Goal: Task Accomplishment & Management: Use online tool/utility

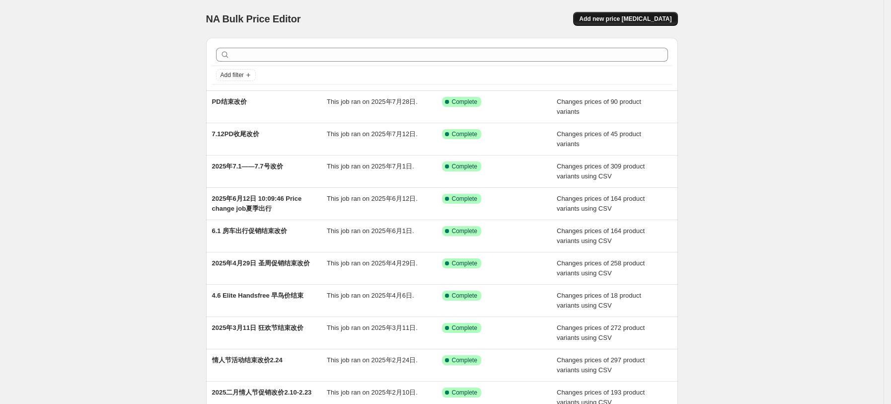
click at [652, 20] on span "Add new price change job" at bounding box center [625, 19] width 92 height 8
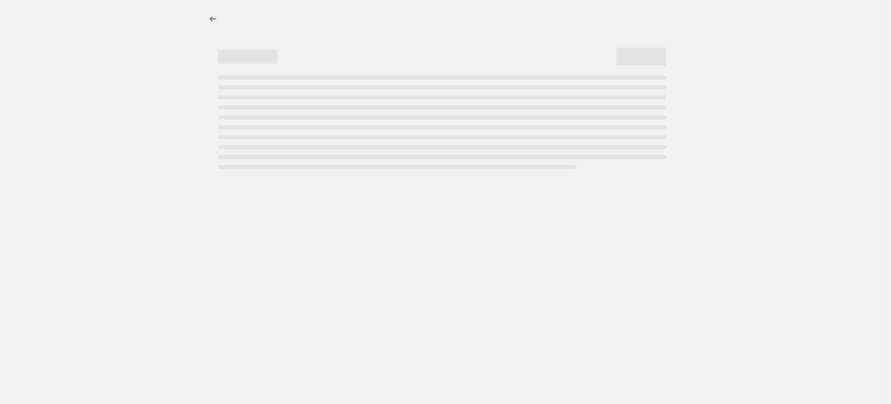
select select "percentage"
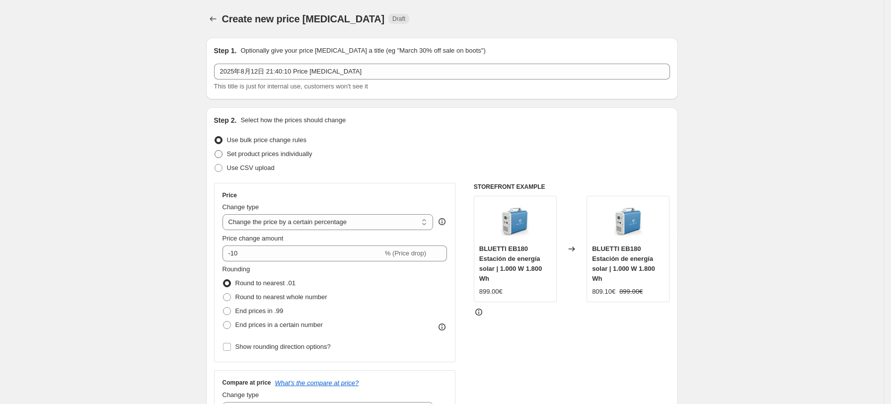
click at [272, 151] on span "Set product prices individually" at bounding box center [269, 153] width 85 height 7
click at [215, 151] on input "Set product prices individually" at bounding box center [215, 150] width 0 height 0
radio input "true"
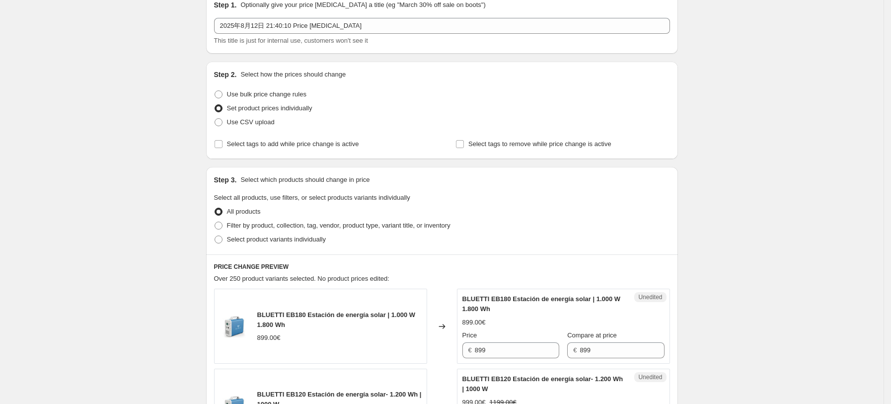
scroll to position [66, 0]
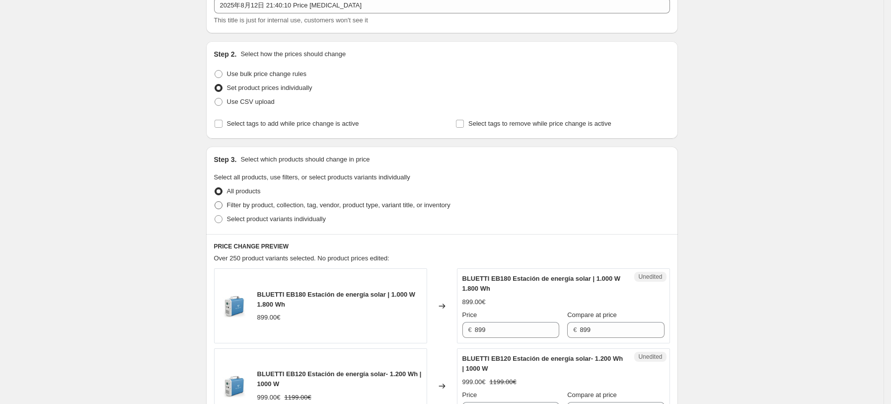
click at [301, 209] on span "Filter by product, collection, tag, vendor, product type, variant title, or inv…" at bounding box center [339, 204] width 224 height 7
click at [215, 202] on input "Filter by product, collection, tag, vendor, product type, variant title, or inv…" at bounding box center [215, 201] width 0 height 0
radio input "true"
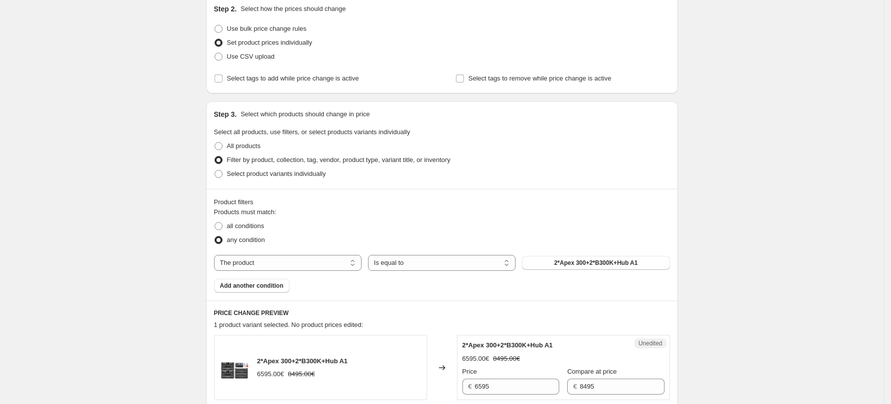
scroll to position [132, 0]
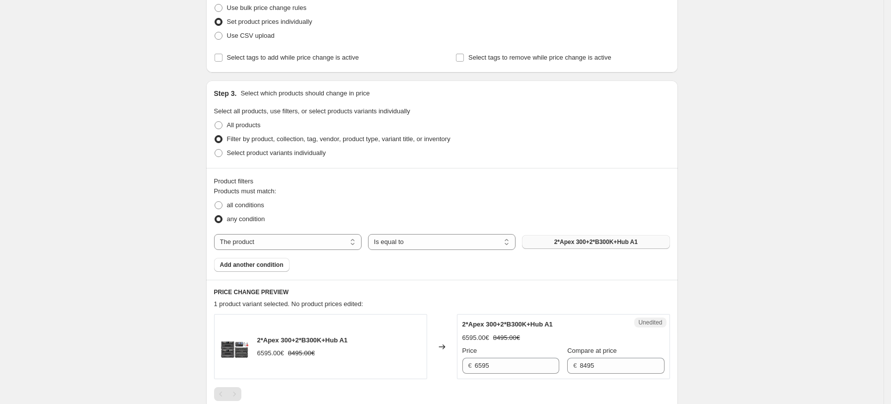
click at [600, 245] on span "2*Apex 300+2*B300K+Hub A1" at bounding box center [596, 242] width 83 height 8
click at [435, 242] on select "Is equal to Is not equal to" at bounding box center [442, 242] width 148 height 16
click at [316, 241] on select "The product The product's collection The product's tag The product's vendor The…" at bounding box center [288, 242] width 148 height 16
select select "tag"
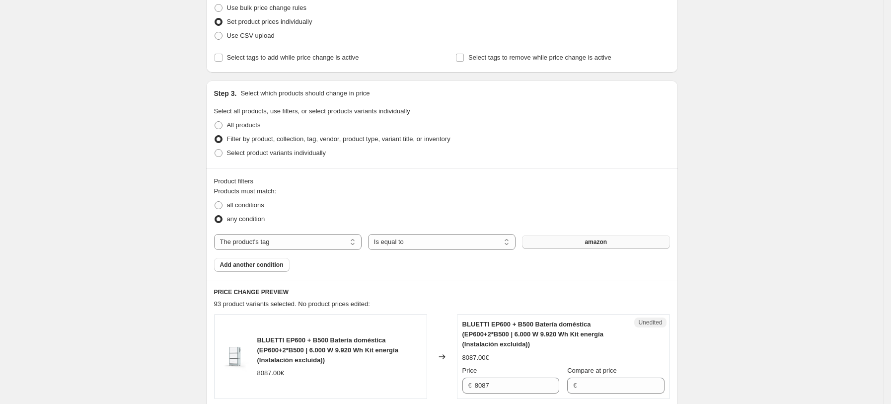
click at [584, 243] on button "amazon" at bounding box center [596, 242] width 148 height 14
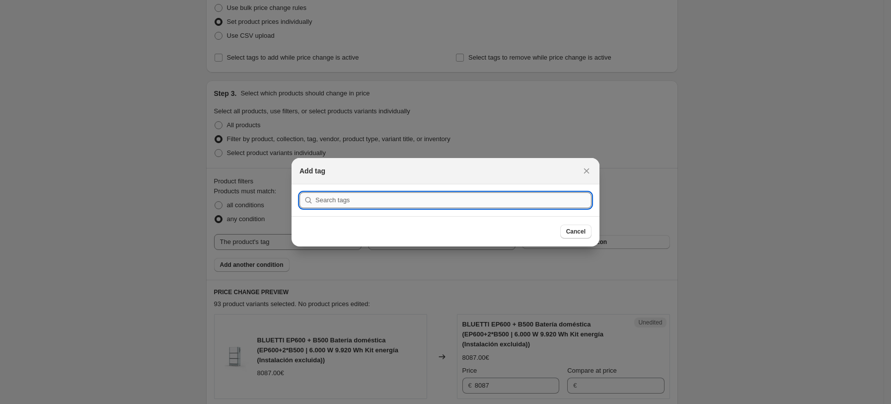
click at [411, 202] on input ":r6j:" at bounding box center [454, 200] width 276 height 16
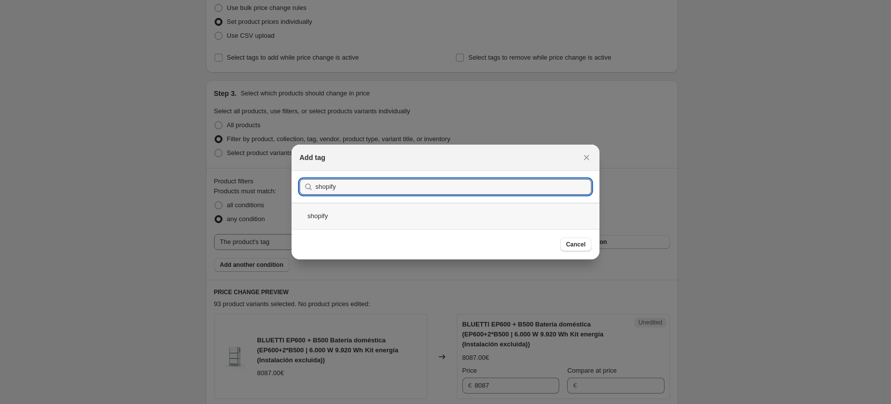
type input "shopify"
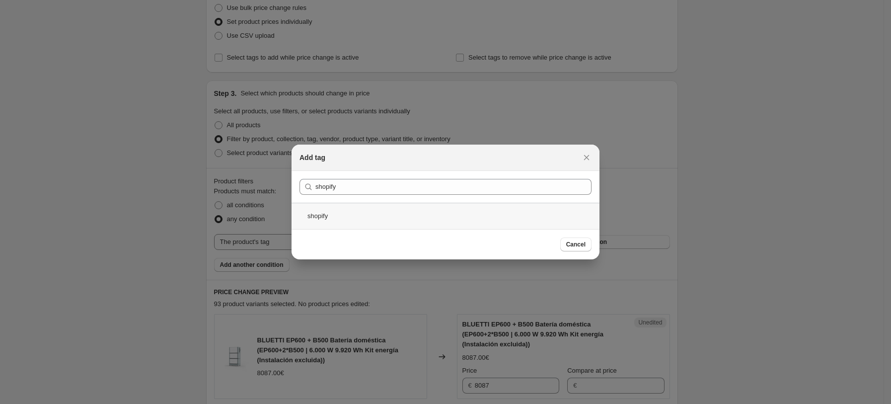
click at [347, 220] on div "shopify" at bounding box center [446, 216] width 308 height 26
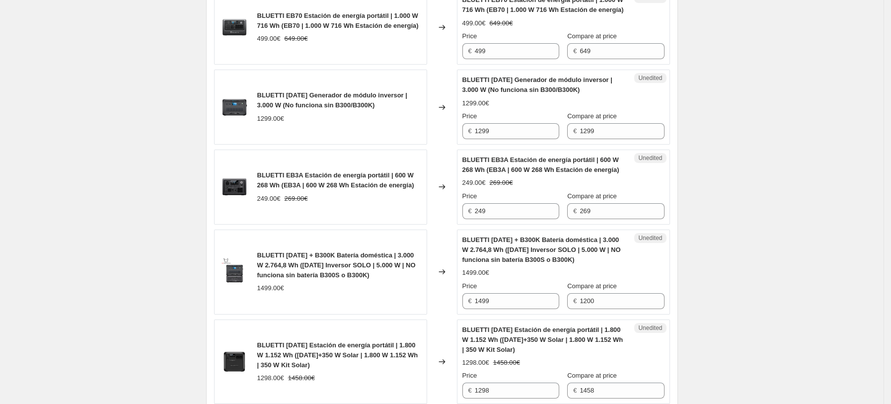
scroll to position [464, 0]
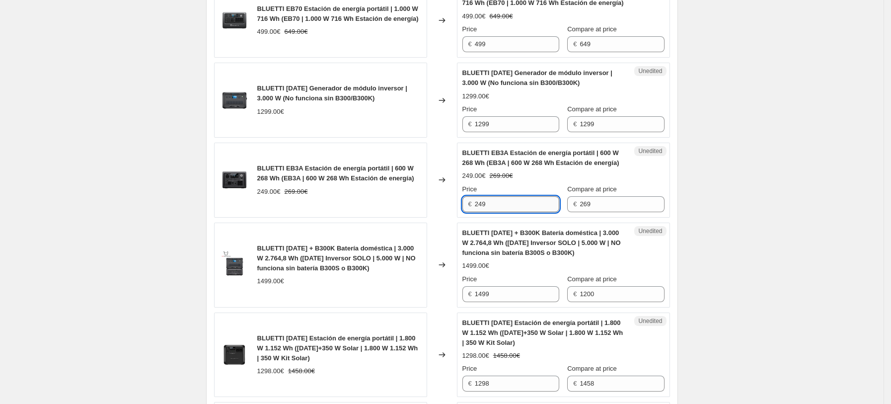
click at [507, 206] on input "249" at bounding box center [517, 204] width 84 height 16
type input "209"
click at [523, 228] on div "BLUETTI AC500 + B300K Batería doméstica | 3.000 W 2.764,8 Wh (AC500 Inversor SO…" at bounding box center [544, 243] width 162 height 30
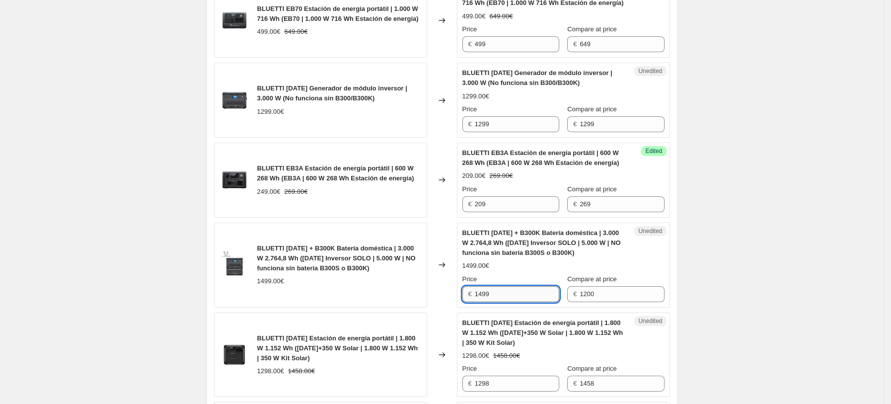
click at [528, 295] on input "1499" at bounding box center [517, 294] width 84 height 16
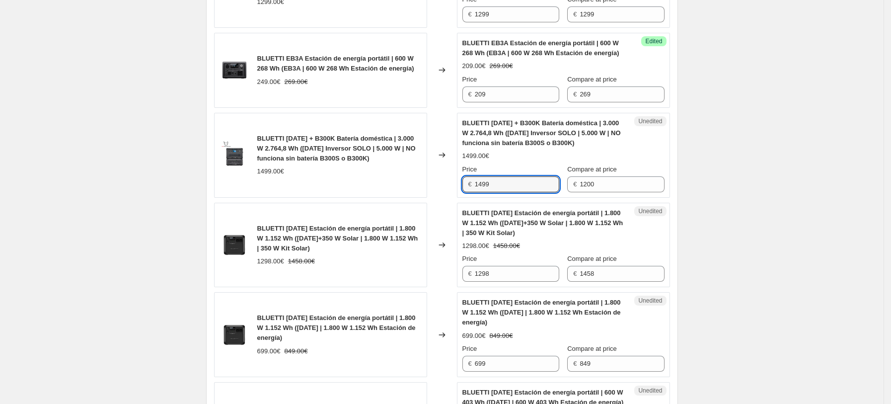
scroll to position [596, 0]
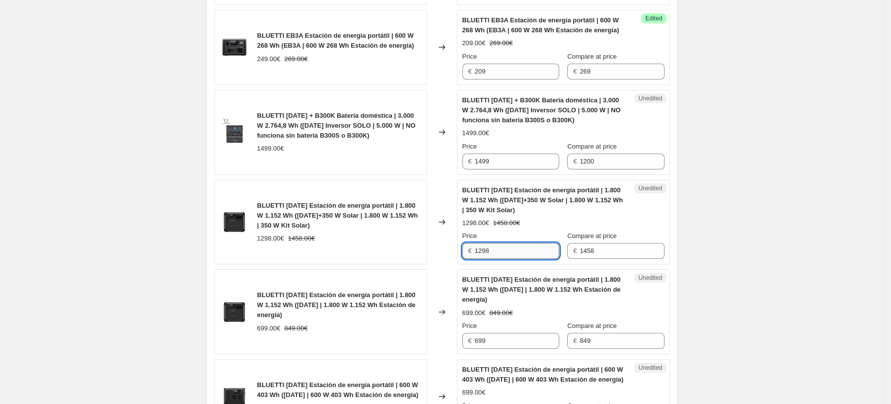
click at [509, 253] on input "1298" at bounding box center [517, 251] width 84 height 16
click at [514, 252] on input "1298" at bounding box center [517, 251] width 84 height 16
type input "1098"
click at [526, 234] on div "Price" at bounding box center [511, 236] width 97 height 10
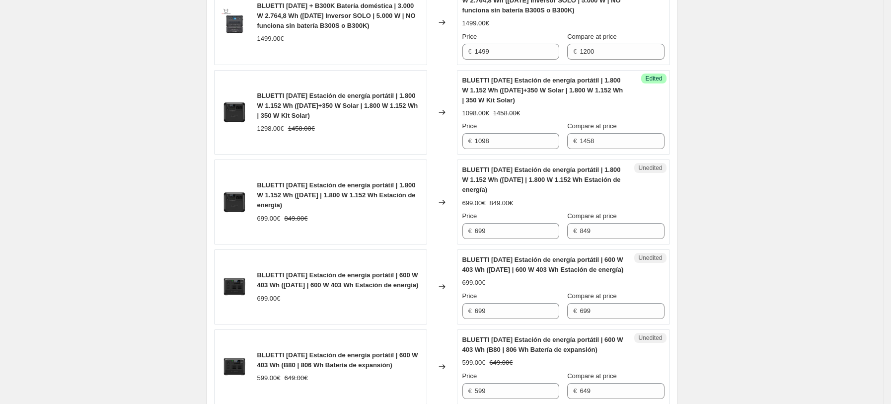
scroll to position [728, 0]
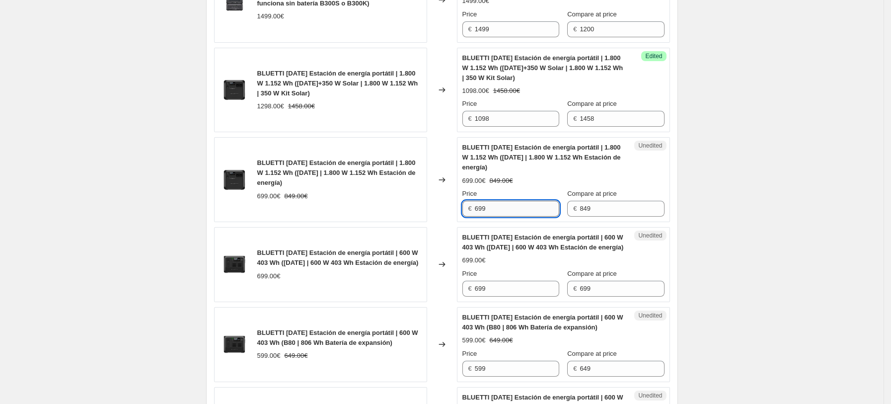
click at [524, 206] on input "699" at bounding box center [517, 209] width 84 height 16
click at [519, 207] on input "699" at bounding box center [517, 209] width 84 height 16
type input "6"
type input "549"
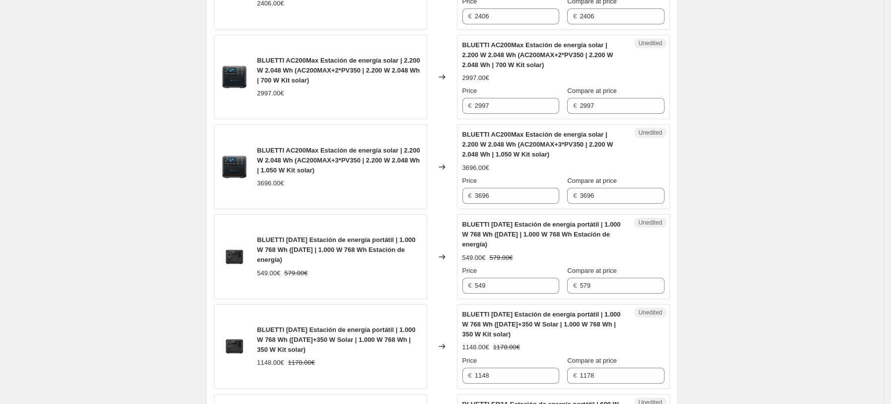
scroll to position [1590, 0]
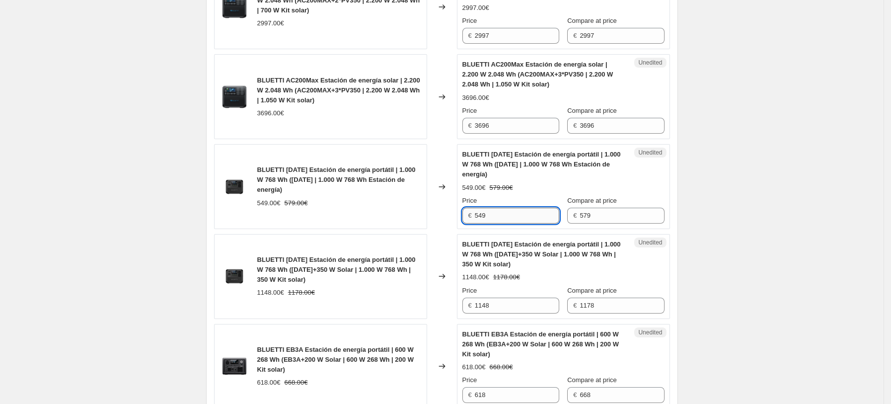
click at [504, 208] on input "549" at bounding box center [517, 216] width 84 height 16
type input "5"
type input "499"
click at [528, 241] on span "BLUETTI AC70 Estación de energía portátil | 1.000 W 768 Wh (AC70+350 W Solar | …" at bounding box center [542, 254] width 159 height 27
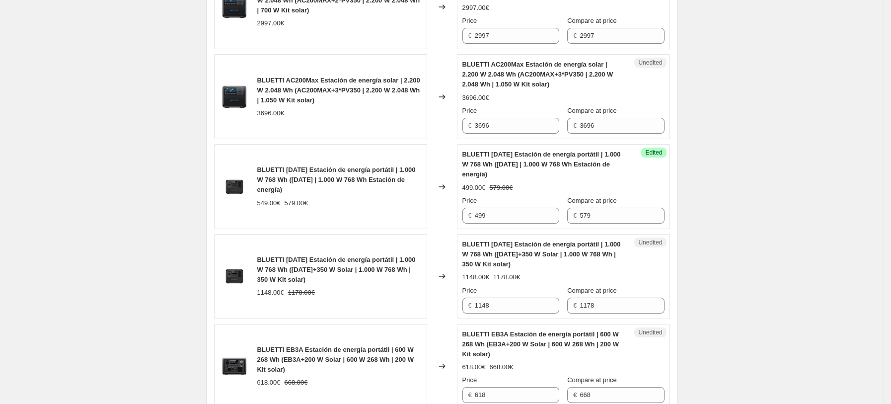
scroll to position [1656, 0]
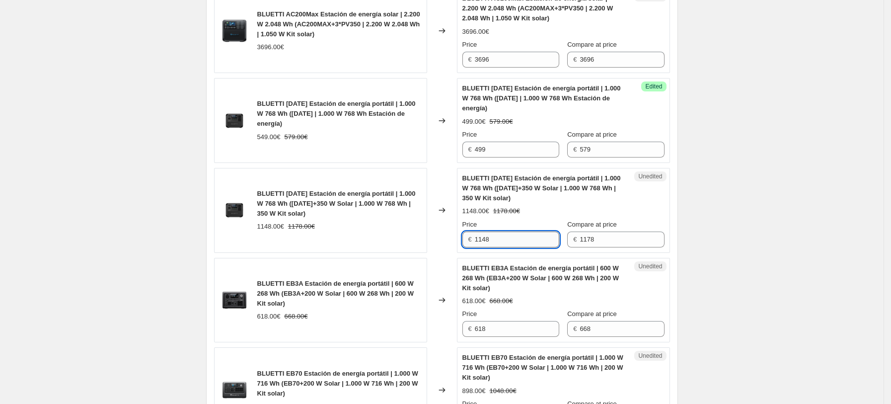
click at [510, 234] on input "1148" at bounding box center [517, 240] width 84 height 16
click at [518, 236] on input "1148" at bounding box center [517, 240] width 84 height 16
type input "1"
type input "998"
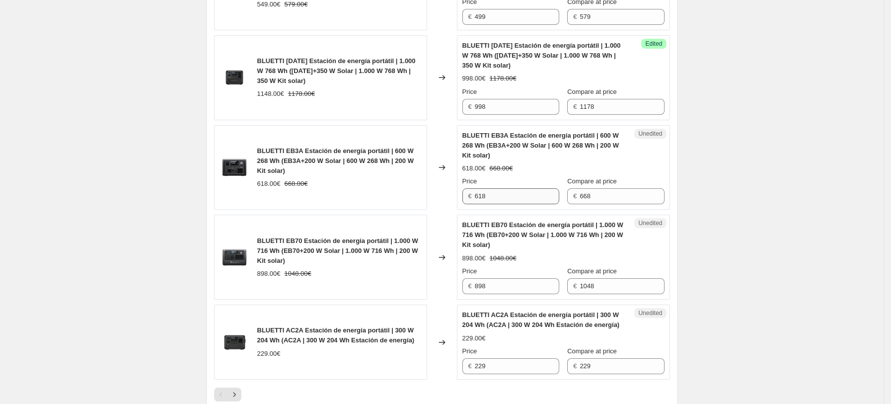
scroll to position [1722, 0]
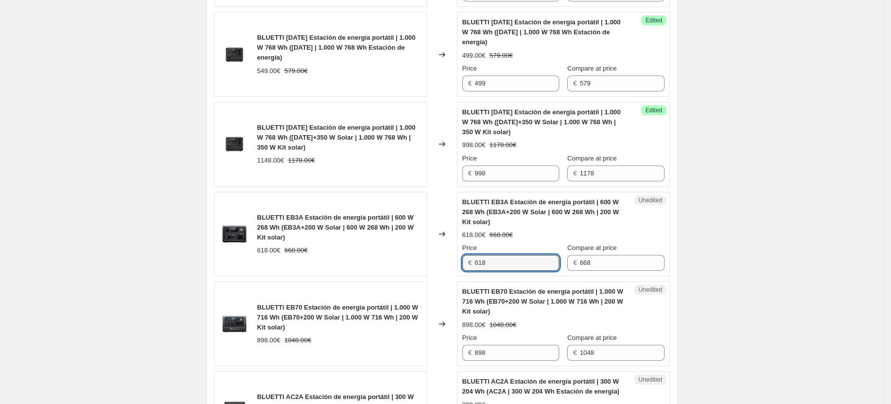
drag, startPoint x: 505, startPoint y: 252, endPoint x: 499, endPoint y: 254, distance: 6.3
click at [452, 253] on div "BLUETTI EB3A Estación de energía portátil | 600 W 268 Wh (EB3A+200 W Solar | 60…" at bounding box center [442, 234] width 456 height 85
type input "498"
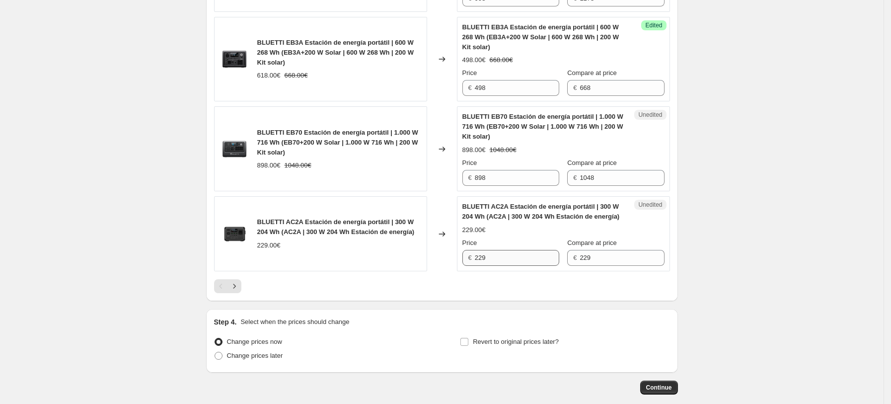
scroll to position [1921, 0]
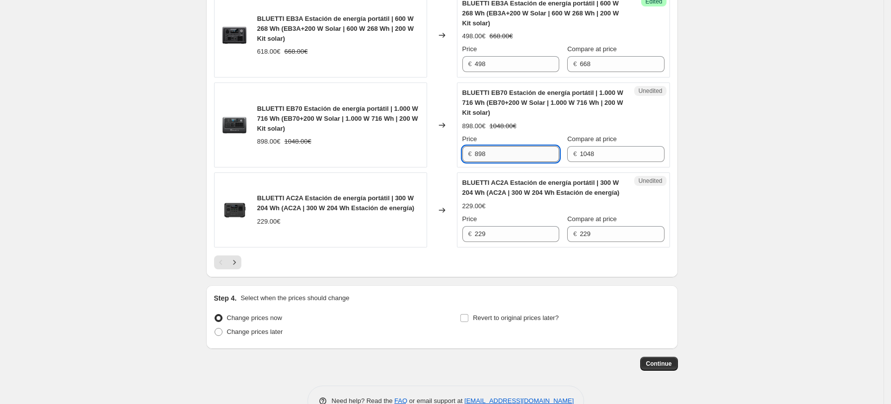
click at [517, 146] on input "898" at bounding box center [517, 154] width 84 height 16
click at [519, 227] on input "229" at bounding box center [517, 234] width 84 height 16
click at [501, 226] on input "229" at bounding box center [517, 234] width 84 height 16
type input "2"
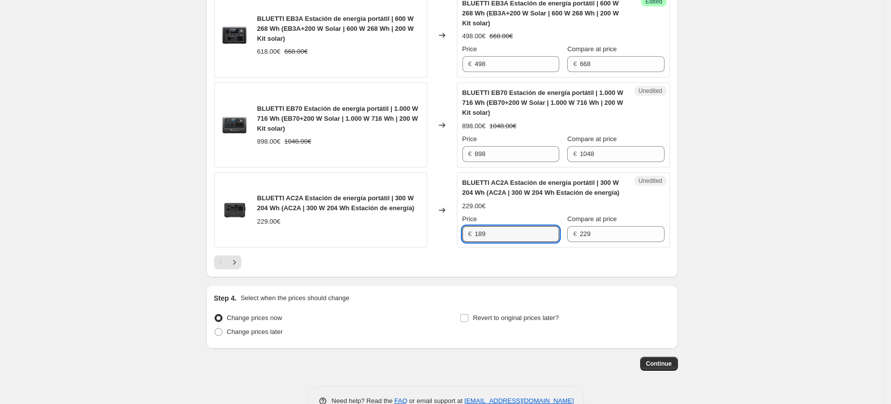
type input "189"
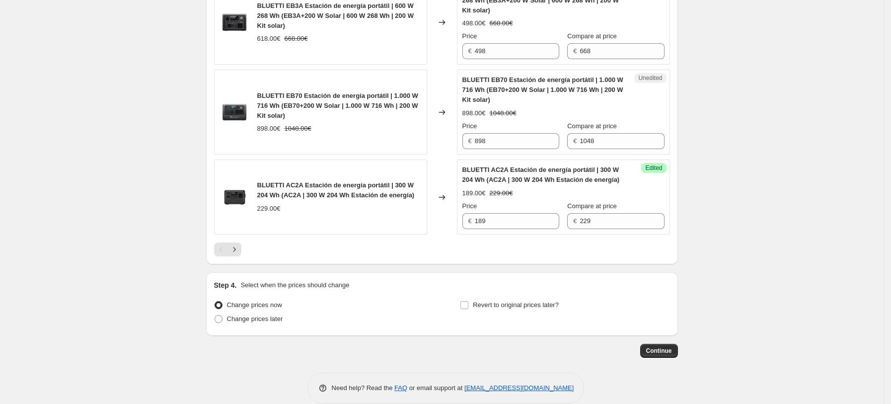
scroll to position [1940, 0]
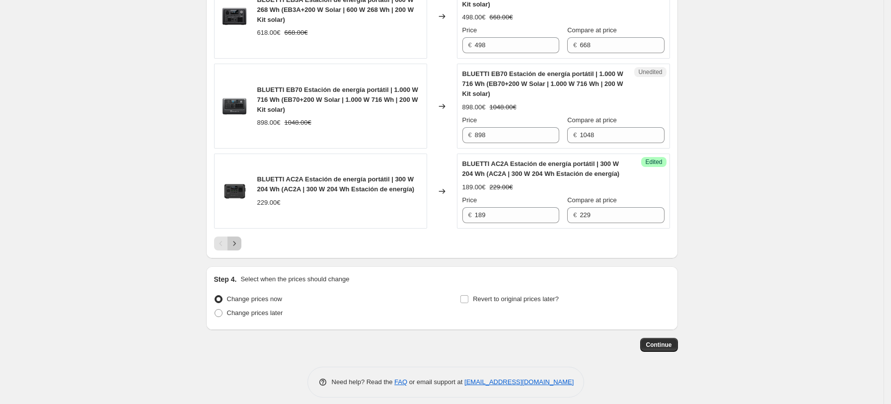
click at [241, 241] on button "Next" at bounding box center [235, 244] width 14 height 14
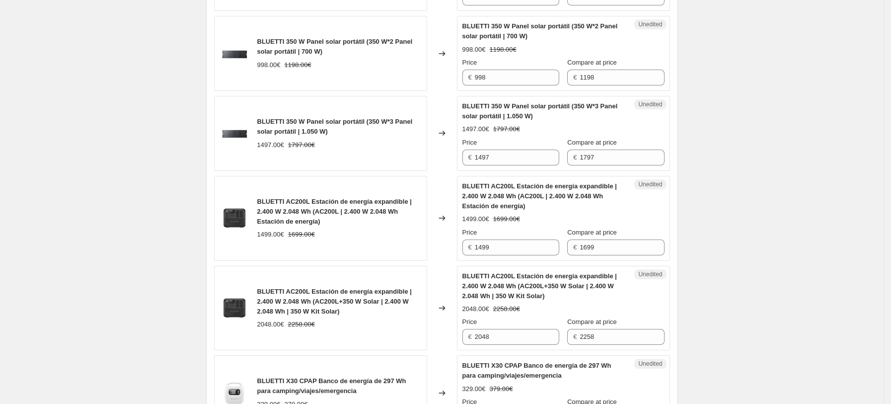
scroll to position [562, 0]
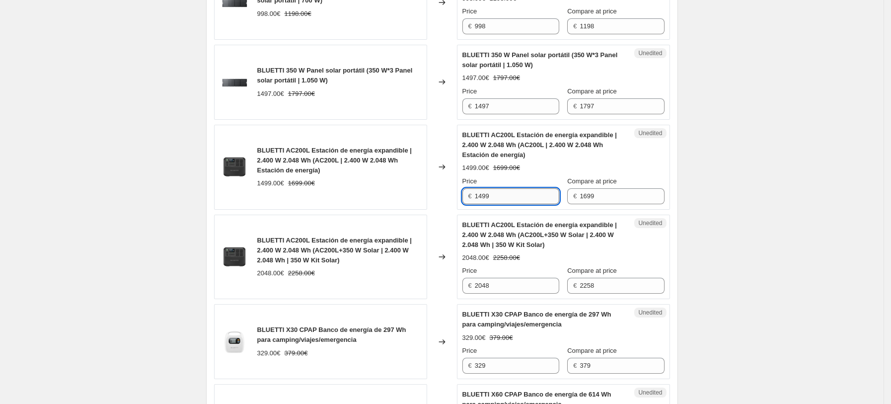
click at [509, 198] on input "1499" at bounding box center [517, 196] width 84 height 16
click at [514, 198] on input "1499" at bounding box center [517, 196] width 84 height 16
type input "1099"
click at [559, 234] on span "BLUETTI AC200L Estación de energía expandible | 2.400 W 2.048 Wh (AC200L+350 W …" at bounding box center [540, 234] width 155 height 27
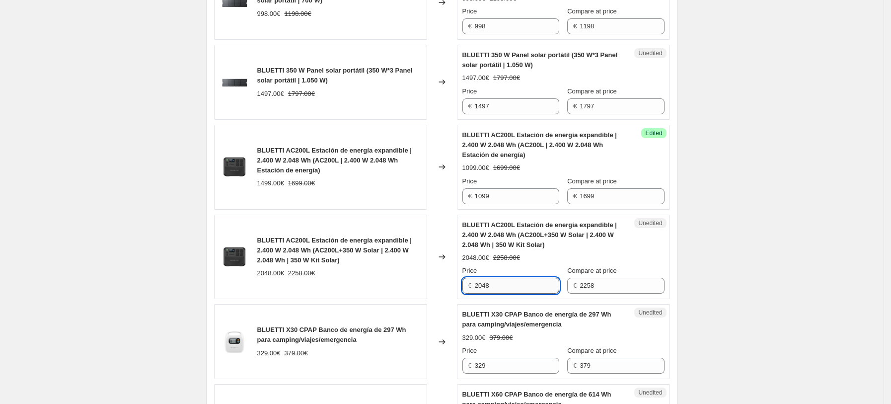
click at [523, 292] on input "2048" at bounding box center [517, 286] width 84 height 16
click at [522, 286] on input "2048" at bounding box center [517, 286] width 84 height 16
type input "2"
type input "1598"
click at [510, 255] on strike "2258.00€" at bounding box center [506, 258] width 27 height 10
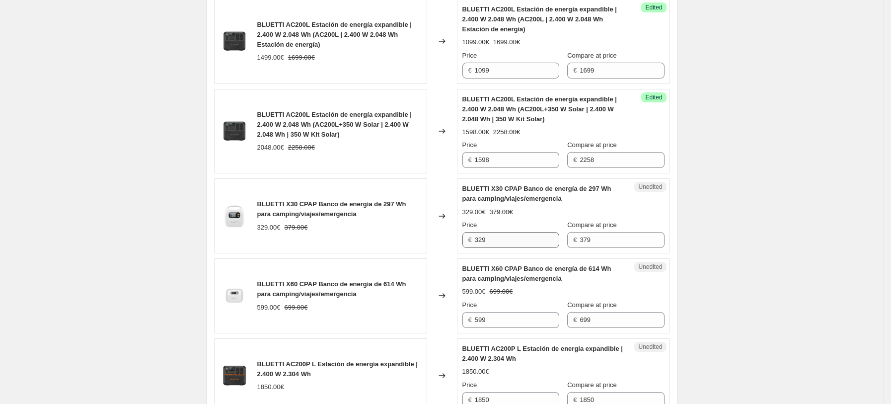
scroll to position [694, 0]
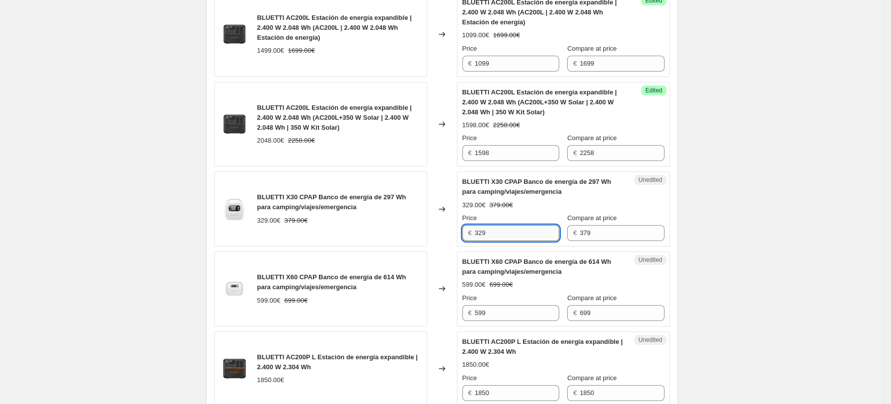
click at [504, 235] on input "329" at bounding box center [517, 233] width 84 height 16
click at [510, 228] on input "329" at bounding box center [517, 233] width 84 height 16
type input "3"
type input "299"
click at [505, 268] on span "BLUETTI X60 CPAP Banco de energía de 614 Wh para camping/viajes/emergencia" at bounding box center [537, 266] width 149 height 17
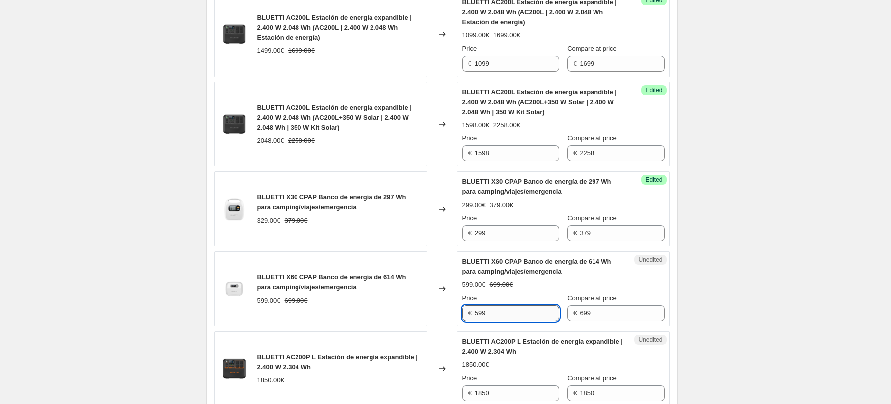
click at [519, 313] on input "599" at bounding box center [517, 313] width 84 height 16
click at [498, 314] on input "599" at bounding box center [517, 313] width 84 height 16
type input "549"
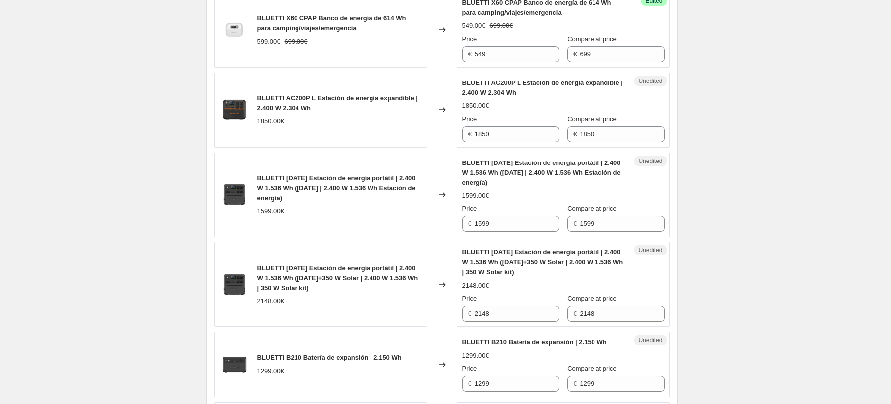
scroll to position [959, 0]
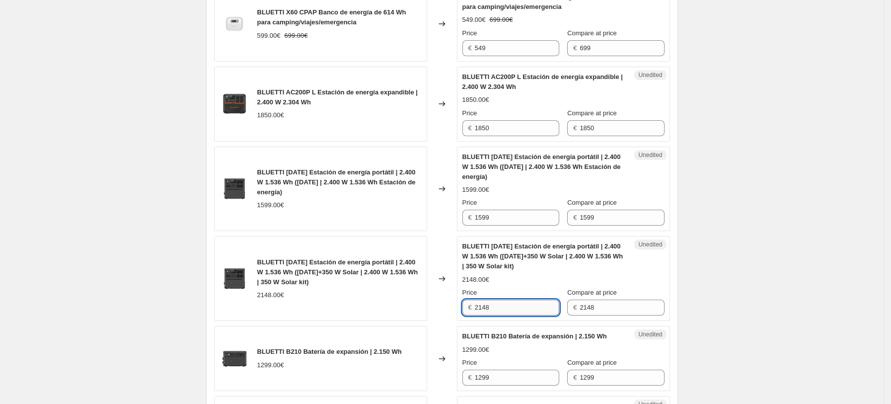
click at [504, 304] on input "2148" at bounding box center [517, 308] width 84 height 16
type input "2048"
click at [519, 284] on div "2148.00€" at bounding box center [564, 280] width 202 height 10
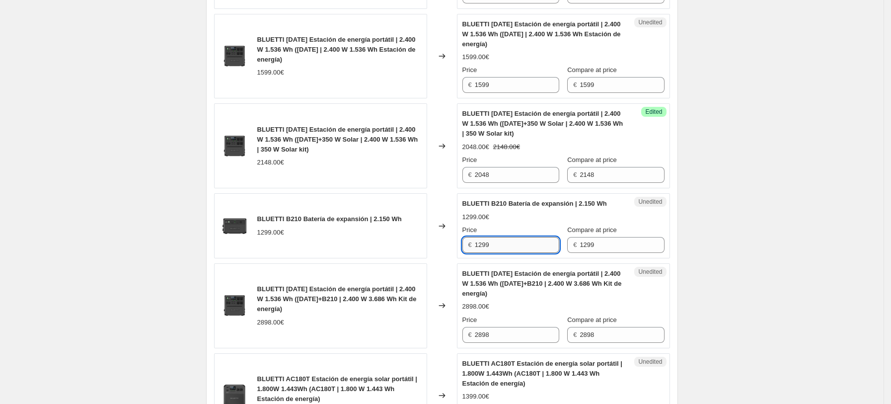
click at [521, 247] on input "1299" at bounding box center [517, 245] width 84 height 16
drag, startPoint x: 515, startPoint y: 248, endPoint x: 416, endPoint y: 249, distance: 98.9
click at [418, 249] on div "BLUETTI B210 Batería de expansión | 2.150 Wh 1299.00€ Changed to Unedited BLUET…" at bounding box center [442, 225] width 456 height 65
type input "899"
click at [506, 291] on div "BLUETTI AC240 Estación de energía portátil | 2.400 W 1.536 Wh (AC240+B210 | 2.4…" at bounding box center [544, 284] width 162 height 30
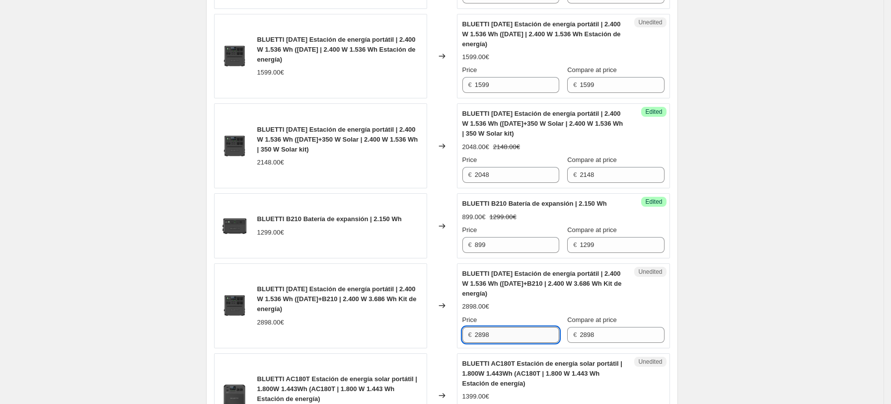
click at [519, 334] on input "2898" at bounding box center [517, 335] width 84 height 16
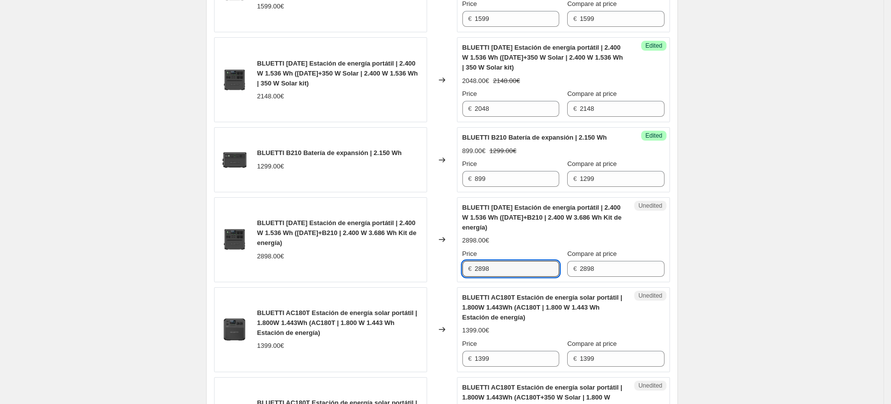
scroll to position [1290, 0]
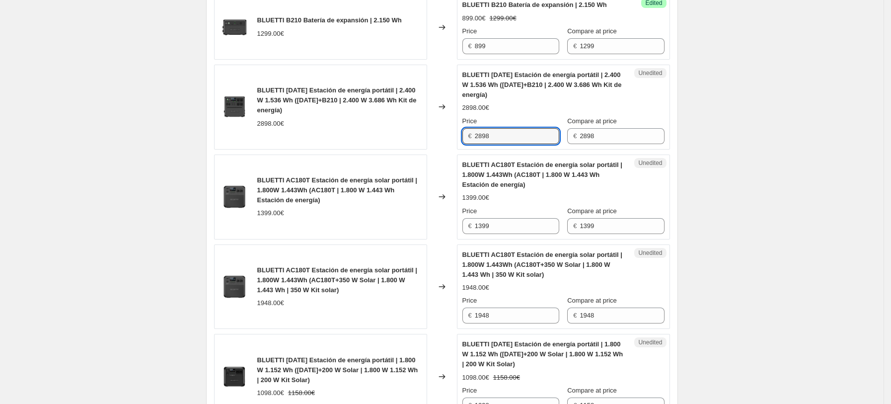
drag, startPoint x: 510, startPoint y: 134, endPoint x: 380, endPoint y: 134, distance: 130.2
click at [380, 134] on div "BLUETTI AC240 Estación de energía portátil | 2.400 W 1.536 Wh (AC240+B210 | 2.4…" at bounding box center [442, 107] width 456 height 85
type input "1999"
click at [563, 160] on div "Unedited BLUETTI AC180T Estación de energía solar portátil | 1.800W 1.443Wh (AC…" at bounding box center [563, 197] width 213 height 85
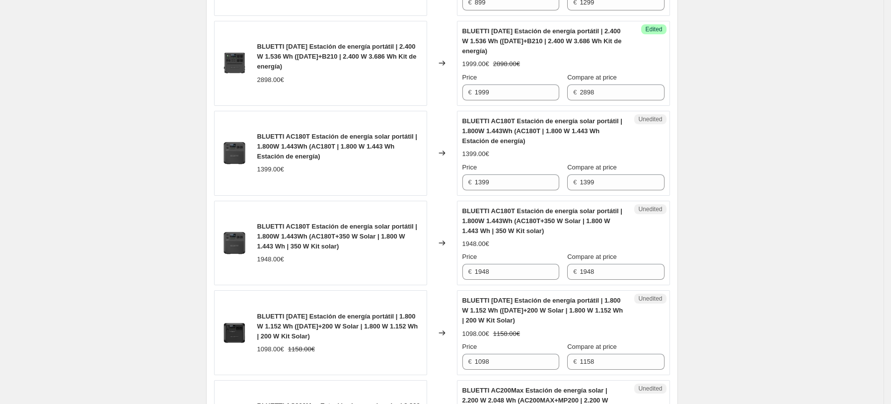
scroll to position [1357, 0]
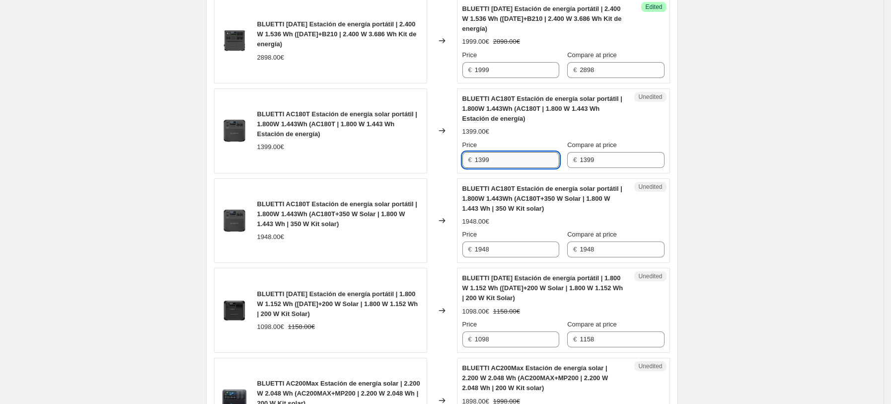
click at [519, 159] on input "1399" at bounding box center [517, 160] width 84 height 16
click at [646, 205] on div "BLUETTI AC180T Estación de energía solar portátil | 1.800W 1.443Wh (AC180T+350 …" at bounding box center [564, 221] width 202 height 74
click at [518, 162] on input "1399" at bounding box center [517, 160] width 84 height 16
drag, startPoint x: 510, startPoint y: 162, endPoint x: 453, endPoint y: 155, distance: 57.1
click at [453, 155] on div "BLUETTI AC180T Estación de energía solar portátil | 1.800W 1.443Wh (AC180T | 1.…" at bounding box center [442, 130] width 456 height 85
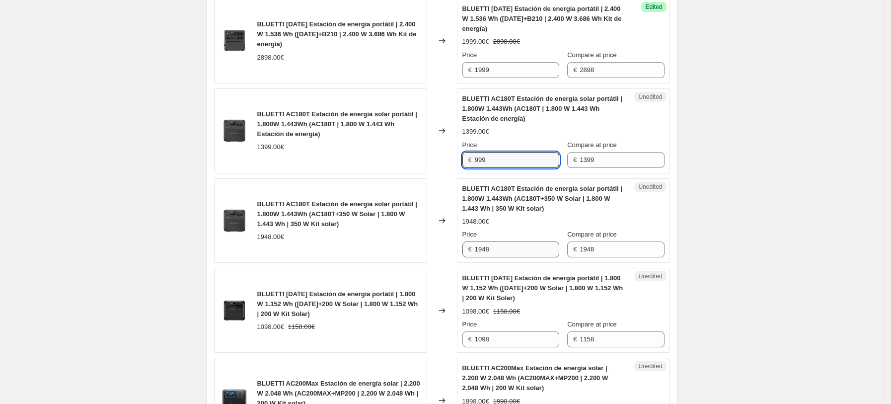
type input "999"
click at [521, 251] on input "1948" at bounding box center [517, 249] width 84 height 16
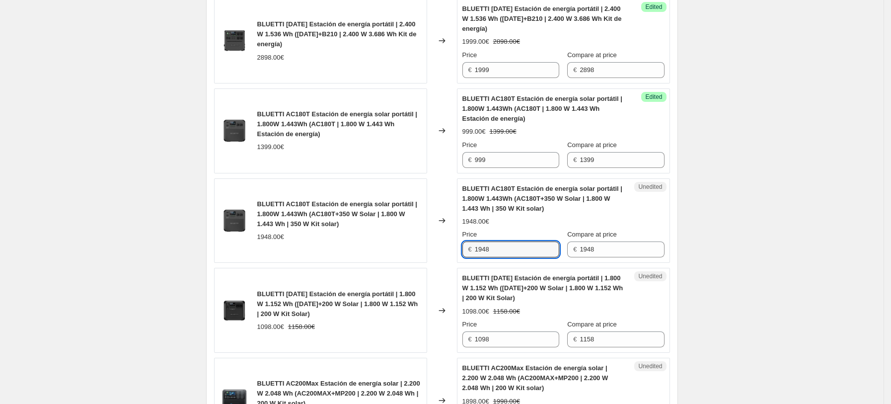
drag, startPoint x: 520, startPoint y: 252, endPoint x: 383, endPoint y: 252, distance: 137.1
click at [383, 252] on div "BLUETTI AC180T Estación de energía solar portátil | 1.800W 1.443Wh (AC180T+350 …" at bounding box center [442, 220] width 456 height 85
type input "1848"
click at [422, 230] on div "BLUETTI AC180T Estación de energía solar portátil | 1.800W 1.443Wh (AC180T+350 …" at bounding box center [339, 220] width 164 height 43
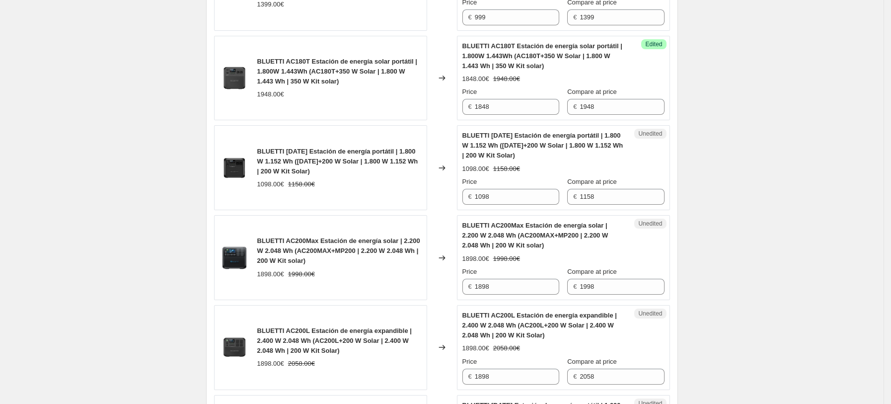
scroll to position [1522, 0]
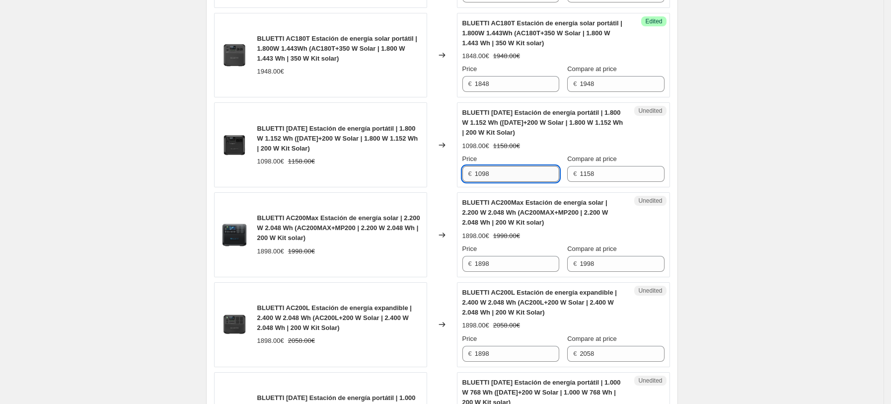
click at [518, 177] on input "1098" at bounding box center [517, 174] width 84 height 16
drag, startPoint x: 503, startPoint y: 177, endPoint x: 454, endPoint y: 177, distance: 48.7
click at [448, 177] on div "BLUETTI AC180 Estación de energía portátil | 1.800 W 1.152 Wh (AC180+200 W Sola…" at bounding box center [442, 144] width 456 height 85
type input "848"
click at [534, 202] on span "BLUETTI AC200Max Estación de energía solar | 2.200 W 2.048 Wh (AC200MAX+MP200 |…" at bounding box center [536, 212] width 146 height 27
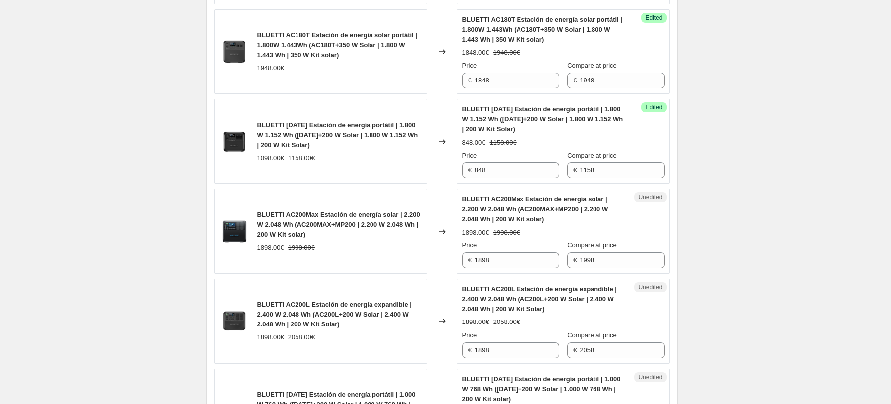
scroll to position [1588, 0]
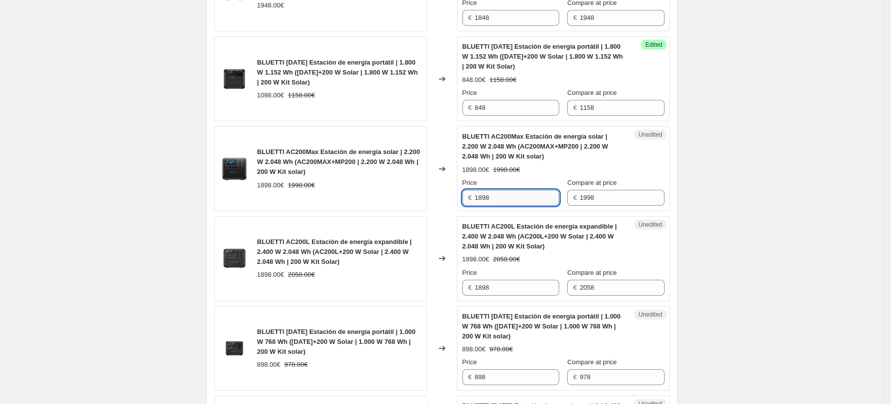
click at [511, 199] on input "1898" at bounding box center [517, 198] width 84 height 16
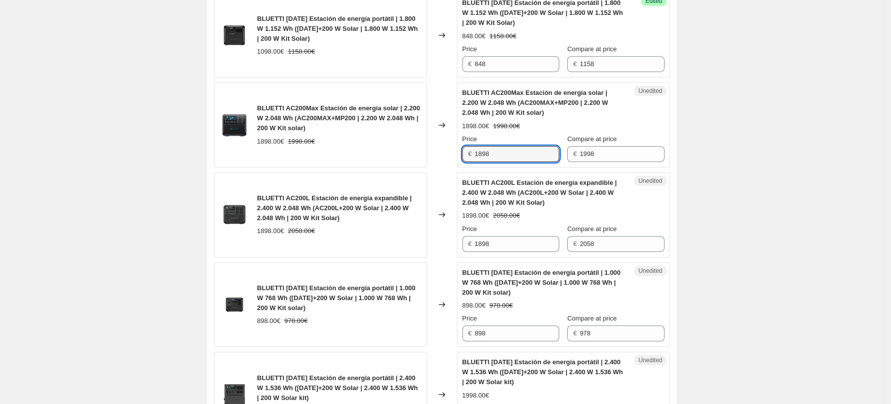
scroll to position [1655, 0]
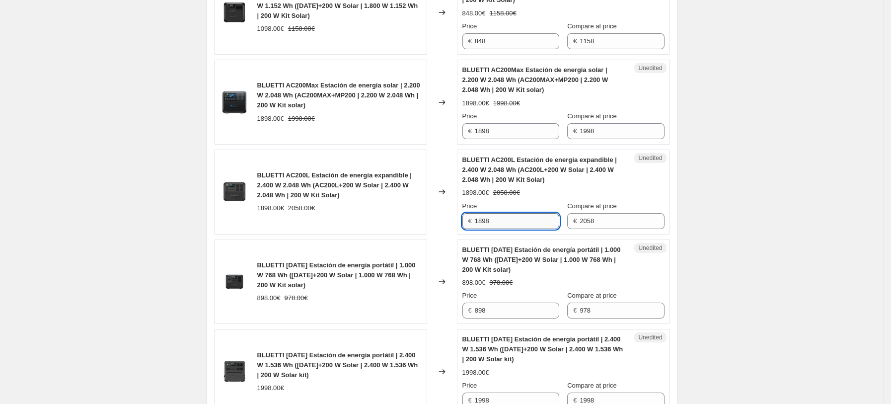
click at [511, 226] on input "1898" at bounding box center [517, 221] width 84 height 16
drag, startPoint x: 525, startPoint y: 225, endPoint x: 436, endPoint y: 225, distance: 88.9
click at [451, 225] on div "BLUETTI AC200L Estación de energía expandible | 2.400 W 2.048 Wh (AC200L+200 W …" at bounding box center [442, 192] width 456 height 85
type input "1298"
click at [502, 198] on strike "2058.00€" at bounding box center [506, 193] width 27 height 10
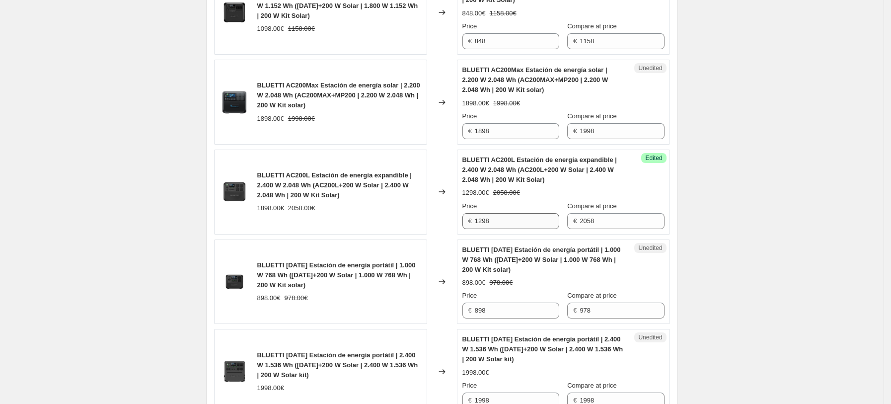
scroll to position [1721, 0]
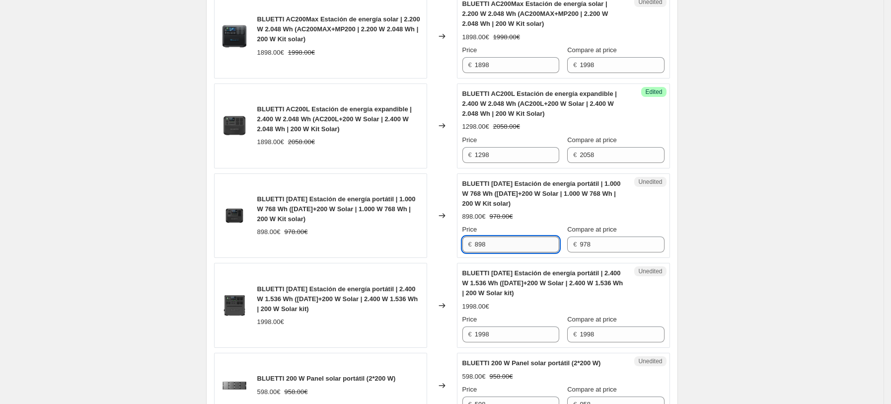
click at [516, 244] on input "898" at bounding box center [517, 245] width 84 height 16
click at [527, 243] on input "898" at bounding box center [517, 245] width 84 height 16
type input "8"
type input "748"
click at [549, 204] on div "BLUETTI AC70 Estación de energía portátil | 1.000 W 768 Wh (AC70+200 W Solar | …" at bounding box center [544, 194] width 162 height 30
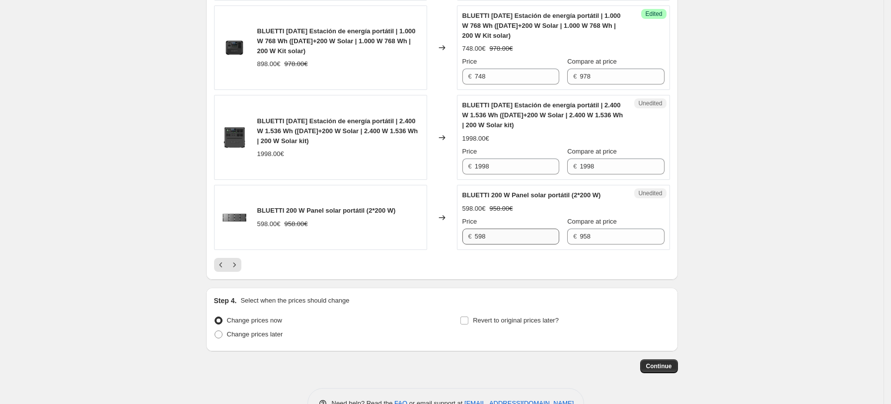
scroll to position [1920, 0]
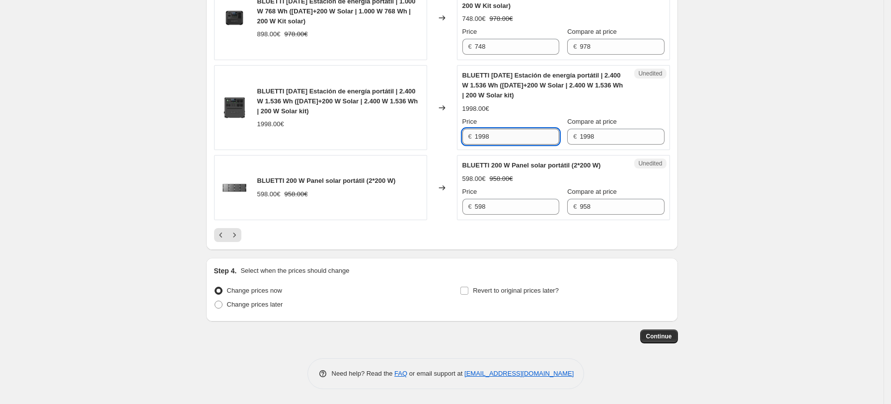
click at [521, 141] on input "1998" at bounding box center [517, 137] width 84 height 16
click at [235, 238] on icon "Next" at bounding box center [235, 235] width 10 height 10
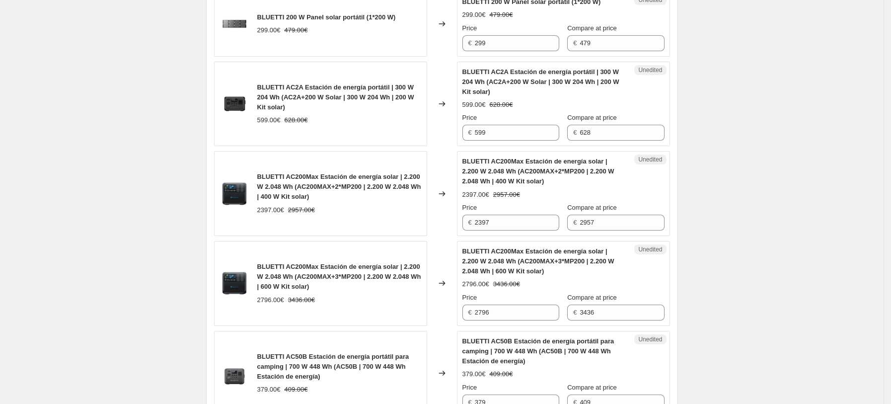
scroll to position [727, 0]
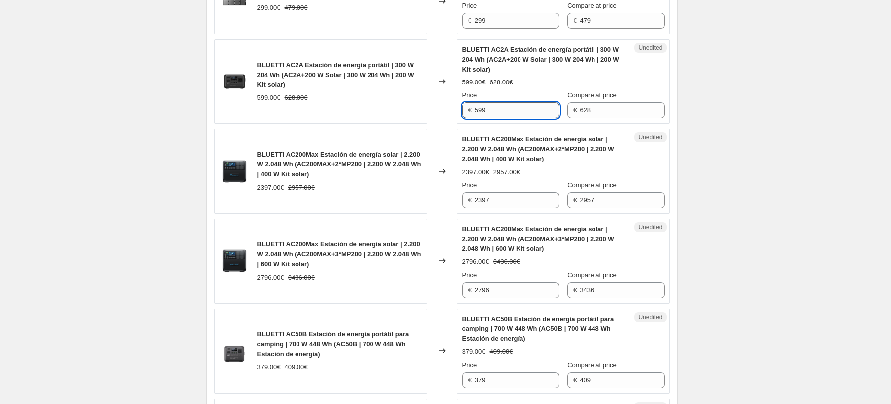
click at [505, 114] on input "599" at bounding box center [517, 110] width 84 height 16
drag, startPoint x: 507, startPoint y: 115, endPoint x: 456, endPoint y: 116, distance: 50.7
click at [436, 114] on div "BLUETTI AC2A Estación de energía portátil | 300 W 204 Wh (AC2A+200 W Solar | 30…" at bounding box center [442, 81] width 456 height 85
type input "468"
click at [518, 174] on strike "2957.00€" at bounding box center [506, 172] width 27 height 10
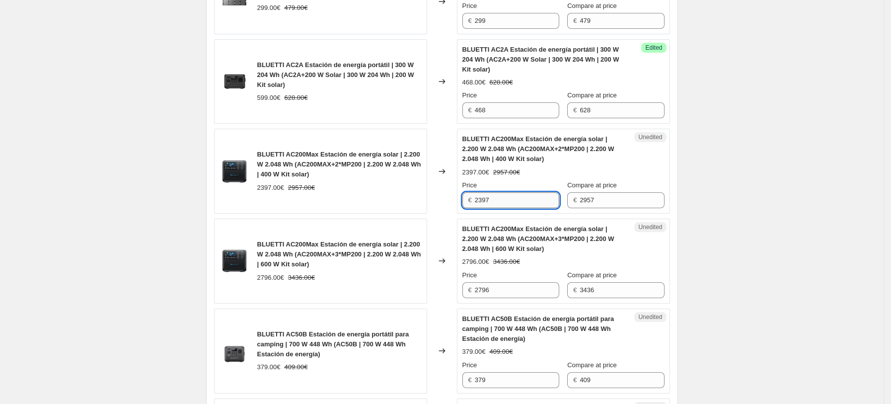
click at [517, 194] on input "2397" at bounding box center [517, 200] width 84 height 16
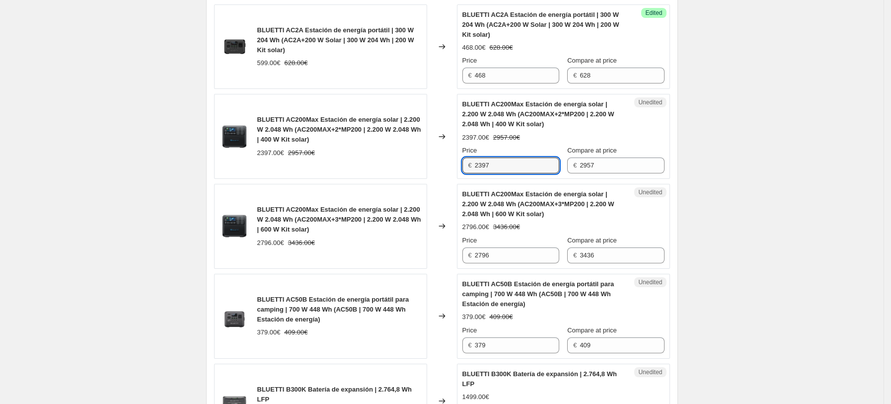
scroll to position [860, 0]
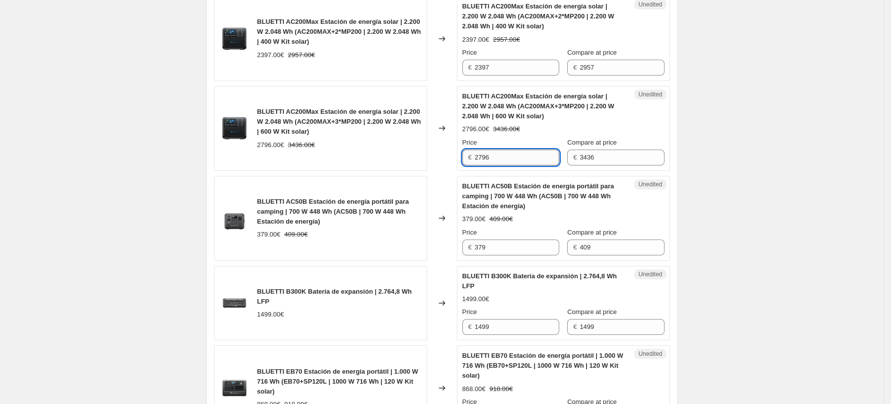
click at [502, 155] on input "2796" at bounding box center [517, 158] width 84 height 16
click at [522, 255] on div "Unedited BLUETTI AC50B Estación de energía portátil para camping | 700 W 448 Wh…" at bounding box center [563, 218] width 213 height 85
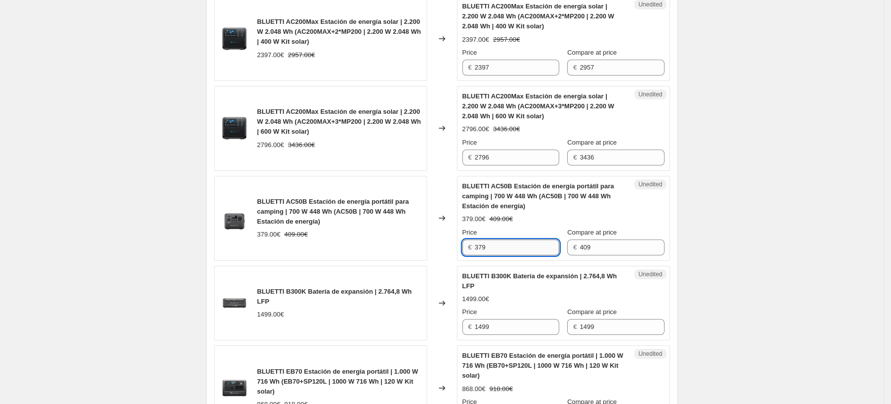
click at [516, 250] on input "379" at bounding box center [517, 248] width 84 height 16
drag, startPoint x: 505, startPoint y: 253, endPoint x: 481, endPoint y: 250, distance: 24.5
click at [474, 250] on div "€ 379" at bounding box center [511, 248] width 97 height 16
type input "329"
click at [512, 289] on div "BLUETTI B300K Batería de expansión | 2.764,8 Wh LFP" at bounding box center [544, 281] width 162 height 20
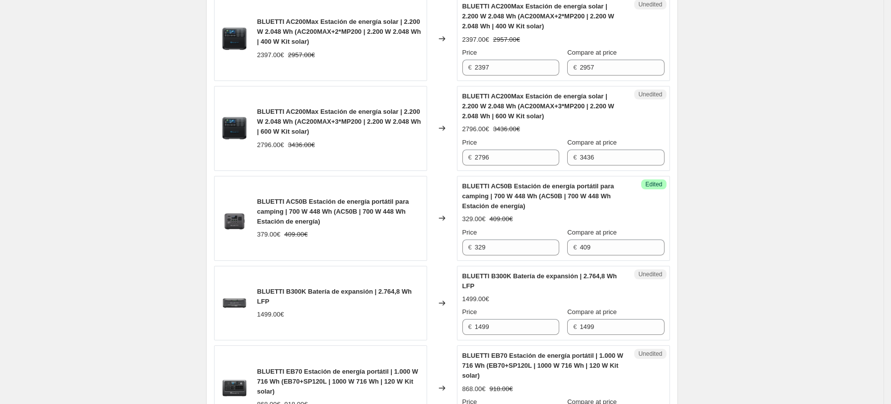
scroll to position [992, 0]
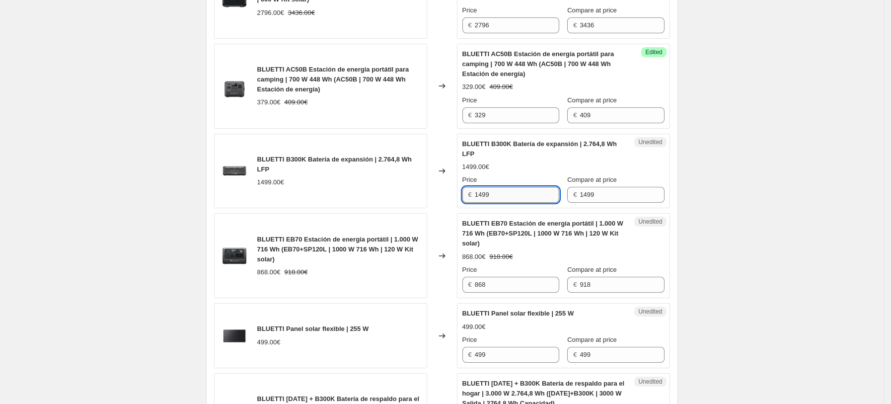
click at [521, 190] on input "1499" at bounding box center [517, 195] width 84 height 16
drag, startPoint x: 520, startPoint y: 196, endPoint x: 360, endPoint y: 197, distance: 160.0
click at [386, 197] on div "BLUETTI B300K Batería de expansión | 2.764,8 Wh LFP 1499.00€ Changed to Unedite…" at bounding box center [442, 171] width 456 height 75
type input "1199"
click at [360, 197] on div "BLUETTI B300K Batería de expansión | 2.764,8 Wh LFP 1499.00€" at bounding box center [320, 171] width 213 height 75
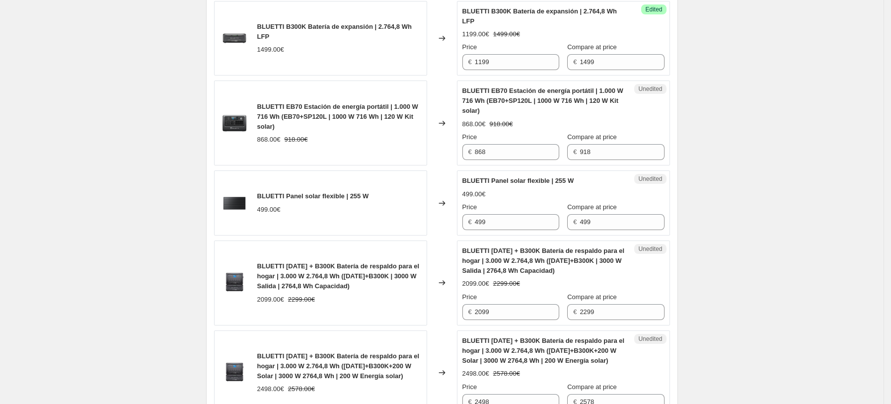
scroll to position [1191, 0]
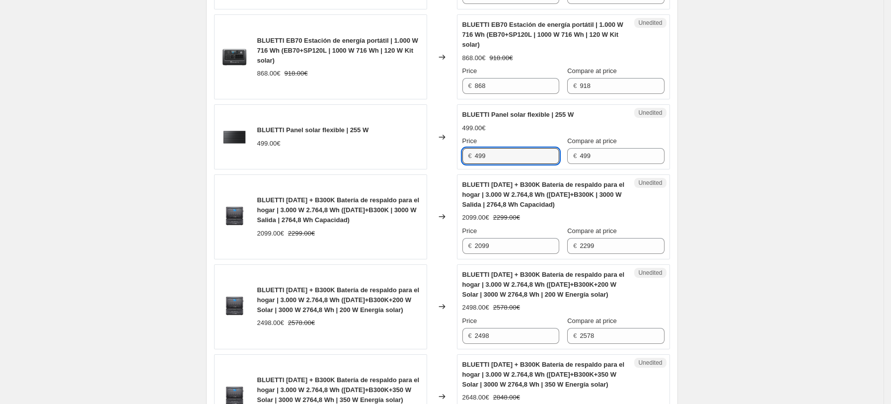
drag, startPoint x: 506, startPoint y: 163, endPoint x: 438, endPoint y: 162, distance: 68.1
click at [448, 162] on div "BLUETTI Panel solar flexible | 255 W 499.00€ Changed to Unedited BLUETTI Panel …" at bounding box center [442, 136] width 456 height 65
type input "259"
click at [413, 151] on div "BLUETTI Panel solar flexible | 255 W 499.00€" at bounding box center [320, 136] width 213 height 65
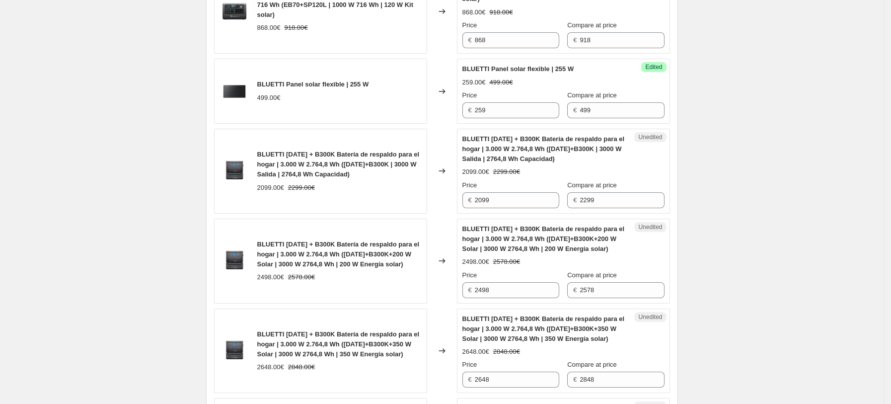
scroll to position [1257, 0]
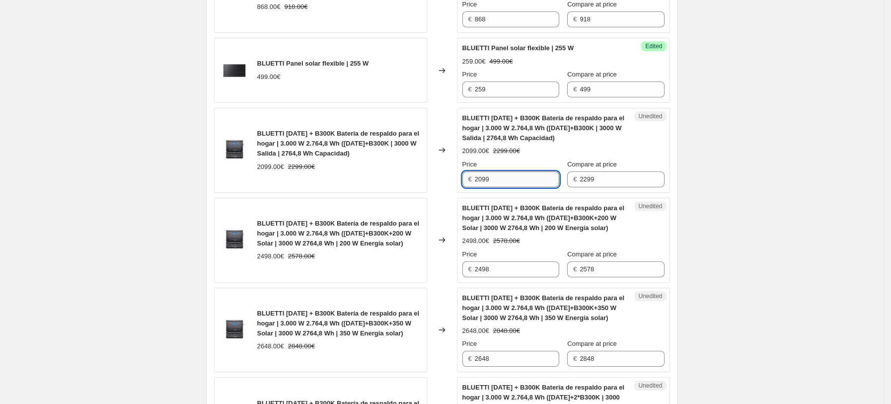
click at [512, 182] on input "2099" at bounding box center [517, 179] width 84 height 16
click at [518, 181] on input "2099" at bounding box center [517, 179] width 84 height 16
type input "2"
type input "1799"
drag, startPoint x: 548, startPoint y: 229, endPoint x: 555, endPoint y: 248, distance: 20.6
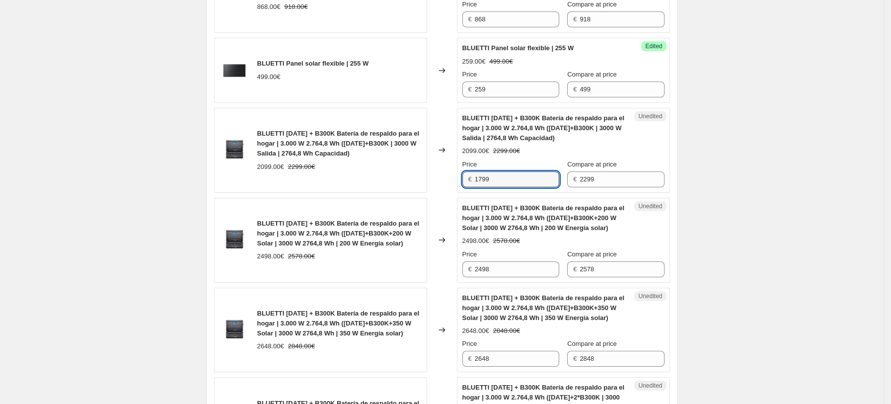
click at [548, 232] on span "BLUETTI AC300 + B300K Batería de respaldo para el hogar | 3.000 W 2.764,8 Wh (A…" at bounding box center [544, 217] width 162 height 27
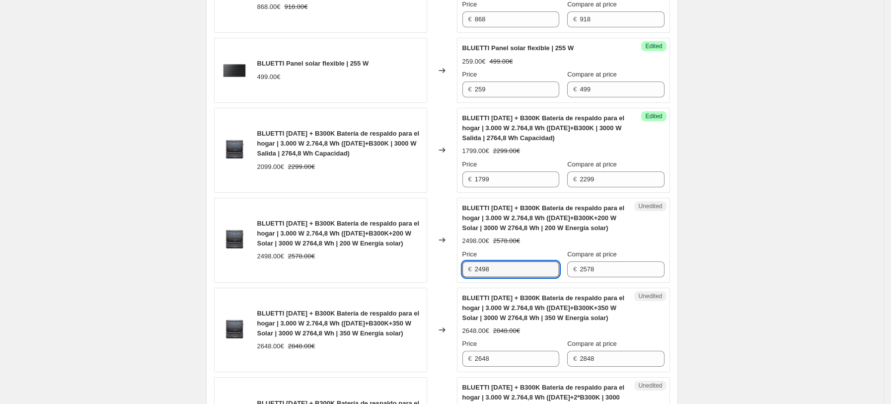
drag, startPoint x: 512, startPoint y: 267, endPoint x: 510, endPoint y: 278, distance: 11.0
click at [510, 278] on div "Unedited BLUETTI AC300 + B300K Batería de respaldo para el hogar | 3.000 W 2.76…" at bounding box center [563, 240] width 213 height 85
click at [514, 279] on div "Unedited BLUETTI AC300 + B300K Batería de respaldo para el hogar | 3.000 W 2.76…" at bounding box center [563, 240] width 213 height 85
drag, startPoint x: 513, startPoint y: 269, endPoint x: 401, endPoint y: 271, distance: 112.3
click at [401, 271] on div "BLUETTI AC300 + B300K Batería de respaldo para el hogar | 3.000 W 2.764,8 Wh (A…" at bounding box center [442, 240] width 456 height 85
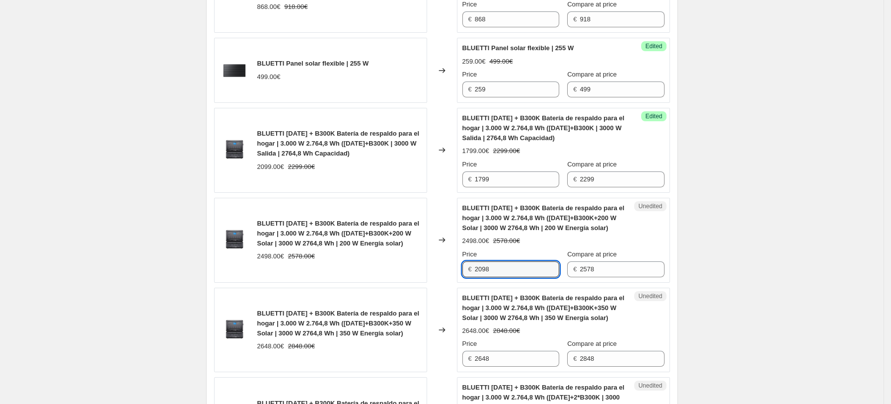
type input "2098"
click at [530, 255] on div "Price" at bounding box center [511, 254] width 97 height 10
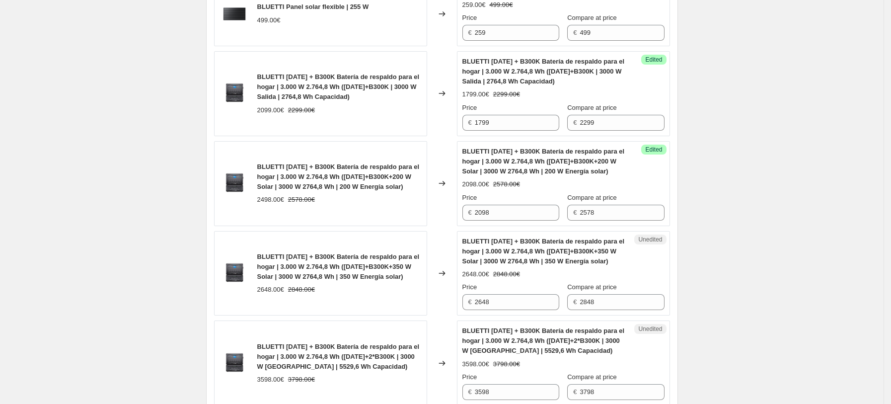
scroll to position [1389, 0]
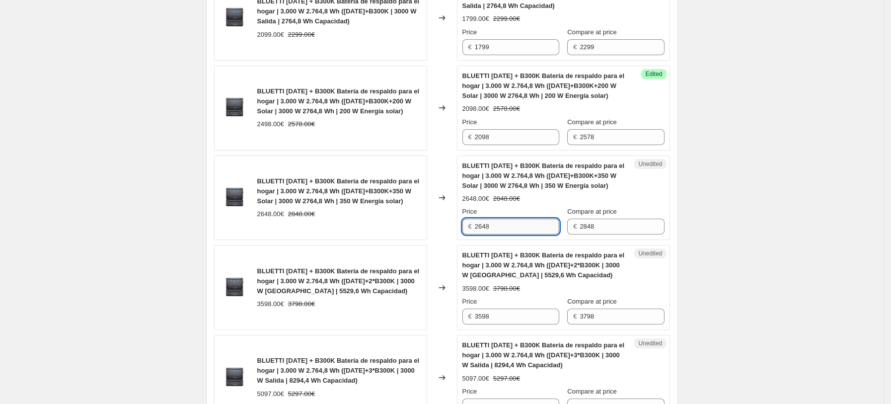
click at [522, 225] on input "2648" at bounding box center [517, 227] width 84 height 16
drag, startPoint x: 512, startPoint y: 223, endPoint x: 482, endPoint y: 233, distance: 31.3
click at [440, 230] on div "BLUETTI AC300 + B300K Batería de respaldo para el hogar | 3.000 W 2.764,8 Wh (A…" at bounding box center [442, 198] width 456 height 85
type input "2198"
click at [532, 199] on div "2648.00€ 2848.00€" at bounding box center [564, 199] width 202 height 10
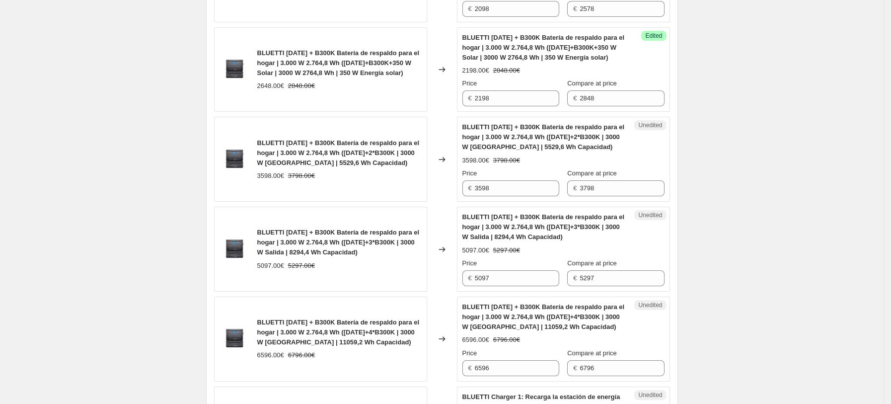
scroll to position [1522, 0]
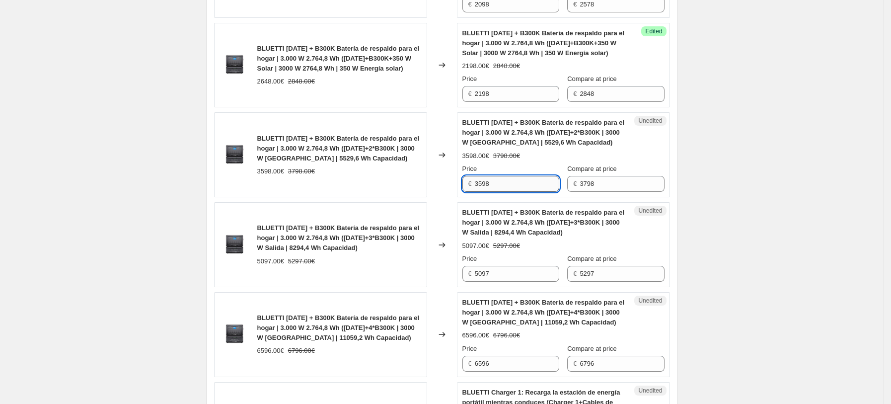
click at [517, 186] on input "3598" at bounding box center [517, 184] width 84 height 16
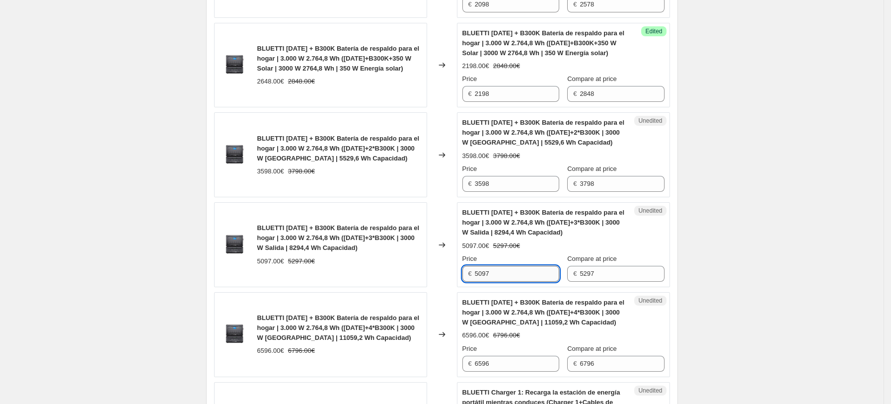
drag, startPoint x: 518, startPoint y: 271, endPoint x: 505, endPoint y: 271, distance: 12.4
click at [505, 271] on input "5097" at bounding box center [517, 274] width 84 height 16
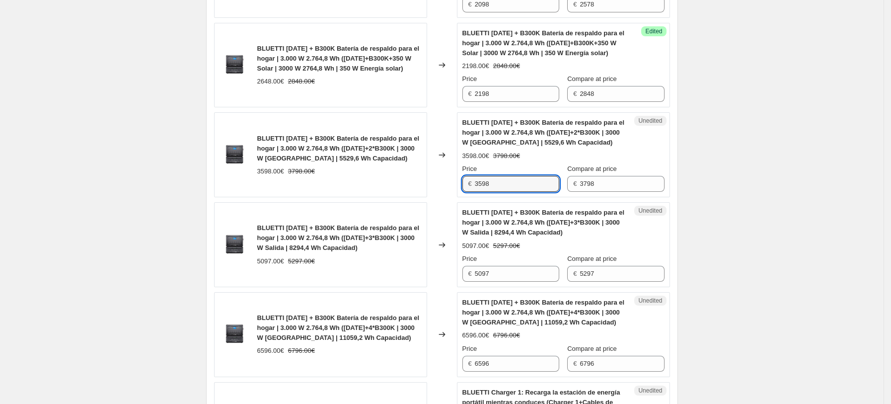
drag, startPoint x: 488, startPoint y: 188, endPoint x: 432, endPoint y: 188, distance: 56.2
click at [435, 188] on div "BLUETTI AC300 + B300K Batería de respaldo para el hogar | 3.000 W 2.764,8 Wh (A…" at bounding box center [442, 154] width 456 height 85
type input "3098"
click at [463, 204] on div "Unedited BLUETTI AC300 + B300K Batería de respaldo para el hogar | 3.000 W 2.76…" at bounding box center [563, 244] width 213 height 85
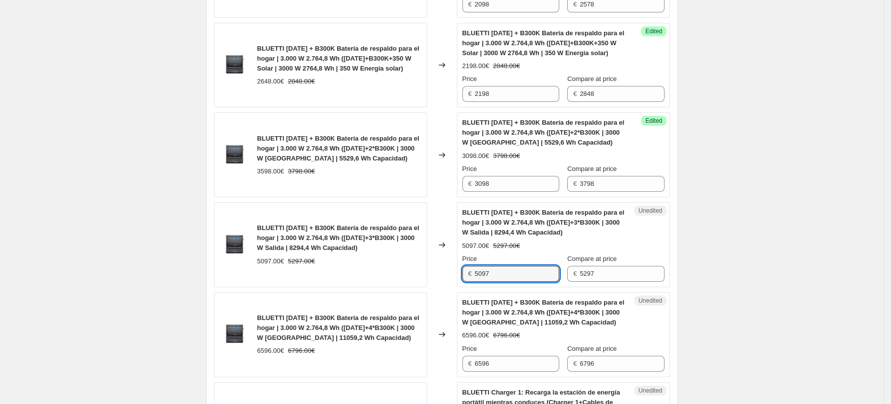
drag, startPoint x: 528, startPoint y: 271, endPoint x: 410, endPoint y: 271, distance: 118.3
click at [423, 271] on div "BLUETTI AC300 + B300K Batería de respaldo para el hogar | 3.000 W 2.764,8 Wh (A…" at bounding box center [442, 244] width 456 height 85
type input "4297"
click at [499, 304] on span "BLUETTI AC300 + B300K Batería de respaldo para el hogar | 3.000 W 2.764,8 Wh (A…" at bounding box center [544, 312] width 162 height 27
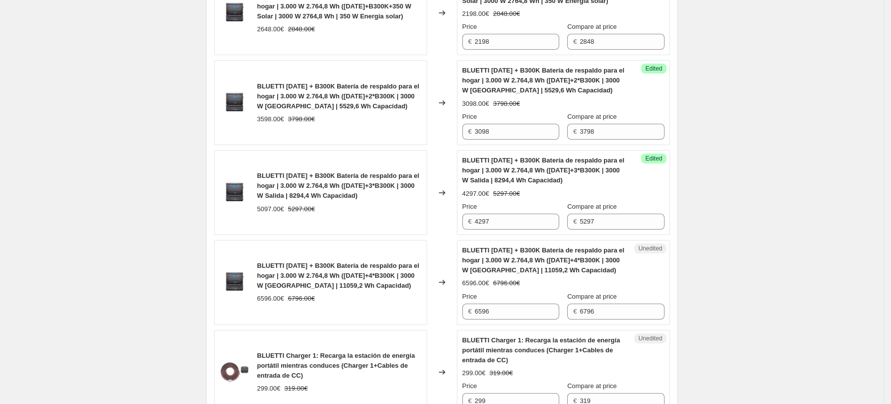
scroll to position [1588, 0]
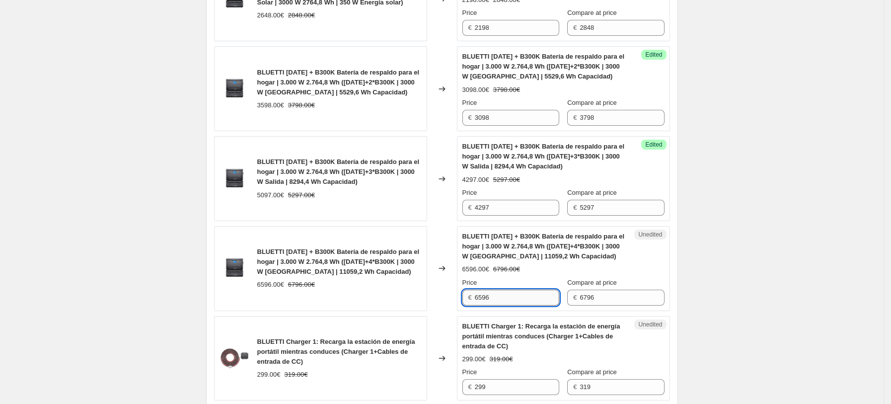
click at [523, 300] on input "6596" at bounding box center [517, 298] width 84 height 16
type input "6"
type input "5496"
click at [529, 322] on div "BLUETTI Charger 1: Recarga la estación de energía portátil mientras conduces (C…" at bounding box center [544, 336] width 162 height 30
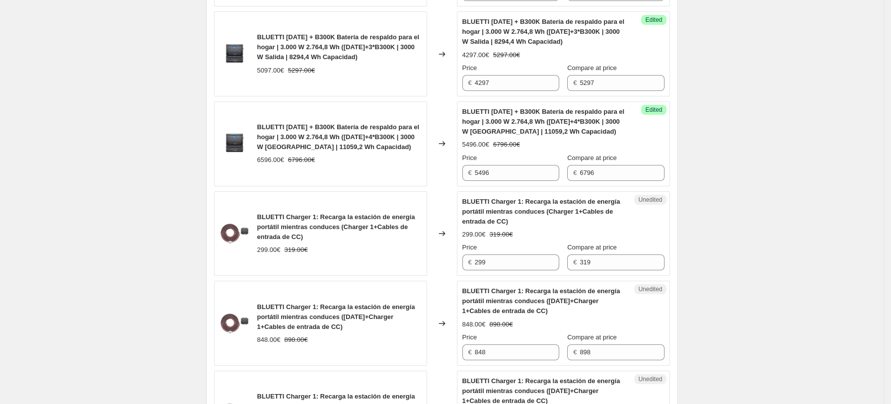
scroll to position [1721, 0]
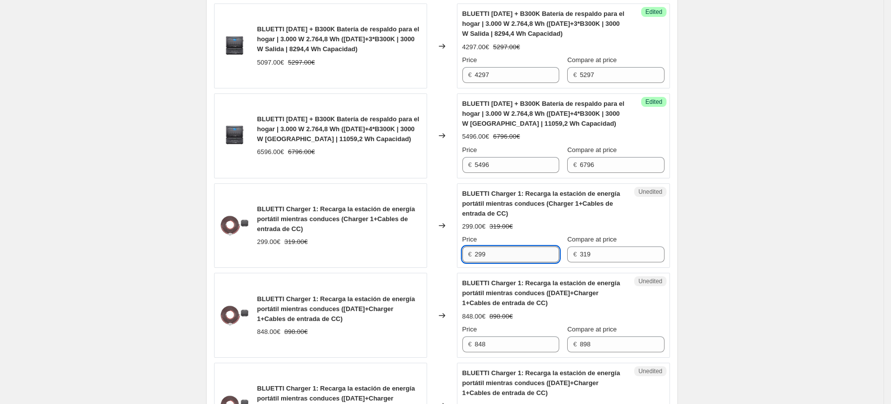
click at [523, 260] on input "299" at bounding box center [517, 254] width 84 height 16
click at [523, 258] on input "299" at bounding box center [517, 254] width 84 height 16
type input "249"
click at [534, 295] on span "BLUETTI Charger 1: Recarga la estación de energía portátil mientras conduces (A…" at bounding box center [542, 292] width 158 height 27
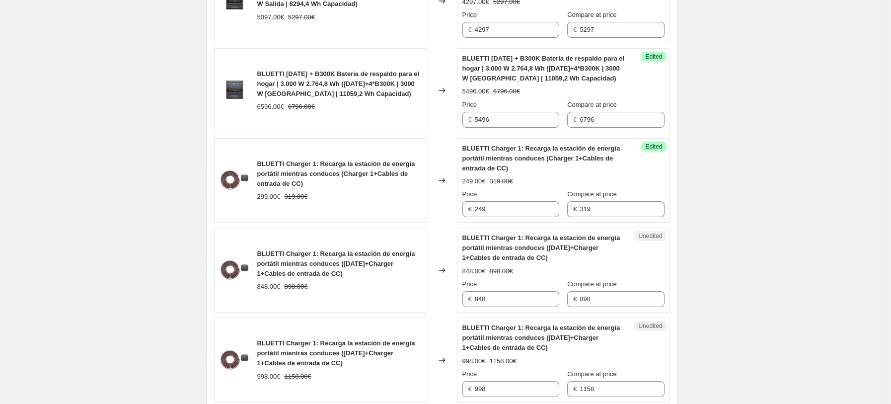
scroll to position [1787, 0]
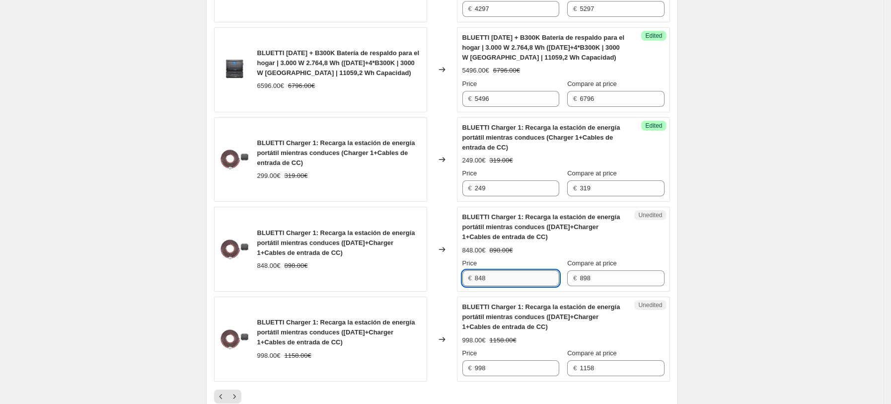
click at [526, 278] on input "848" at bounding box center [517, 278] width 84 height 16
drag, startPoint x: 496, startPoint y: 277, endPoint x: 385, endPoint y: 279, distance: 111.3
click at [385, 279] on div "BLUETTI Charger 1: Recarga la estación de energía portátil mientras conduces (A…" at bounding box center [442, 249] width 456 height 85
type input "748"
click at [371, 277] on div "BLUETTI Charger 1: Recarga la estación de energía portátil mientras conduces (A…" at bounding box center [320, 249] width 213 height 85
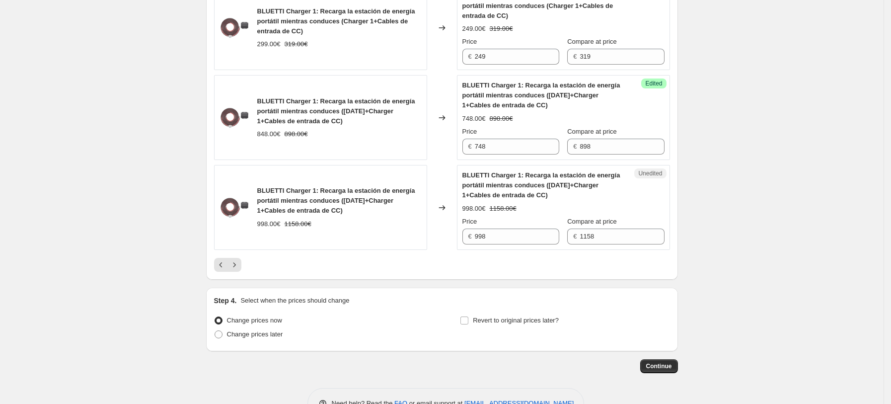
scroll to position [1920, 0]
click at [509, 240] on input "998" at bounding box center [517, 236] width 84 height 16
click at [521, 239] on input "998" at bounding box center [517, 236] width 84 height 16
type input "9"
type input "848"
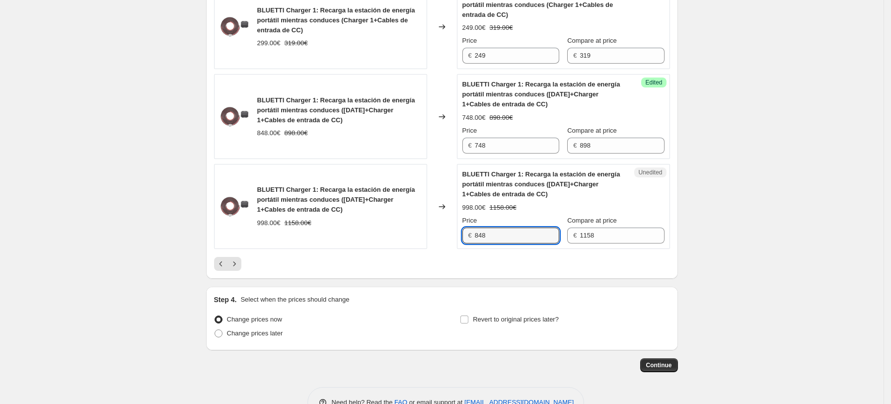
click at [398, 239] on div "BLUETTI Charger 1: Recarga la estación de energía portátil mientras conduces (A…" at bounding box center [320, 206] width 213 height 85
click at [240, 267] on icon "Next" at bounding box center [235, 264] width 10 height 10
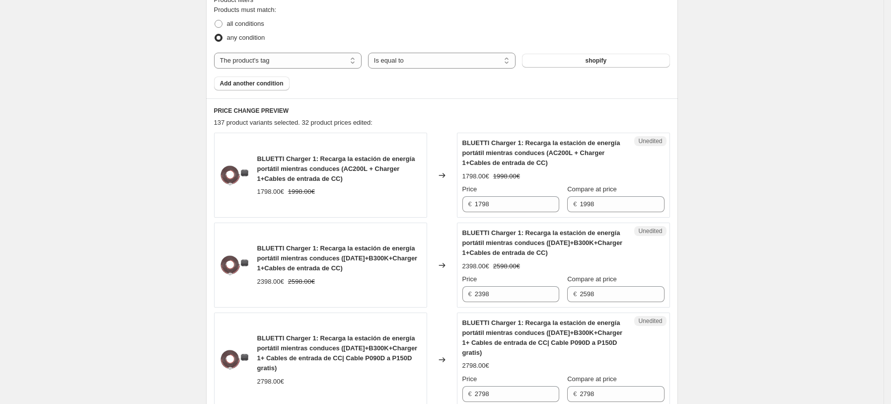
scroll to position [297, 0]
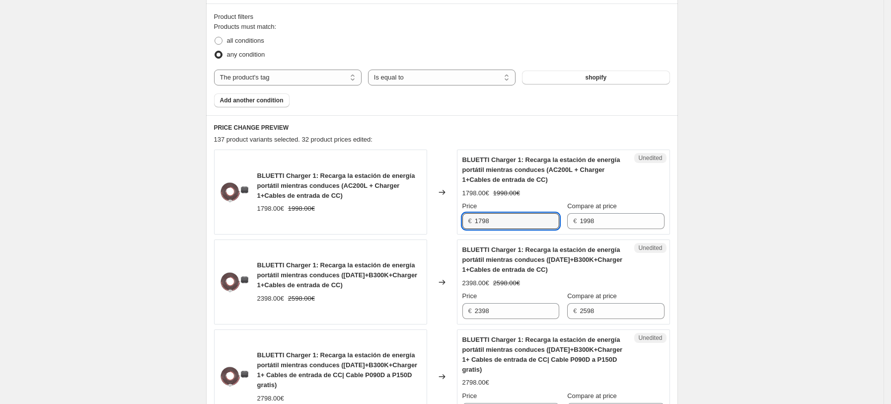
drag, startPoint x: 511, startPoint y: 217, endPoint x: 442, endPoint y: 217, distance: 69.6
click at [447, 217] on div "BLUETTI Charger 1: Recarga la estación de energía portátil mientras conduces (A…" at bounding box center [442, 192] width 456 height 85
type input "1368"
click at [516, 258] on span "BLUETTI Charger 1: Recarga la estación de energía portátil mientras conduces (A…" at bounding box center [543, 259] width 161 height 27
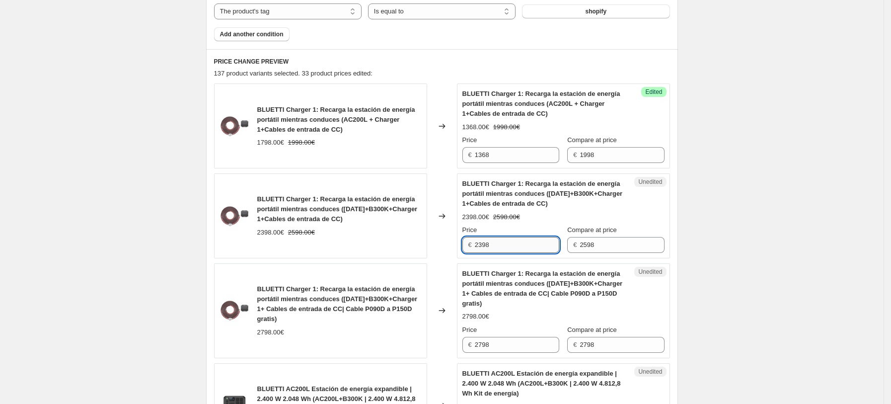
click at [522, 247] on input "2398" at bounding box center [517, 245] width 84 height 16
drag, startPoint x: 517, startPoint y: 246, endPoint x: 444, endPoint y: 247, distance: 73.0
click at [444, 247] on div "BLUETTI Charger 1: Recarga la estación de energía portátil mientras conduces (A…" at bounding box center [442, 215] width 456 height 85
type input "1999"
click at [441, 251] on div "Changed to" at bounding box center [442, 215] width 30 height 85
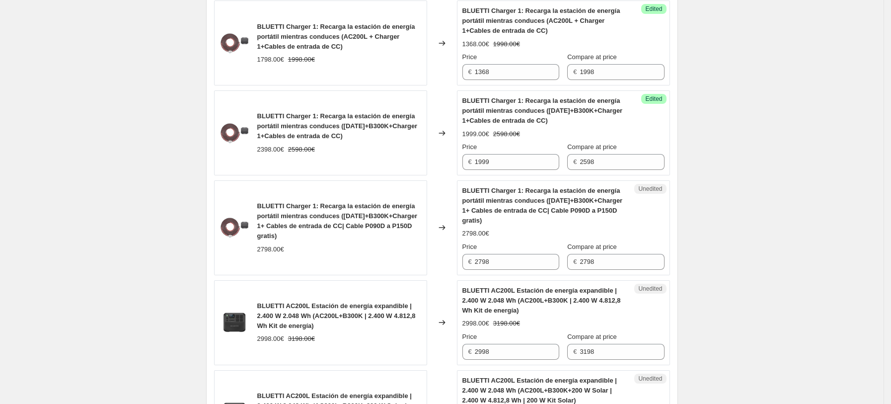
scroll to position [495, 0]
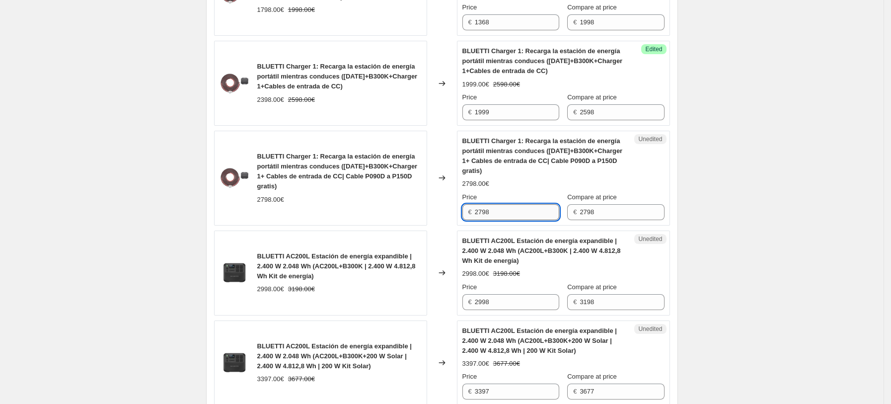
click at [511, 212] on input "2798" at bounding box center [517, 212] width 84 height 16
drag, startPoint x: 514, startPoint y: 211, endPoint x: 396, endPoint y: 211, distance: 118.8
click at [407, 211] on div "BLUETTI Charger 1: Recarga la estación de energía portátil mientras conduces (A…" at bounding box center [442, 178] width 456 height 95
type input "2448"
click at [423, 223] on div "BLUETTI Charger 1: Recarga la estación de energía portátil mientras conduces (A…" at bounding box center [320, 178] width 213 height 95
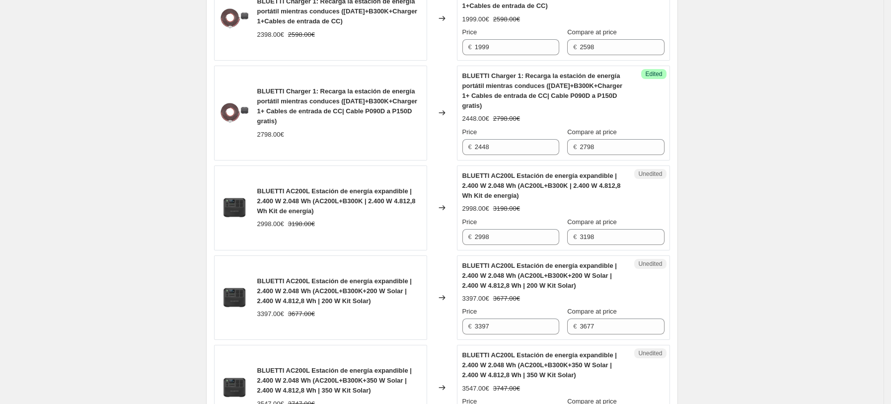
scroll to position [628, 0]
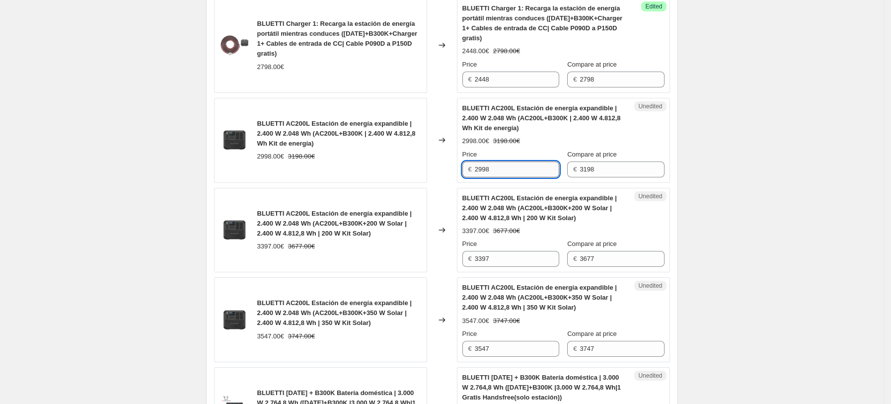
click at [534, 165] on input "2998" at bounding box center [517, 169] width 84 height 16
drag, startPoint x: 514, startPoint y: 164, endPoint x: 422, endPoint y: 169, distance: 92.1
click at [422, 169] on div "BLUETTI AC200L Estación de energía expandible | 2.400 W 2.048 Wh (AC200L+B300K …" at bounding box center [442, 140] width 456 height 85
type input "2398"
click at [535, 190] on div "Unedited BLUETTI AC200L Estación de energía expandible | 2.400 W 2.048 Wh (AC20…" at bounding box center [563, 230] width 213 height 85
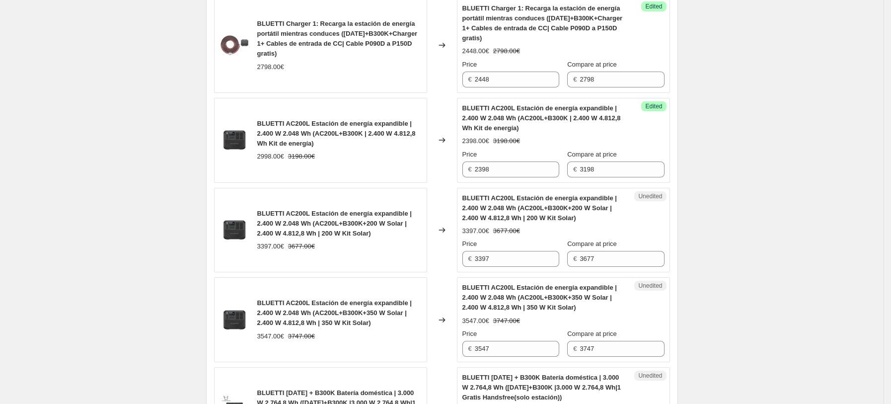
scroll to position [694, 0]
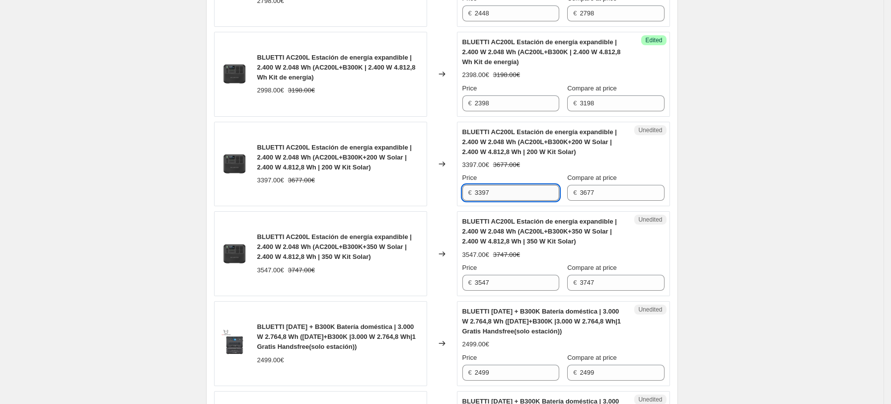
click at [521, 191] on input "3397" at bounding box center [517, 193] width 84 height 16
drag, startPoint x: 514, startPoint y: 194, endPoint x: 419, endPoint y: 194, distance: 94.9
click at [419, 194] on div "BLUETTI AC200L Estación de energía expandible | 2.400 W 2.048 Wh (AC200L+B300K+…" at bounding box center [442, 164] width 456 height 85
type input "2697"
click at [442, 194] on div "Changed to" at bounding box center [442, 164] width 30 height 85
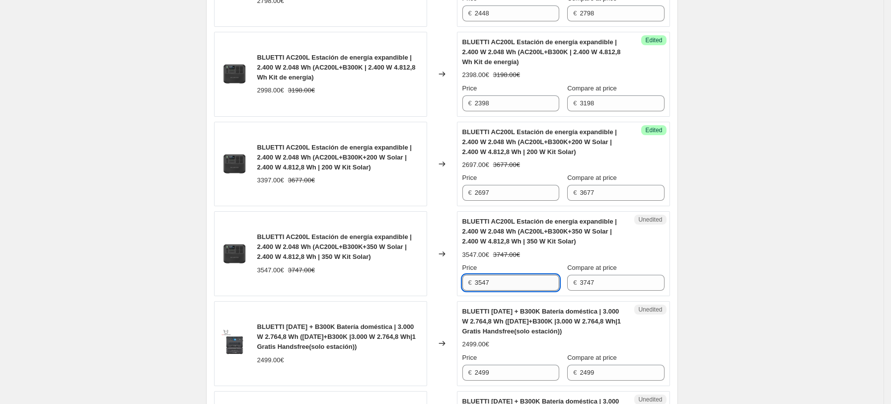
click at [510, 277] on input "3547" at bounding box center [517, 283] width 84 height 16
drag, startPoint x: 514, startPoint y: 282, endPoint x: 454, endPoint y: 288, distance: 60.9
click at [470, 285] on div "€ 3547" at bounding box center [511, 283] width 97 height 16
click at [511, 283] on input "3547" at bounding box center [517, 283] width 84 height 16
drag, startPoint x: 511, startPoint y: 283, endPoint x: 428, endPoint y: 281, distance: 83.0
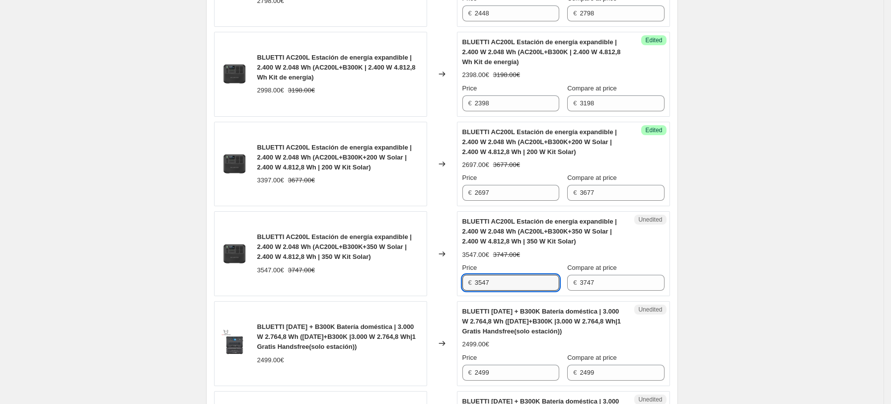
click at [426, 281] on div "BLUETTI AC200L Estación de energía expandible | 2.400 W 2.048 Wh (AC200L+B300K+…" at bounding box center [442, 253] width 456 height 85
type input "2897"
click at [412, 272] on div "3547.00€ 3747.00€" at bounding box center [339, 270] width 164 height 10
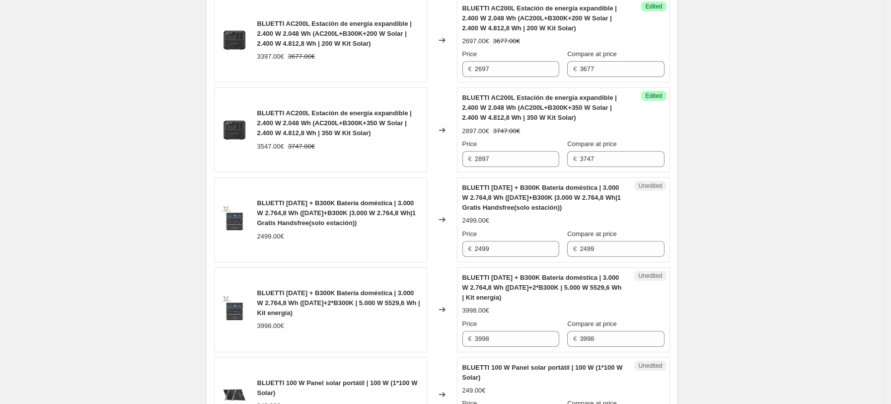
scroll to position [827, 0]
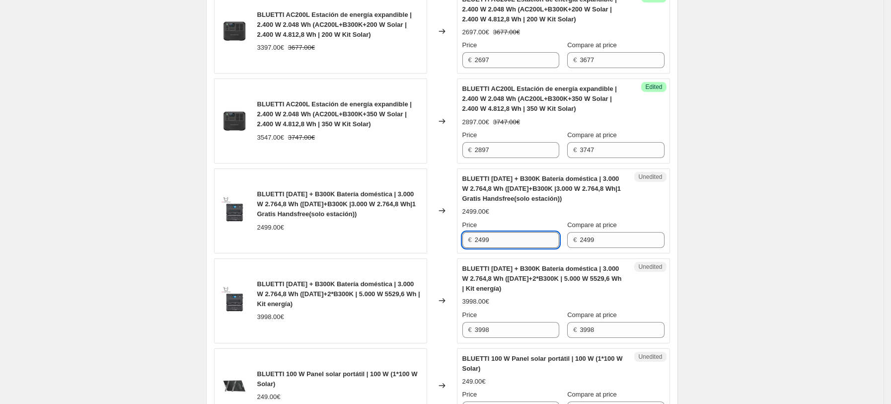
click at [514, 241] on input "2499" at bounding box center [517, 240] width 84 height 16
click at [518, 252] on div "Unedited BLUETTI AC500 + B300K Batería doméstica | 3.000 W 2.764,8 Wh (AC500+B3…" at bounding box center [563, 210] width 213 height 85
click at [517, 237] on input "2499" at bounding box center [517, 240] width 84 height 16
type input "2199"
click at [514, 263] on div "Unedited BLUETTI AC500 + B300K Batería doméstica | 3.000 W 2.764,8 Wh (AC500+2*…" at bounding box center [563, 300] width 213 height 85
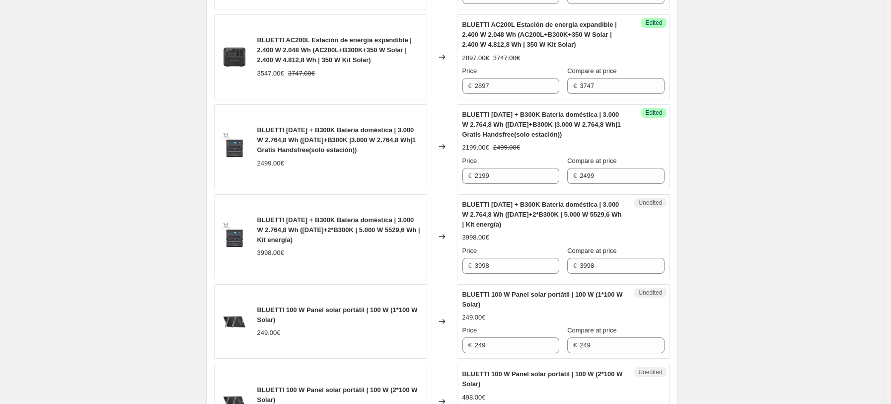
scroll to position [893, 0]
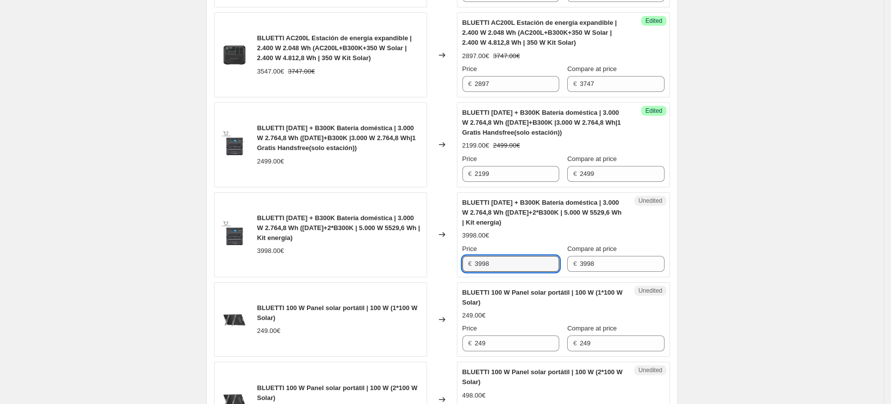
click at [514, 265] on input "3998" at bounding box center [517, 264] width 84 height 16
drag, startPoint x: 515, startPoint y: 266, endPoint x: 457, endPoint y: 267, distance: 58.1
click at [457, 267] on div "BLUETTI AC500 + B300K Batería doméstica | 3.000 W 2.764,8 Wh (AC500+2*B300K | 5…" at bounding box center [442, 234] width 456 height 85
type input "3698"
click at [433, 269] on div "Changed to" at bounding box center [442, 234] width 30 height 85
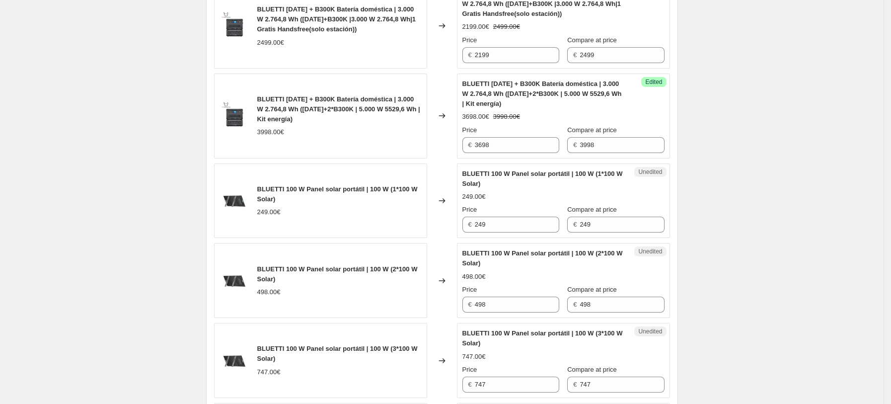
scroll to position [1026, 0]
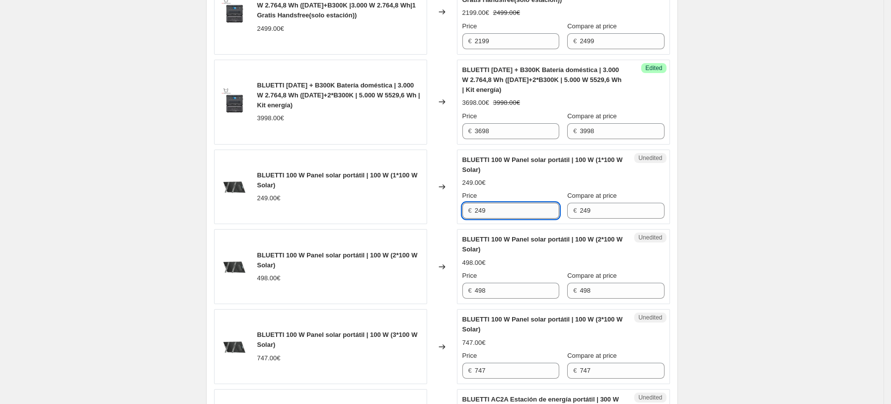
click at [519, 212] on input "249" at bounding box center [517, 211] width 84 height 16
click at [516, 214] on input "249" at bounding box center [517, 211] width 84 height 16
type input "209"
click at [512, 285] on input "498" at bounding box center [517, 291] width 84 height 16
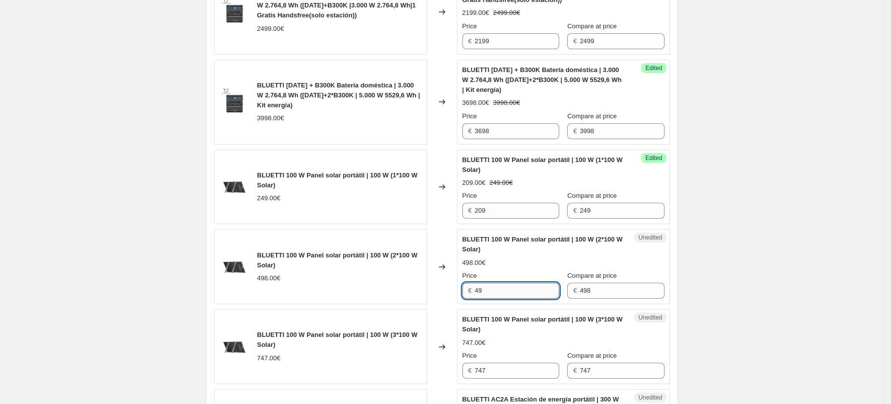
type input "4"
type input "418"
click at [508, 366] on input "747" at bounding box center [517, 371] width 84 height 16
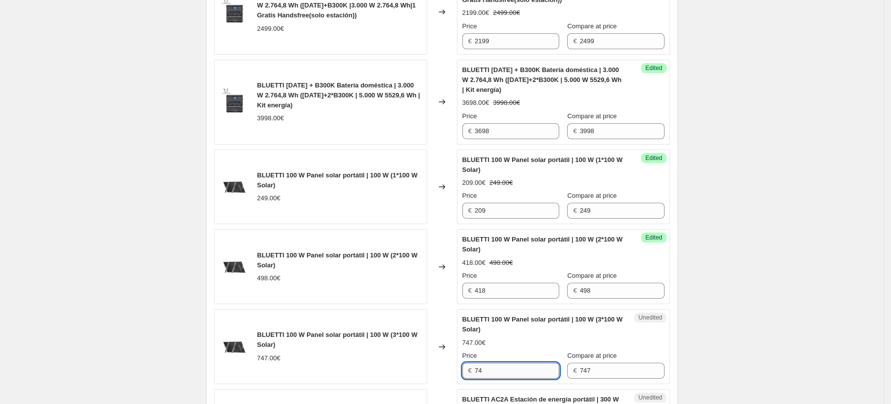
type input "7"
type input "627"
click at [466, 332] on span "BLUETTI 100 W Panel solar portátil | 100 W (3*100 W Solar)" at bounding box center [543, 324] width 161 height 17
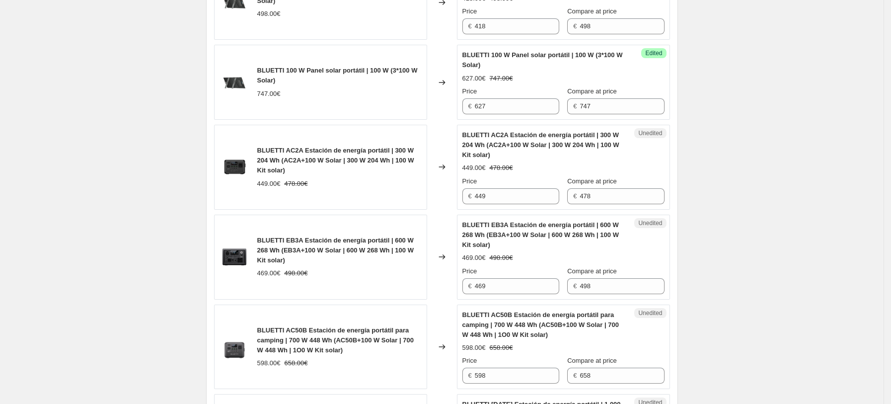
scroll to position [1290, 0]
click at [494, 194] on input "449" at bounding box center [517, 196] width 84 height 16
drag, startPoint x: 512, startPoint y: 285, endPoint x: 401, endPoint y: 285, distance: 111.8
click at [401, 285] on div "BLUETTI EB3A Estación de energía portátil | 600 W 268 Wh (EB3A+100 W Solar | 60…" at bounding box center [442, 256] width 456 height 85
drag, startPoint x: 526, startPoint y: 195, endPoint x: 460, endPoint y: 194, distance: 66.1
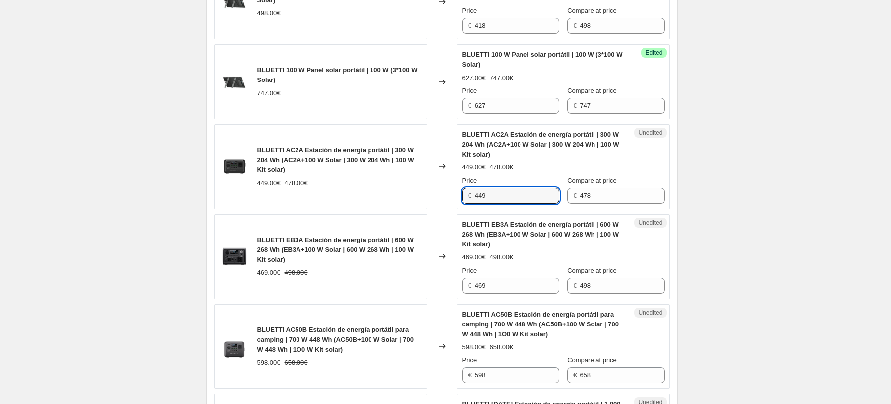
click at [431, 195] on div "BLUETTI AC2A Estación de energía portátil | 300 W 204 Wh (AC2A+100 W Solar | 30…" at bounding box center [442, 166] width 456 height 85
type input "348"
click at [547, 220] on div "Unedited BLUETTI EB3A Estación de energía portátil | 600 W 268 Wh (EB3A+100 W S…" at bounding box center [563, 256] width 213 height 85
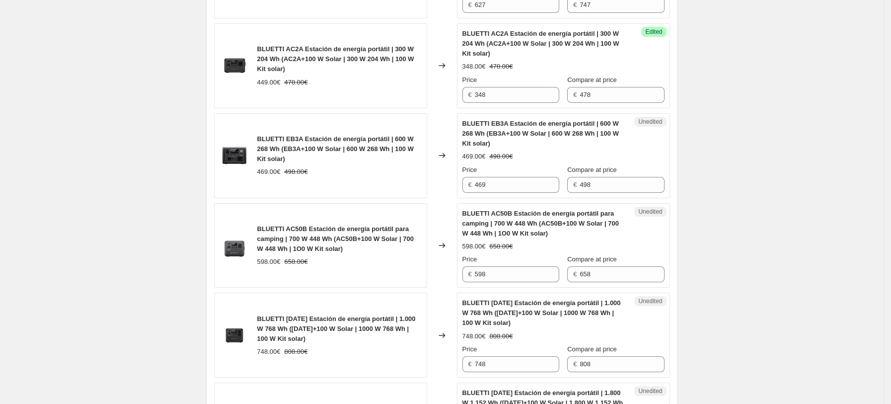
scroll to position [1423, 0]
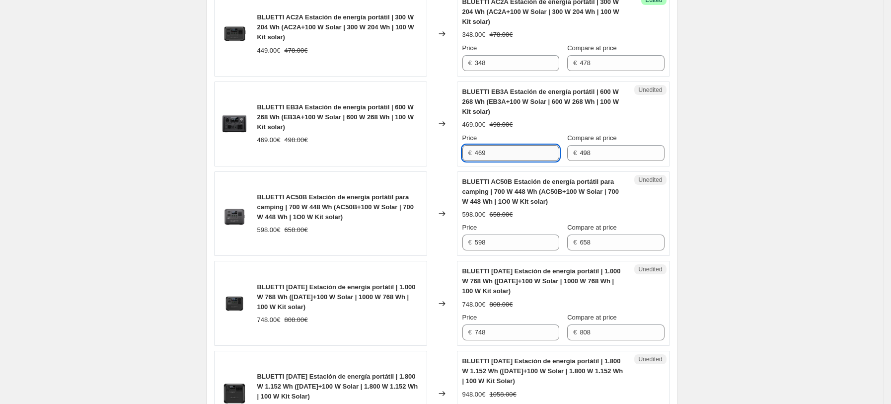
click at [507, 155] on input "469" at bounding box center [517, 153] width 84 height 16
click at [512, 243] on input "598" at bounding box center [517, 243] width 84 height 16
drag, startPoint x: 511, startPoint y: 151, endPoint x: 418, endPoint y: 151, distance: 92.9
click at [418, 151] on div "BLUETTI EB3A Estación de energía portátil | 600 W 268 Wh (EB3A+100 W Solar | 60…" at bounding box center [442, 123] width 456 height 85
type input "398"
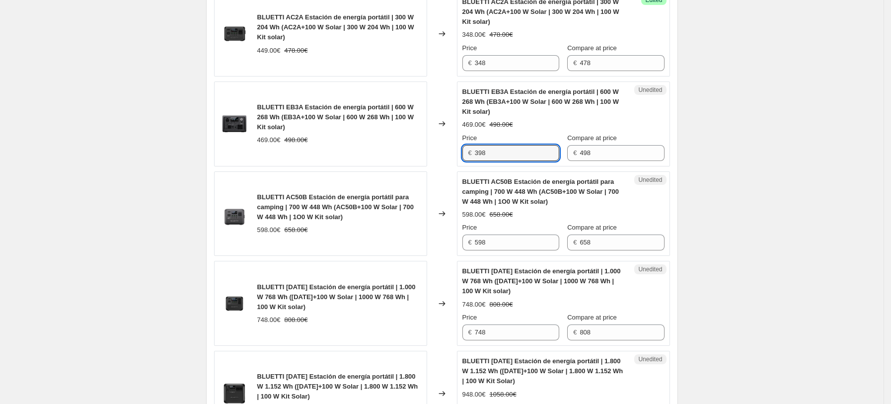
click at [434, 155] on div "Changed to" at bounding box center [442, 123] width 30 height 85
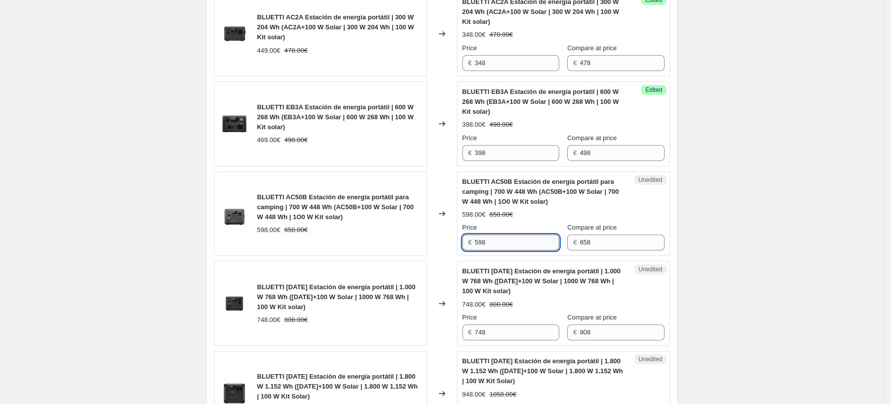
click at [513, 249] on input "598" at bounding box center [517, 243] width 84 height 16
click at [521, 243] on input "598" at bounding box center [517, 243] width 84 height 16
drag, startPoint x: 521, startPoint y: 243, endPoint x: 414, endPoint y: 241, distance: 106.3
click at [416, 241] on div "BLUETTI AC50B Estación de energía portátil para camping | 700 W 448 Wh (AC50B+1…" at bounding box center [442, 213] width 456 height 85
type input "498"
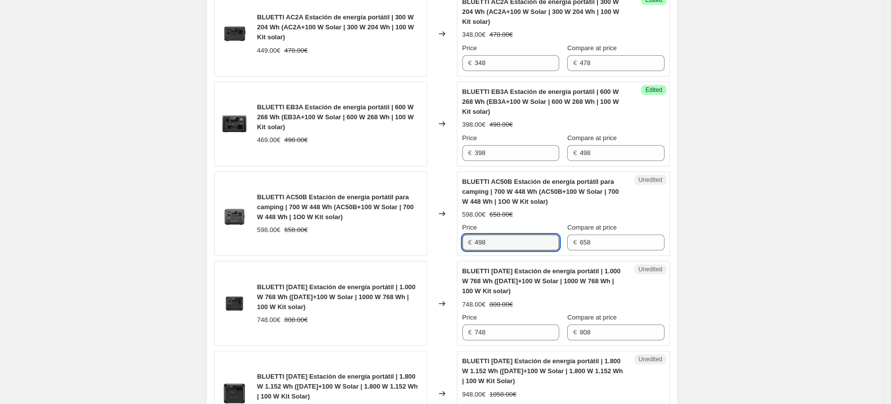
click at [537, 218] on div "598.00€ 658.00€" at bounding box center [564, 215] width 202 height 10
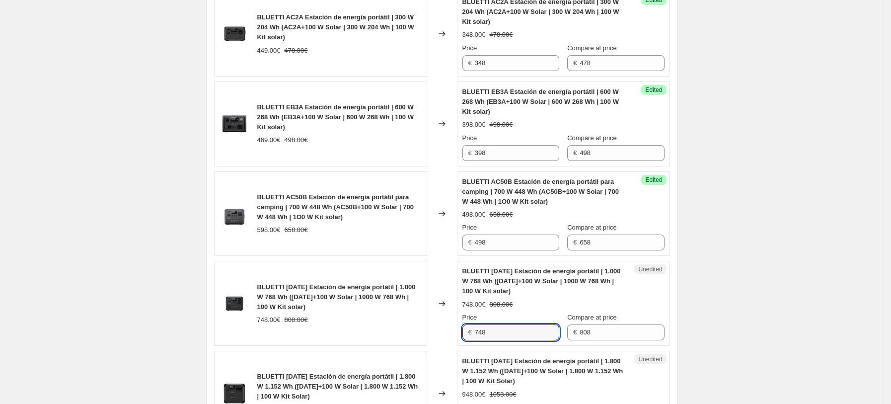
drag, startPoint x: 518, startPoint y: 331, endPoint x: 362, endPoint y: 331, distance: 155.5
click at [416, 331] on div "BLUETTI AC70 Estación de energía portátil | 1.000 W 768 Wh (AC70+100 W Solar | …" at bounding box center [442, 303] width 456 height 85
type input "648"
click at [403, 321] on div "748.00€ 808.00€" at bounding box center [339, 320] width 164 height 10
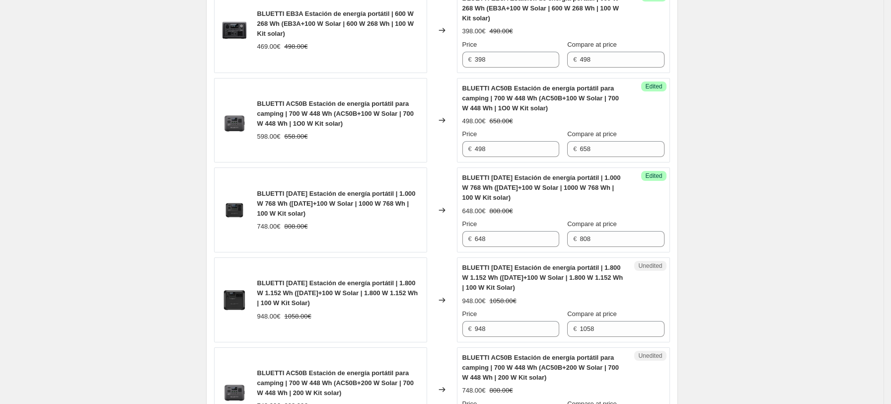
scroll to position [1622, 0]
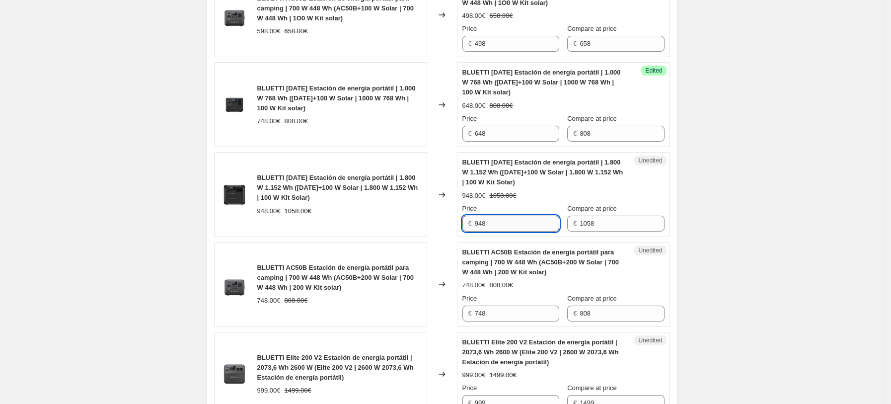
click at [515, 224] on input "948" at bounding box center [517, 224] width 84 height 16
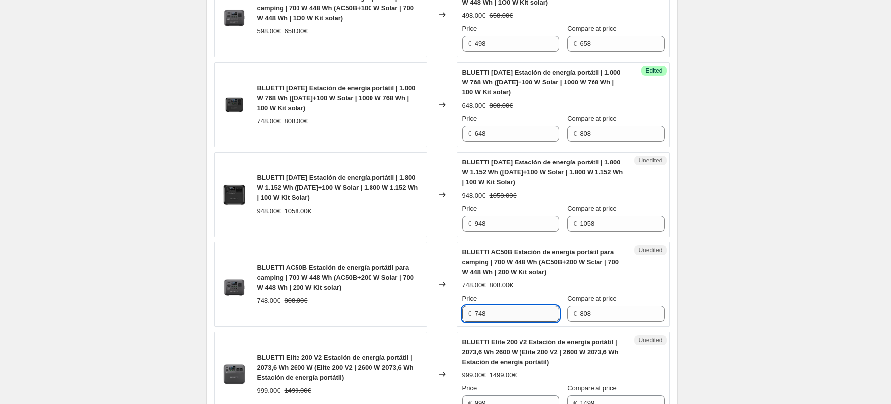
click at [504, 308] on input "748" at bounding box center [517, 314] width 84 height 16
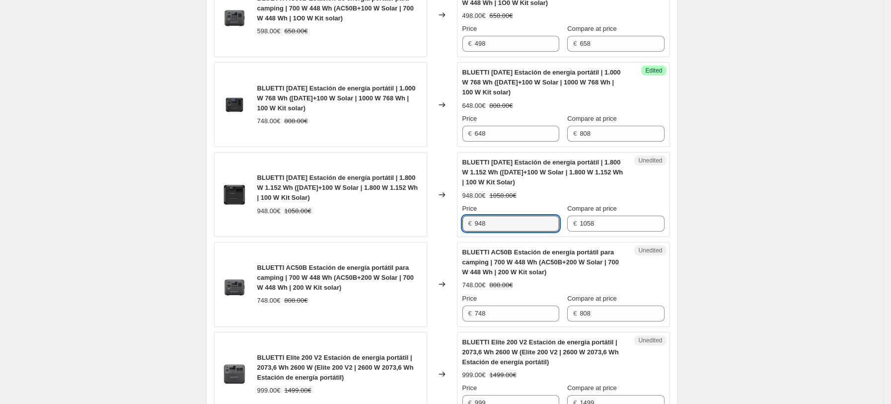
drag, startPoint x: 507, startPoint y: 225, endPoint x: 285, endPoint y: 223, distance: 222.1
click at [293, 223] on div "BLUETTI AC180 Estación de energía portátil | 1.800 W 1.152 Wh (AC180+100 W Sola…" at bounding box center [442, 194] width 456 height 85
type input "799"
click at [396, 233] on div "BLUETTI AC180 Estación de energía portátil | 1.800 W 1.152 Wh (AC180+100 W Sola…" at bounding box center [320, 194] width 213 height 85
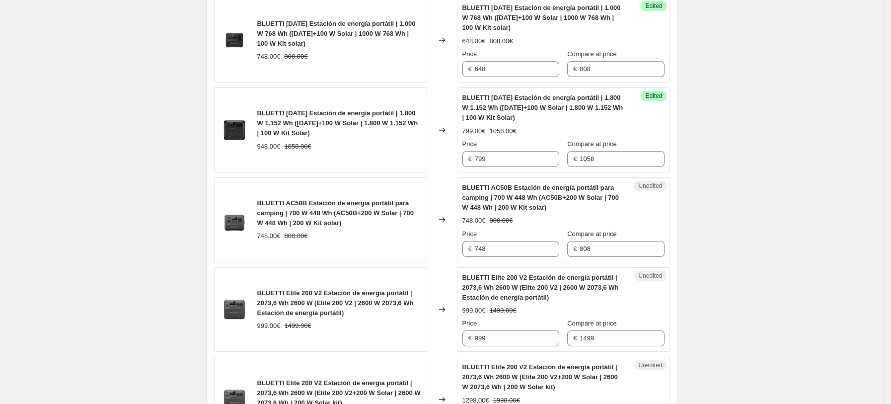
scroll to position [1754, 0]
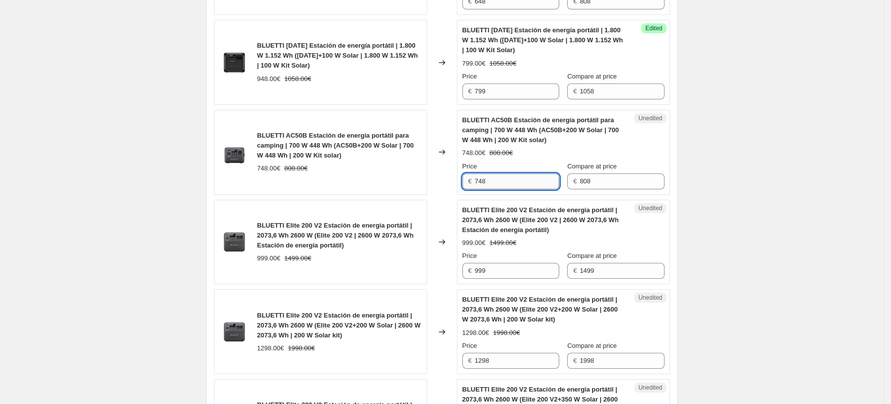
click at [537, 183] on input "748" at bounding box center [517, 181] width 84 height 16
drag, startPoint x: 507, startPoint y: 182, endPoint x: 418, endPoint y: 180, distance: 89.0
click at [405, 182] on div "BLUETTI AC50B Estación de energía portátil para camping | 700 W 448 Wh (AC50B+2…" at bounding box center [442, 152] width 456 height 85
type input "628"
click at [530, 219] on span "BLUETTI Elite 200 V2 Estación de energía portátil | 2073,6 Wh 2600 W (Elite 200…" at bounding box center [541, 219] width 157 height 27
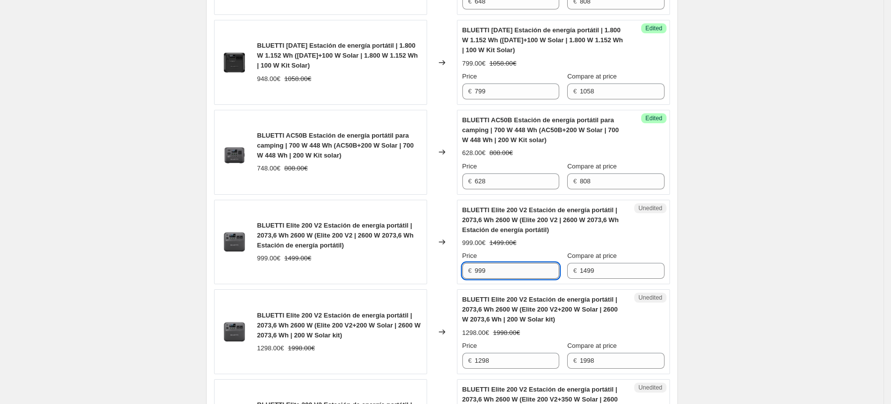
click at [515, 273] on input "999" at bounding box center [517, 271] width 84 height 16
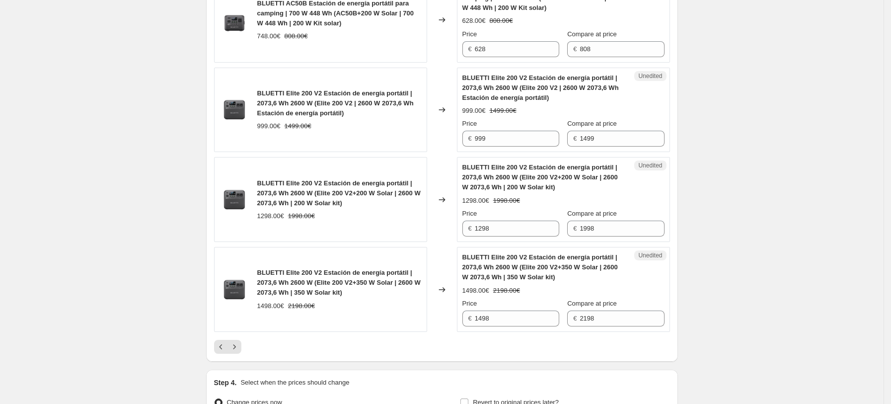
scroll to position [1887, 0]
click at [241, 350] on button "Next" at bounding box center [235, 346] width 14 height 14
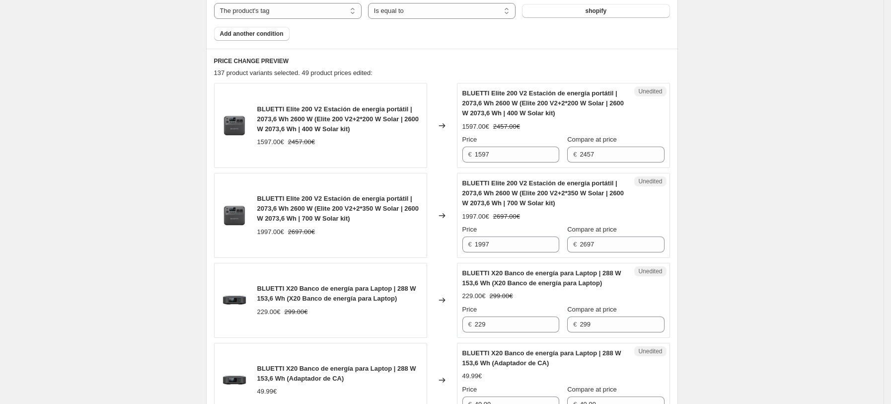
scroll to position [363, 0]
click at [502, 151] on input "1597" at bounding box center [517, 155] width 84 height 16
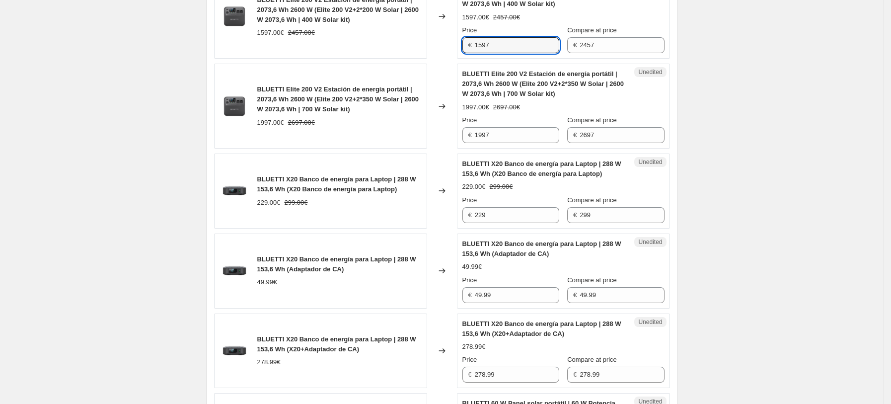
scroll to position [495, 0]
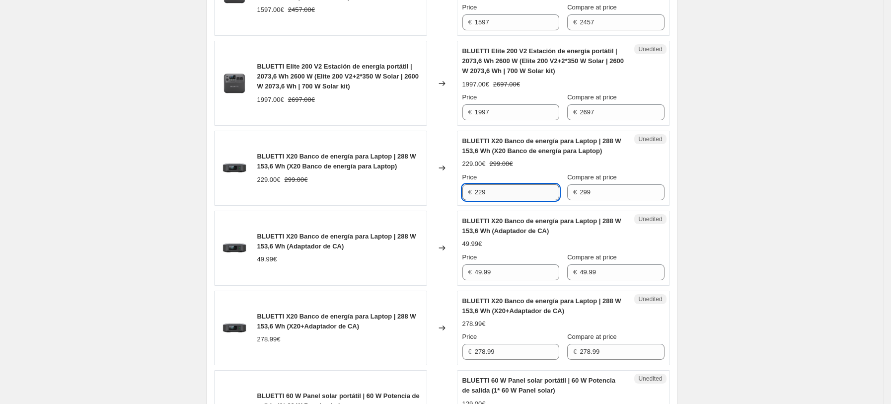
click at [503, 191] on input "229" at bounding box center [517, 192] width 84 height 16
drag, startPoint x: 496, startPoint y: 195, endPoint x: 420, endPoint y: 195, distance: 76.0
click at [426, 195] on div "BLUETTI X20 Banco de energía para Laptop | 288 W 153,6 Wh (X20 Banco de energía…" at bounding box center [442, 168] width 456 height 75
type input "179"
click at [380, 228] on div "BLUETTI X20 Banco de energía para Laptop | 288 W 153,6 Wh (Adaptador de CA) 49.…" at bounding box center [320, 248] width 213 height 75
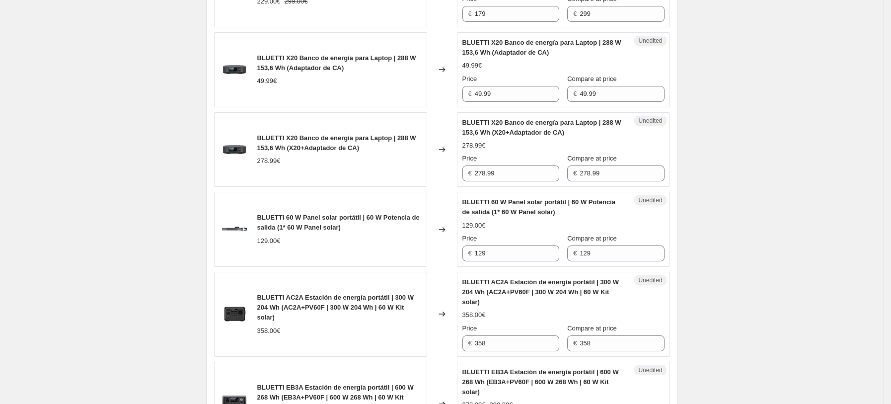
scroll to position [694, 0]
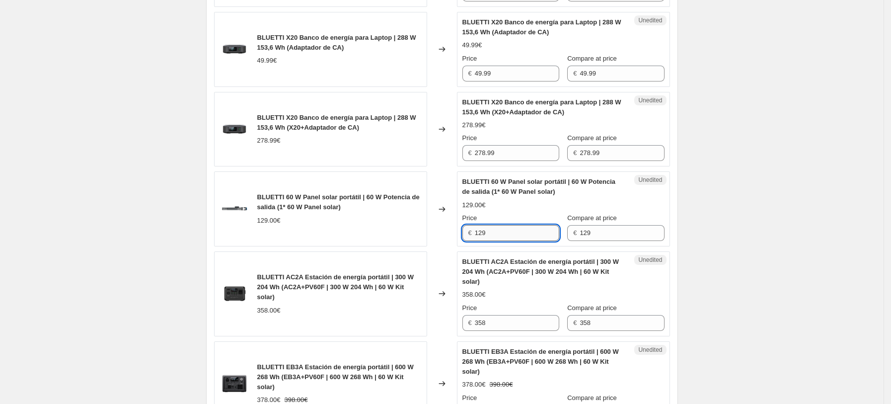
click at [514, 237] on input "129" at bounding box center [517, 233] width 84 height 16
click at [518, 231] on input "129" at bounding box center [517, 233] width 84 height 16
type input "109"
click at [521, 277] on div "BLUETTI AC2A Estación de energía portátil | 300 W 204 Wh (AC2A+PV60F | 300 W 20…" at bounding box center [544, 272] width 162 height 30
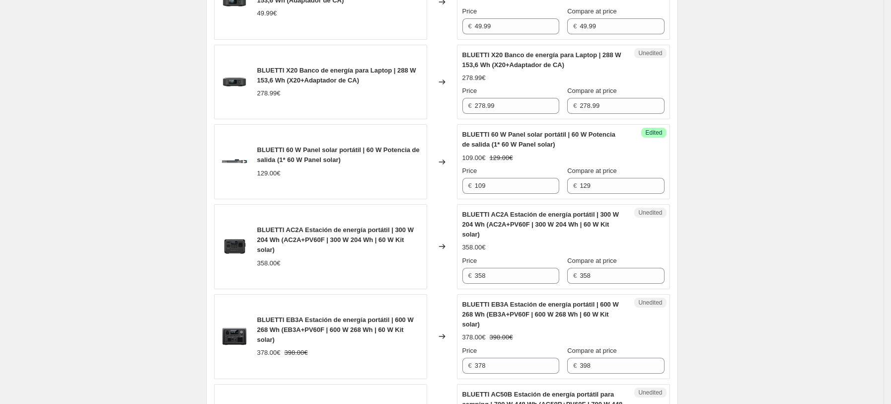
scroll to position [760, 0]
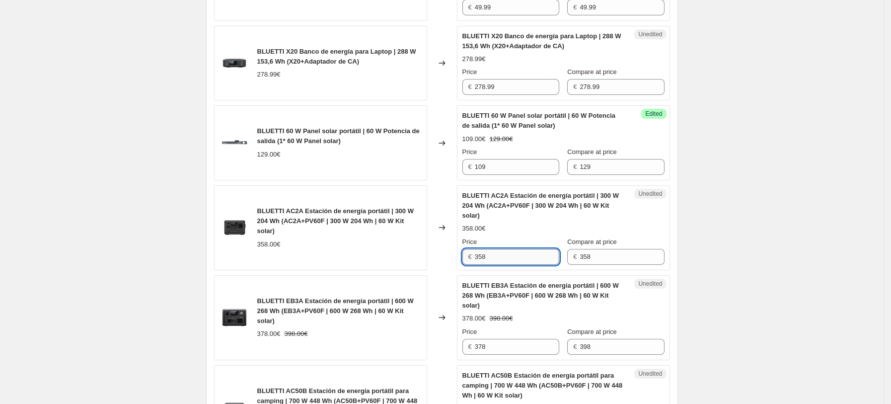
click at [513, 250] on input "358" at bounding box center [517, 257] width 84 height 16
drag, startPoint x: 515, startPoint y: 252, endPoint x: 403, endPoint y: 252, distance: 112.3
click at [406, 252] on div "BLUETTI AC2A Estación de energía portátil | 300 W 204 Wh (AC2A+PV60F | 300 W 20…" at bounding box center [442, 227] width 456 height 85
type input "278"
click at [417, 247] on div "358.00€" at bounding box center [339, 245] width 164 height 10
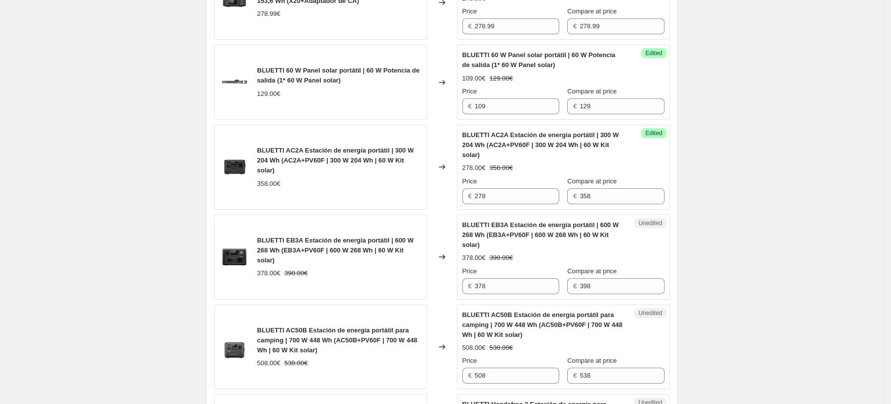
scroll to position [893, 0]
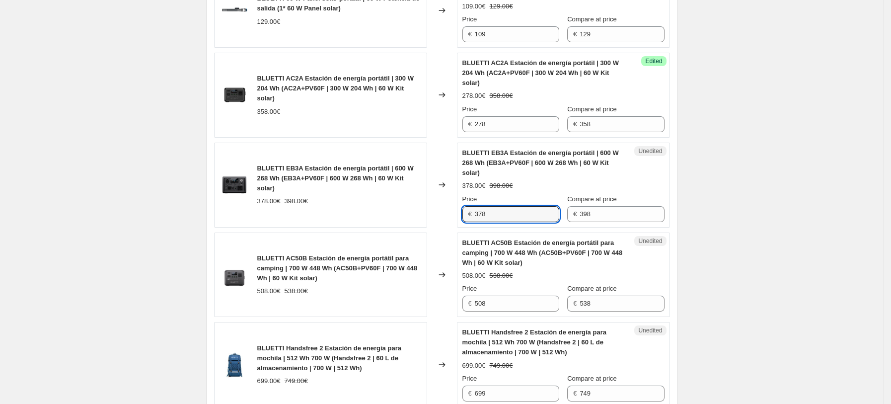
drag, startPoint x: 537, startPoint y: 214, endPoint x: 346, endPoint y: 214, distance: 191.3
click at [346, 214] on div "BLUETTI EB3A Estación de energía portátil | 600 W 268 Wh (EB3A+PV60F | 600 W 26…" at bounding box center [442, 185] width 456 height 85
click at [514, 217] on input "378" at bounding box center [517, 214] width 84 height 16
drag, startPoint x: 515, startPoint y: 214, endPoint x: 406, endPoint y: 218, distance: 109.4
click at [415, 218] on div "BLUETTI EB3A Estación de energía portátil | 600 W 268 Wh (EB3A+PV60F | 600 W 26…" at bounding box center [442, 185] width 456 height 85
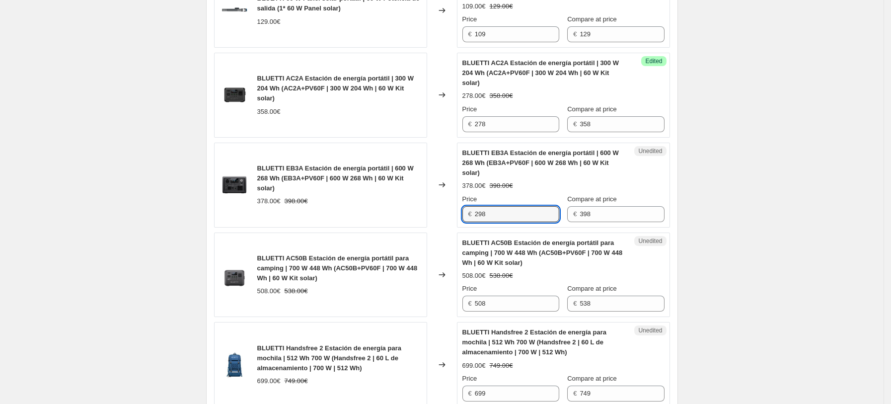
type input "298"
click at [414, 236] on div "BLUETTI AC50B Estación de energía portátil para camping | 700 W 448 Wh (AC50B+P…" at bounding box center [320, 275] width 213 height 85
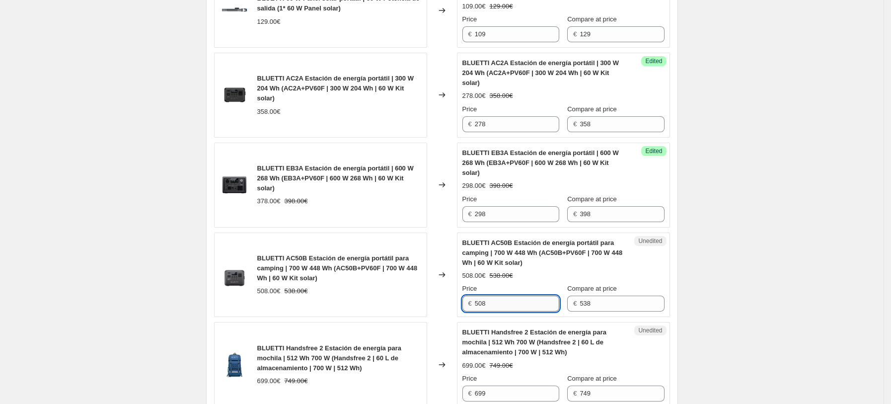
click at [512, 305] on input "508" at bounding box center [517, 304] width 84 height 16
drag, startPoint x: 507, startPoint y: 303, endPoint x: 346, endPoint y: 301, distance: 161.5
click at [346, 301] on div "BLUETTI AC50B Estación de energía portátil para camping | 700 W 448 Wh (AC50B+P…" at bounding box center [442, 275] width 456 height 85
type input "438"
click at [409, 311] on div "BLUETTI AC50B Estación de energía portátil para camping | 700 W 448 Wh (AC50B+P…" at bounding box center [320, 275] width 213 height 85
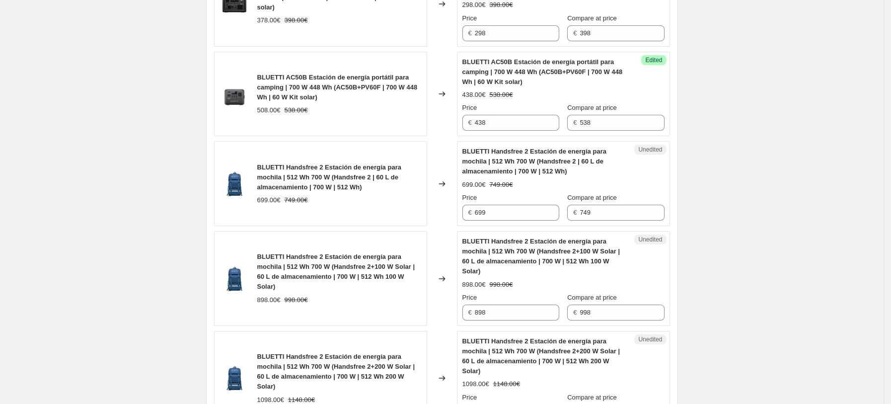
scroll to position [1158, 0]
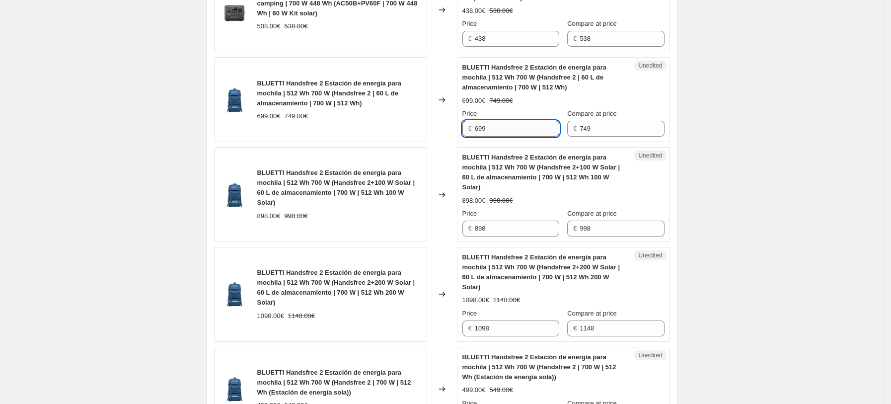
click at [530, 131] on input "699" at bounding box center [517, 129] width 84 height 16
drag, startPoint x: 505, startPoint y: 131, endPoint x: 459, endPoint y: 131, distance: 46.2
click at [466, 131] on div "€ 699" at bounding box center [511, 129] width 97 height 16
type input "649"
click at [537, 174] on span "BLUETTI Handsfree 2 Estación de energía para mochila | 512 Wh 700 W (Handsfree …" at bounding box center [542, 172] width 158 height 37
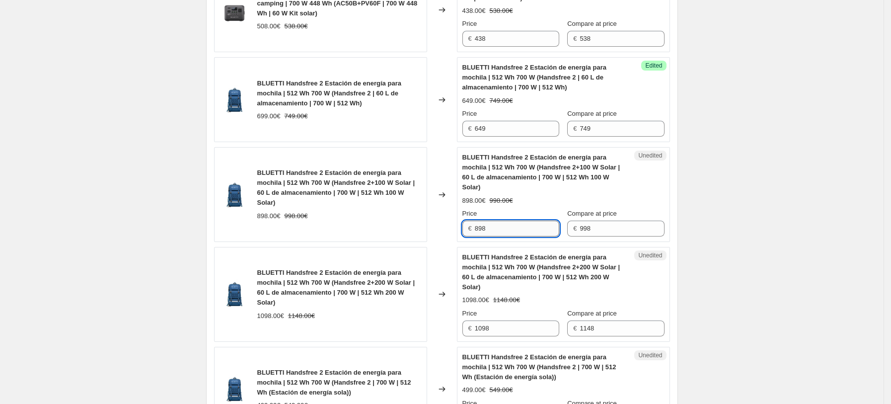
click at [514, 236] on input "898" at bounding box center [517, 229] width 84 height 16
drag, startPoint x: 504, startPoint y: 229, endPoint x: 403, endPoint y: 232, distance: 100.9
click at [403, 232] on div "BLUETTI Handsfree 2 Estación de energía para mochila | 512 Wh 700 W (Handsfree …" at bounding box center [442, 194] width 456 height 95
type input "848"
click at [503, 273] on span "BLUETTI Handsfree 2 Estación de energía para mochila | 512 Wh 700 W (Handsfree …" at bounding box center [542, 271] width 158 height 37
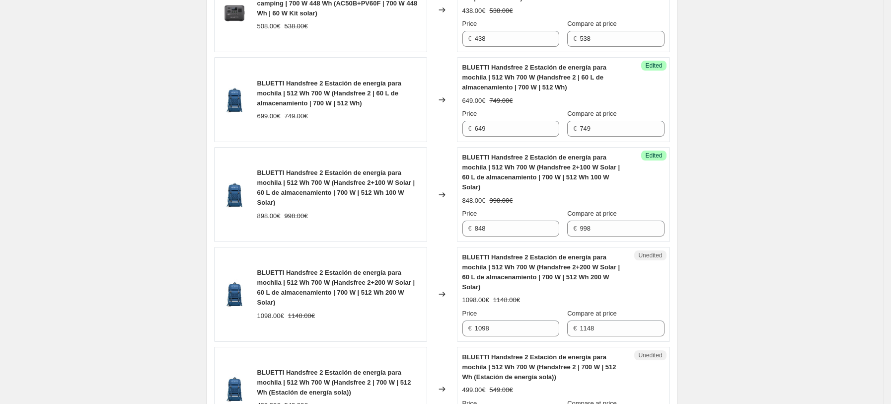
scroll to position [1224, 0]
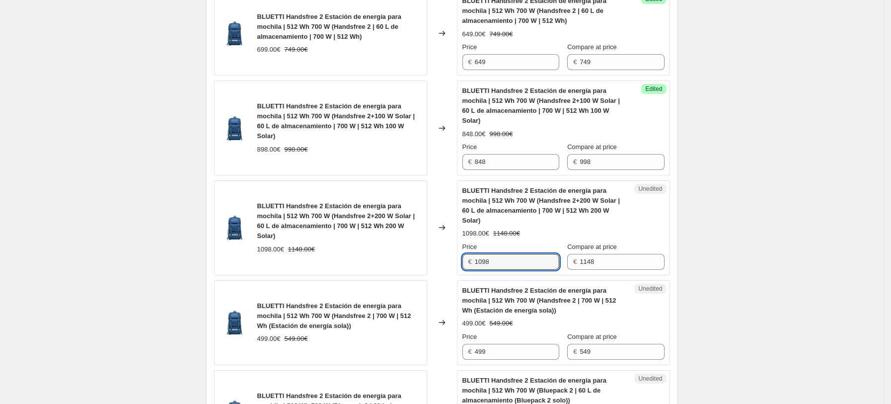
drag, startPoint x: 513, startPoint y: 266, endPoint x: 416, endPoint y: 266, distance: 96.9
click at [416, 266] on div "BLUETTI Handsfree 2 Estación de energía para mochila | 512 Wh 700 W (Handsfree …" at bounding box center [442, 227] width 456 height 95
click at [547, 233] on div "1098.00€ 1148.00€" at bounding box center [564, 234] width 202 height 10
drag, startPoint x: 515, startPoint y: 265, endPoint x: 431, endPoint y: 267, distance: 83.5
click at [435, 266] on div "BLUETTI Handsfree 2 Estación de energía para mochila | 512 Wh 700 W (Handsfree …" at bounding box center [442, 227] width 456 height 95
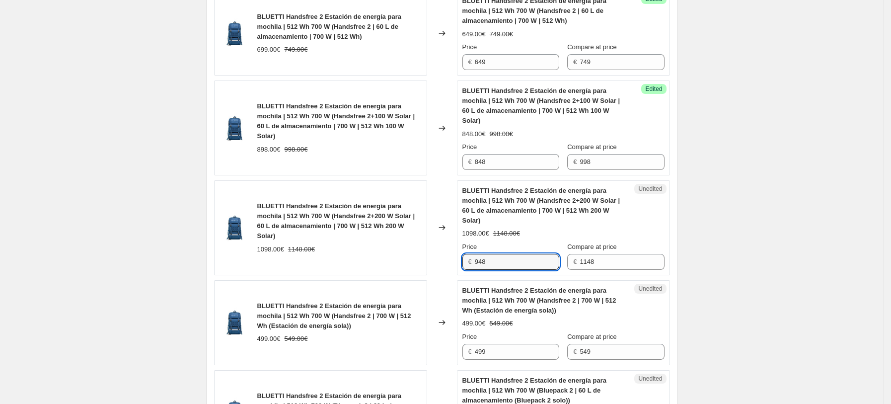
type input "948"
click at [532, 216] on div "BLUETTI Handsfree 2 Estación de energía para mochila | 512 Wh 700 W (Handsfree …" at bounding box center [544, 206] width 162 height 40
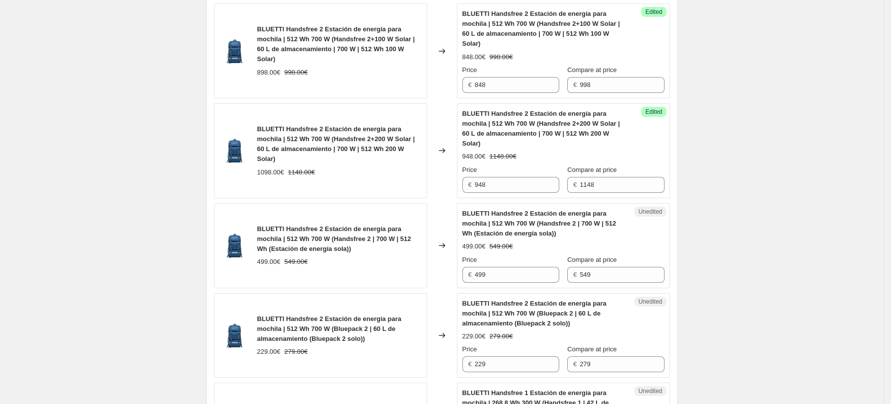
scroll to position [1357, 0]
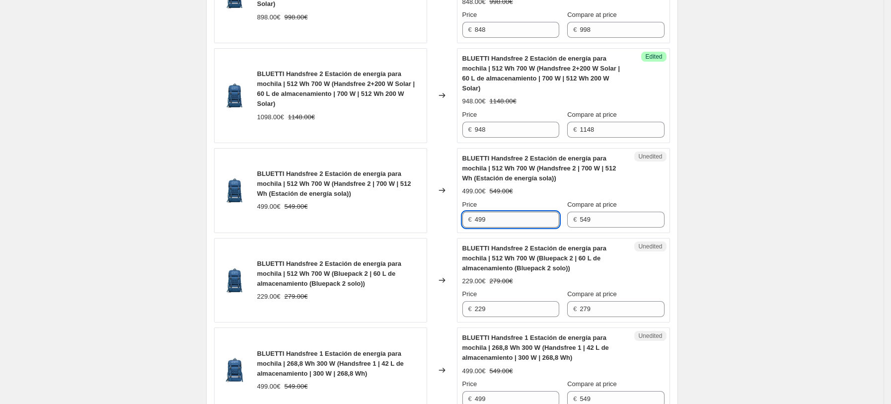
click at [527, 223] on input "499" at bounding box center [517, 220] width 84 height 16
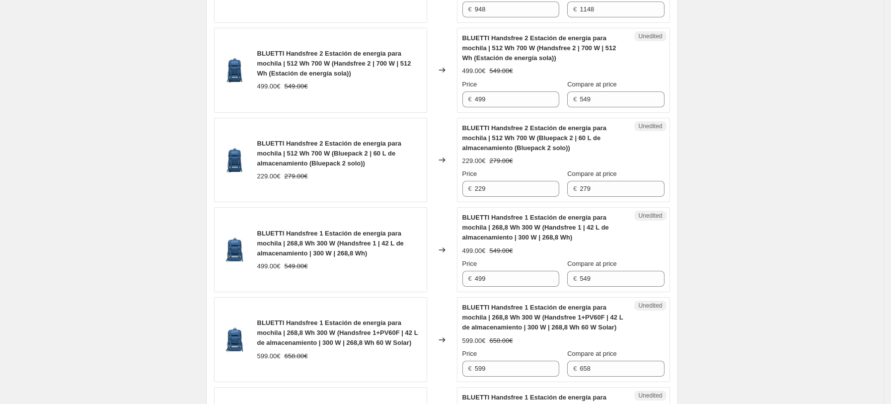
scroll to position [1489, 0]
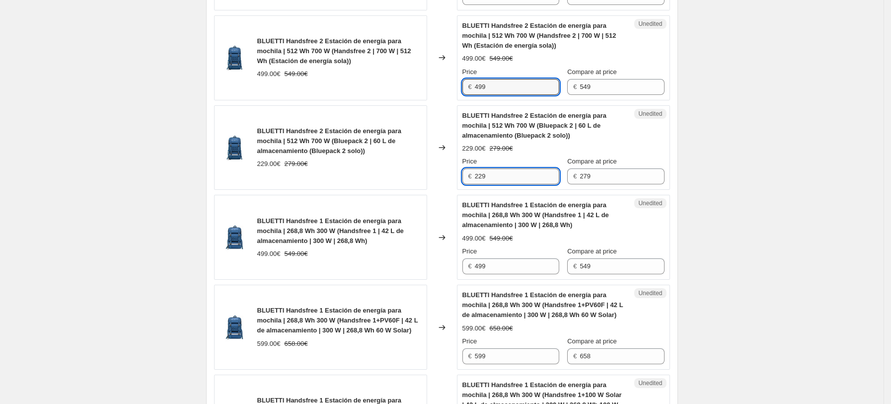
click at [509, 174] on input "229" at bounding box center [517, 176] width 84 height 16
drag, startPoint x: 501, startPoint y: 178, endPoint x: 427, endPoint y: 186, distance: 74.4
click at [427, 186] on div "BLUETTI Handsfree 2 Estación de energía para mochila | 512 Wh 700 W (Bluepack 2…" at bounding box center [442, 147] width 456 height 85
type input "199"
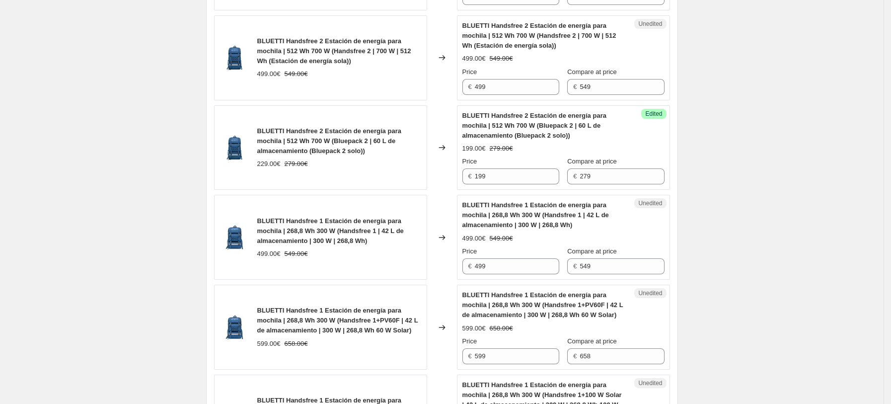
click at [528, 235] on div "499.00€ 549.00€" at bounding box center [564, 239] width 202 height 10
click at [513, 262] on input "499" at bounding box center [517, 266] width 84 height 16
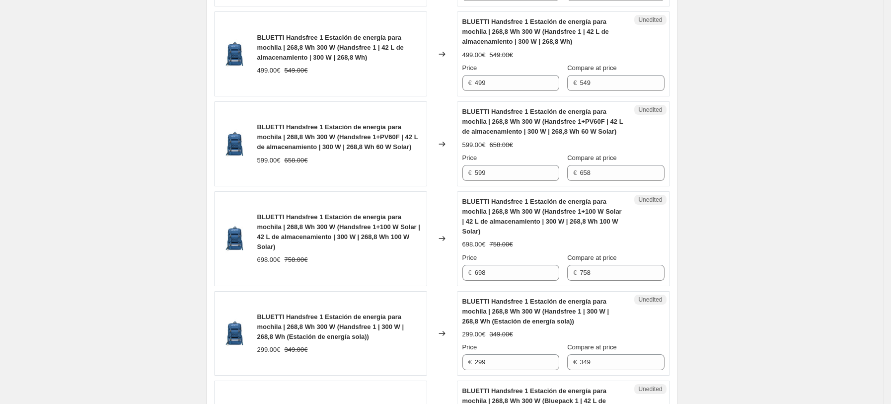
scroll to position [1688, 0]
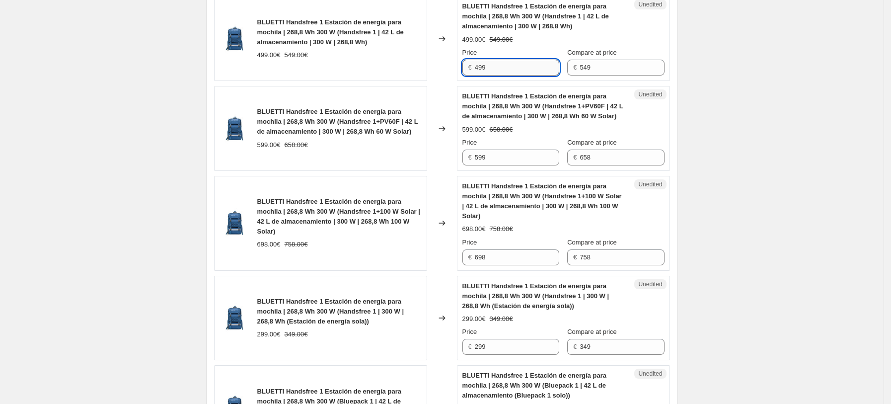
click at [523, 74] on input "499" at bounding box center [517, 68] width 84 height 16
type input "449"
click at [509, 118] on span "BLUETTI Handsfree 1 Estación de energía para mochila | 268,8 Wh 300 W (Handsfre…" at bounding box center [543, 105] width 161 height 27
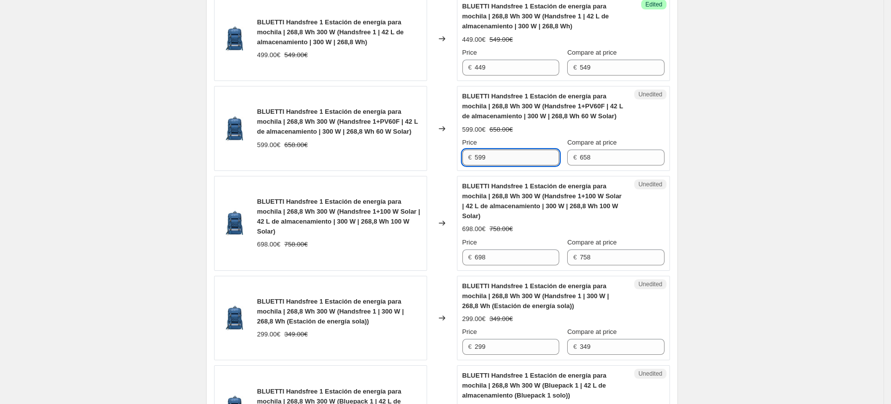
click at [521, 156] on input "599" at bounding box center [517, 158] width 84 height 16
drag, startPoint x: 511, startPoint y: 162, endPoint x: 416, endPoint y: 163, distance: 95.4
click at [416, 163] on div "BLUETTI Handsfree 1 Estación de energía para mochila | 268,8 Wh 300 W (Handsfre…" at bounding box center [442, 128] width 456 height 85
type input "549"
click at [539, 197] on span "BLUETTI Handsfree 1 Estación de energía para mochila | 268,8 Wh 300 W (Handsfre…" at bounding box center [543, 200] width 160 height 37
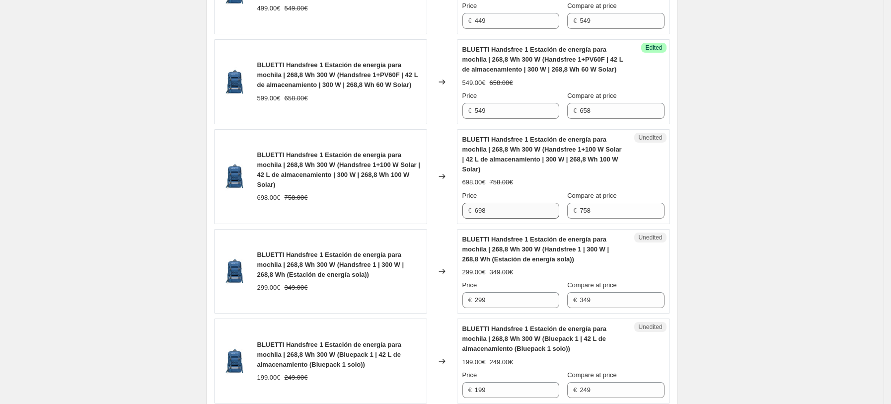
scroll to position [1754, 0]
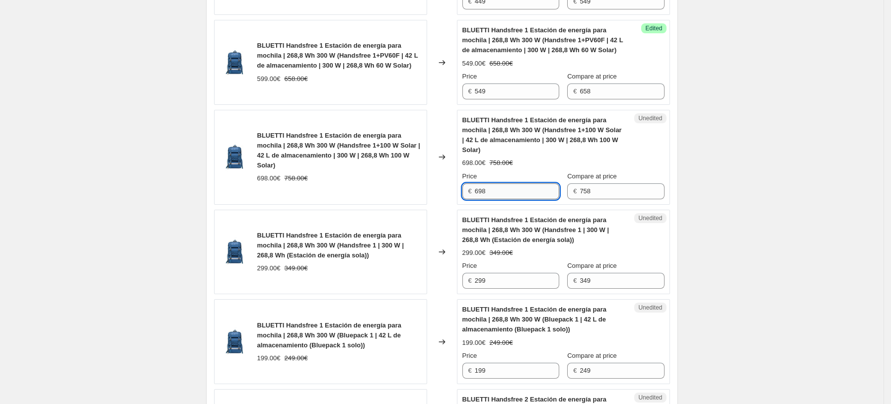
click at [524, 191] on input "698" at bounding box center [517, 191] width 84 height 16
drag, startPoint x: 504, startPoint y: 198, endPoint x: 363, endPoint y: 197, distance: 141.6
click at [383, 197] on div "BLUETTI Handsfree 1 Estación de energía para mochila | 268,8 Wh 300 W (Handsfre…" at bounding box center [442, 157] width 456 height 95
type input "648"
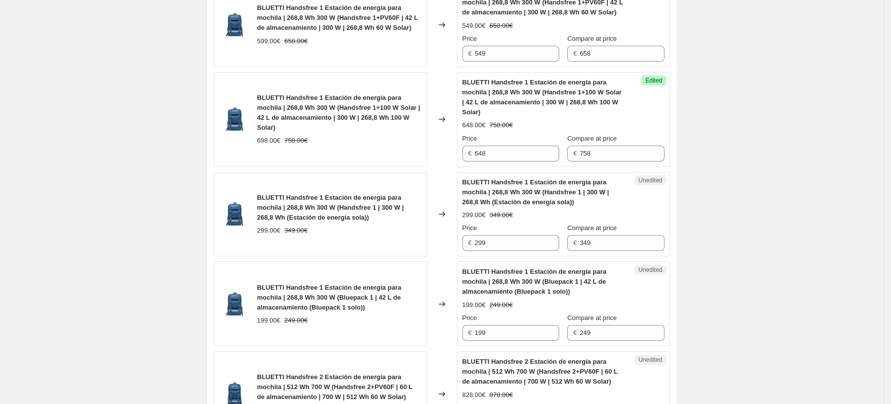
scroll to position [1821, 0]
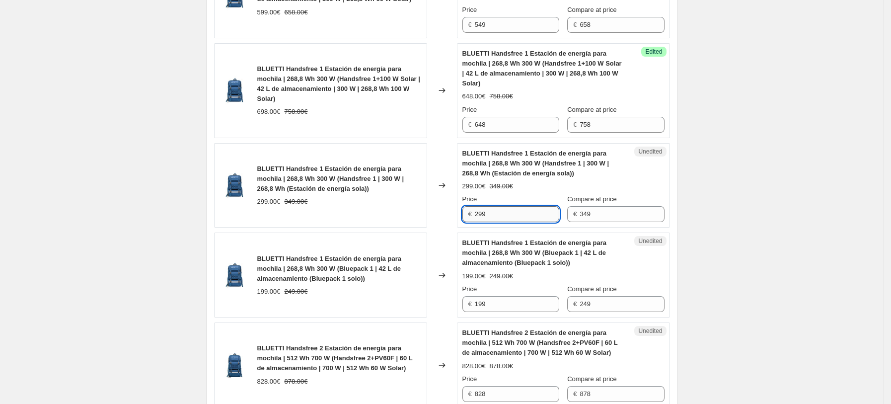
drag, startPoint x: 517, startPoint y: 220, endPoint x: 479, endPoint y: 217, distance: 38.4
click at [488, 214] on input "299" at bounding box center [517, 214] width 84 height 16
click at [493, 246] on span "BLUETTI Handsfree 1 Estación de energía para mochila | 268,8 Wh 300 W (Bluepack…" at bounding box center [535, 252] width 144 height 27
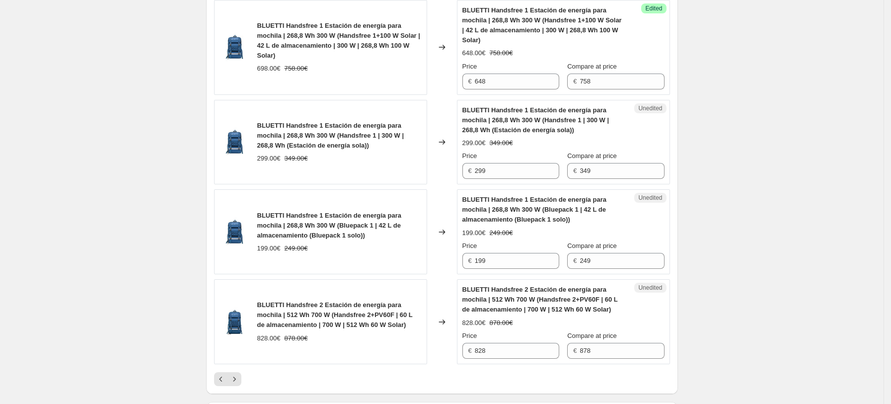
scroll to position [1887, 0]
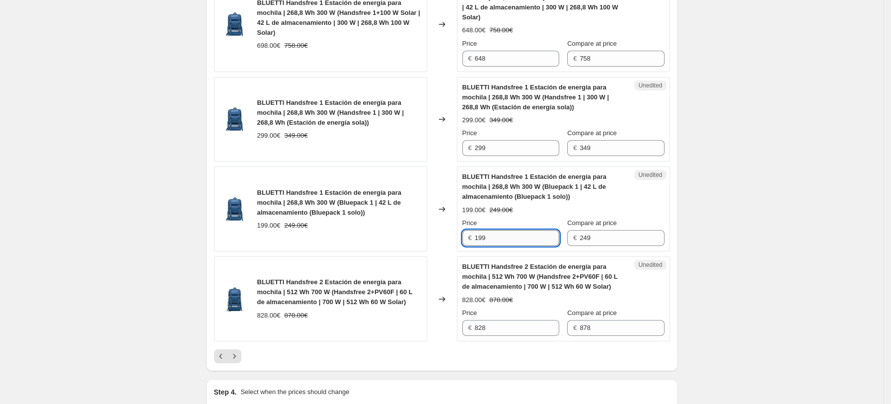
click at [517, 241] on input "199" at bounding box center [517, 238] width 84 height 16
drag, startPoint x: 510, startPoint y: 241, endPoint x: 396, endPoint y: 241, distance: 114.8
click at [399, 241] on div "BLUETTI Handsfree 1 Estación de energía para mochila | 268,8 Wh 300 W (Bluepack…" at bounding box center [442, 208] width 456 height 85
type input "169"
click at [412, 244] on div "BLUETTI Handsfree 1 Estación de energía para mochila | 268,8 Wh 300 W (Bluepack…" at bounding box center [320, 208] width 213 height 85
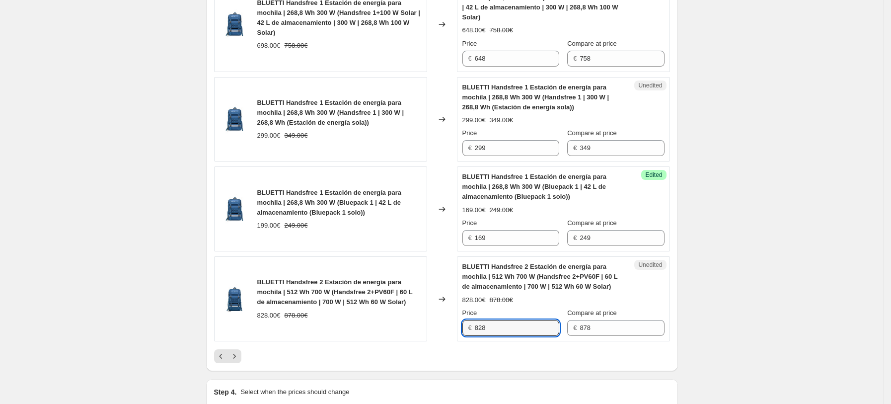
drag, startPoint x: 527, startPoint y: 332, endPoint x: 504, endPoint y: 318, distance: 26.6
click at [432, 319] on div "BLUETTI Handsfree 2 Estación de energía para mochila | 512 Wh 700 W (Handsfree …" at bounding box center [442, 298] width 456 height 85
click at [502, 322] on input "828" at bounding box center [517, 328] width 84 height 16
drag, startPoint x: 512, startPoint y: 332, endPoint x: 452, endPoint y: 332, distance: 60.1
click at [453, 332] on div "BLUETTI Handsfree 2 Estación de energía para mochila | 512 Wh 700 W (Handsfree …" at bounding box center [442, 298] width 456 height 85
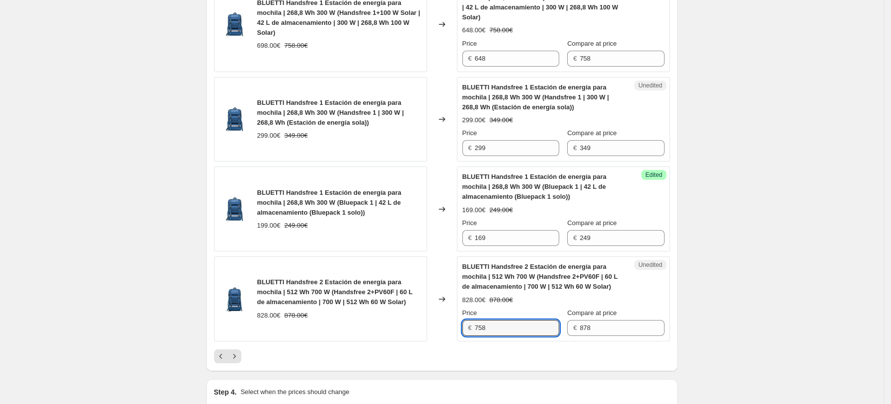
type input "758"
click at [433, 322] on div "Changed to" at bounding box center [442, 298] width 30 height 85
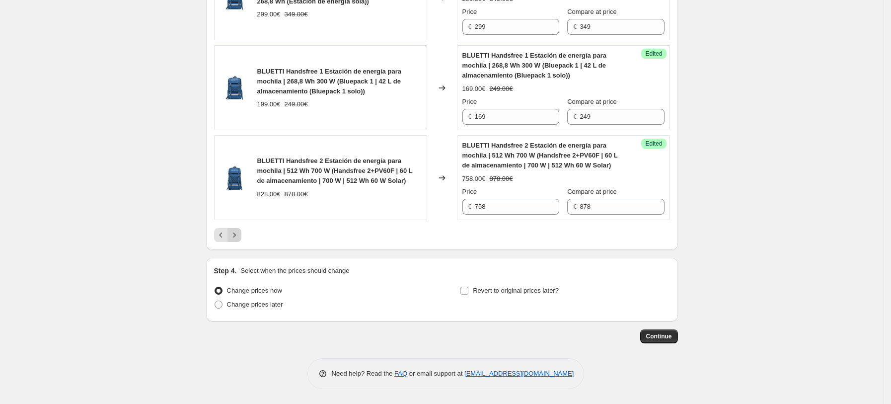
click at [240, 240] on icon "Next" at bounding box center [235, 235] width 10 height 10
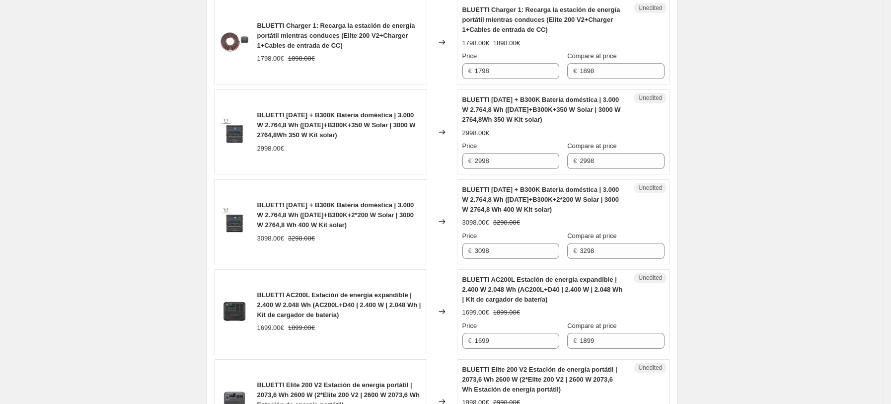
scroll to position [297, 0]
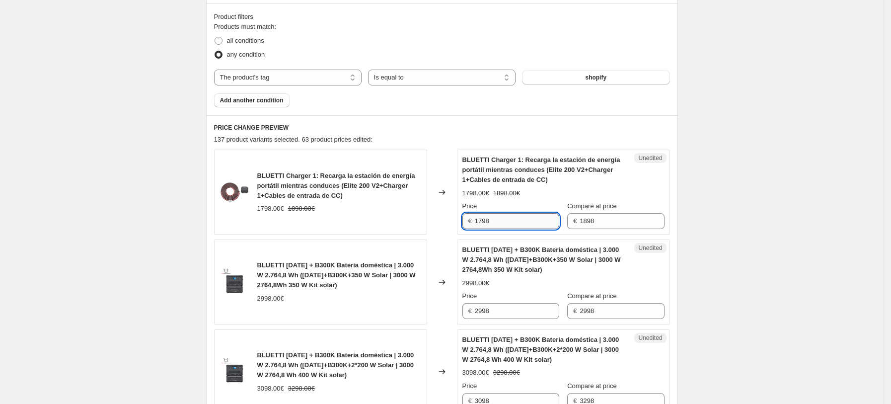
click at [513, 225] on input "1798" at bounding box center [517, 221] width 84 height 16
drag, startPoint x: 500, startPoint y: 222, endPoint x: 433, endPoint y: 222, distance: 66.6
click at [435, 222] on div "BLUETTI Charger 1: Recarga la estación de energía portátil mientras conduces (E…" at bounding box center [442, 192] width 456 height 85
type input "1248"
click at [399, 245] on div "BLUETTI AC500 + B300K Batería doméstica | 3.000 W 2.764,8 Wh (AC500+B300K+350 W…" at bounding box center [320, 282] width 213 height 85
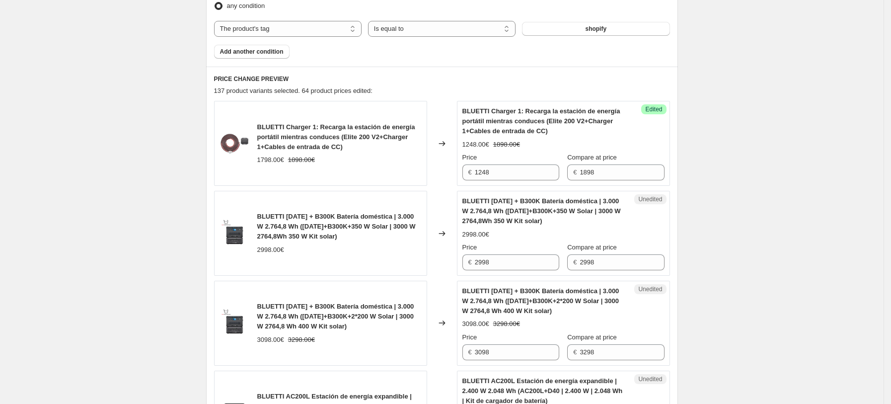
scroll to position [429, 0]
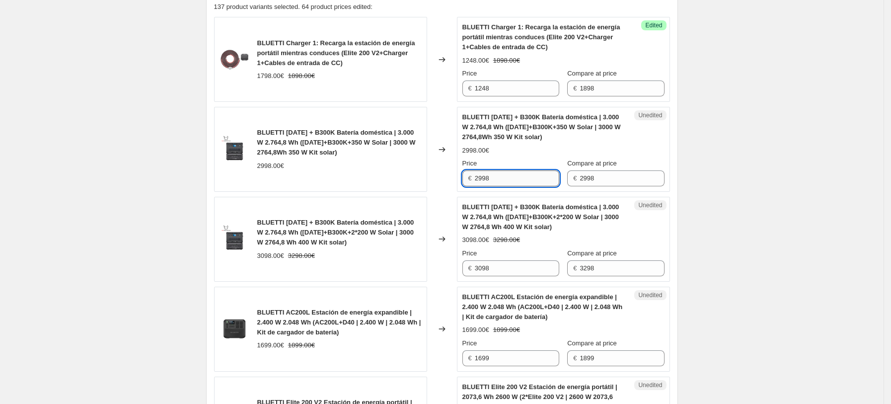
click at [518, 185] on input "2998" at bounding box center [517, 178] width 84 height 16
drag, startPoint x: 524, startPoint y: 182, endPoint x: 378, endPoint y: 181, distance: 145.6
click at [387, 181] on div "BLUETTI AC500 + B300K Batería doméstica | 3.000 W 2.764,8 Wh (AC500+B300K+350 W…" at bounding box center [442, 149] width 456 height 85
type input "2698"
click at [380, 181] on div "BLUETTI AC500 + B300K Batería doméstica | 3.000 W 2.764,8 Wh (AC500+B300K+350 W…" at bounding box center [320, 149] width 213 height 85
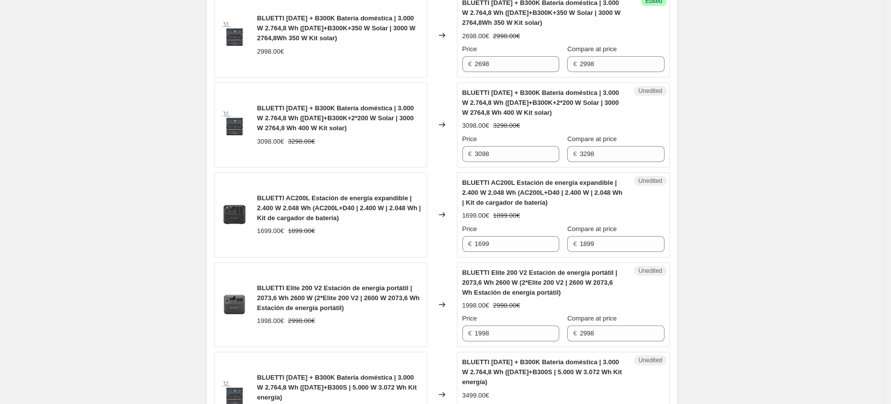
scroll to position [562, 0]
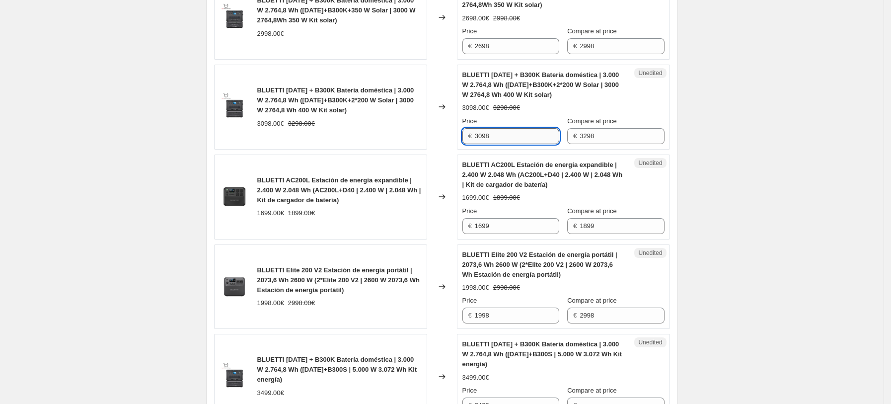
click at [506, 135] on input "3098" at bounding box center [517, 136] width 84 height 16
drag, startPoint x: 509, startPoint y: 137, endPoint x: 450, endPoint y: 134, distance: 59.7
click at [459, 134] on div "BLUETTI AC500 + B300K Batería doméstica | 3.000 W 2.764,8 Wh (AC500+B300K+2*200…" at bounding box center [442, 107] width 456 height 85
type input "2798"
click at [542, 181] on span "BLUETTI AC200L Estación de energía expandible | 2.400 W 2.048 Wh (AC200L+D40 | …" at bounding box center [543, 174] width 161 height 27
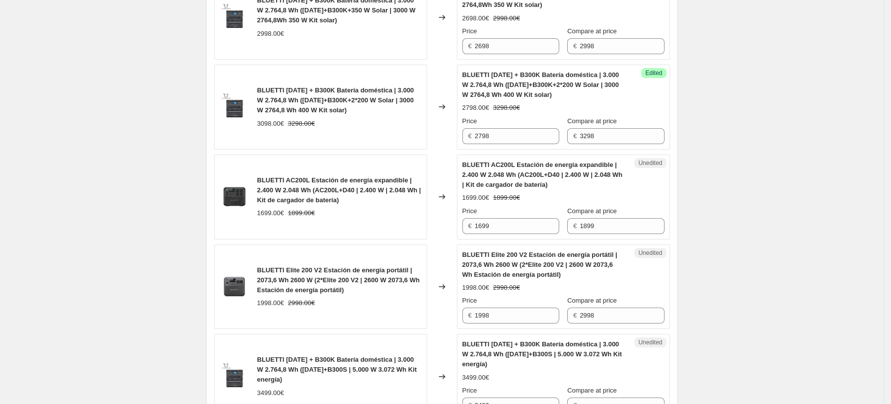
scroll to position [628, 0]
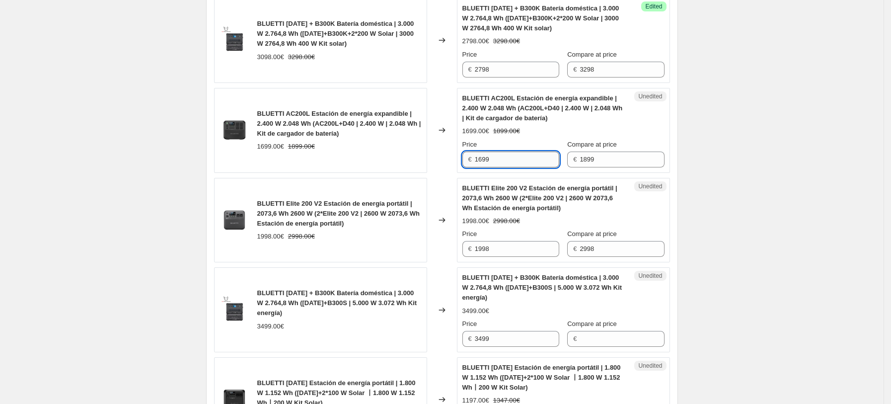
click at [517, 158] on input "1699" at bounding box center [517, 160] width 84 height 16
click at [516, 163] on input "1699" at bounding box center [517, 160] width 84 height 16
drag, startPoint x: 516, startPoint y: 163, endPoint x: 382, endPoint y: 162, distance: 133.7
click at [398, 162] on div "BLUETTI AC200L Estación de energía expandible | 2.400 W 2.048 Wh (AC200L+D40 | …" at bounding box center [442, 130] width 456 height 85
type input "1298"
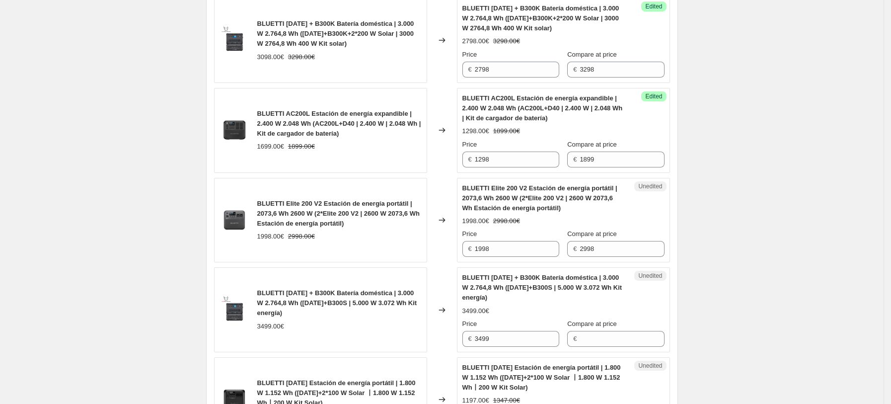
click at [511, 210] on span "BLUETTI Elite 200 V2 Estación de energía portátil | 2073,6 Wh 2600 W (2*Elite 2…" at bounding box center [540, 197] width 155 height 27
click at [514, 248] on input "1998" at bounding box center [517, 249] width 84 height 16
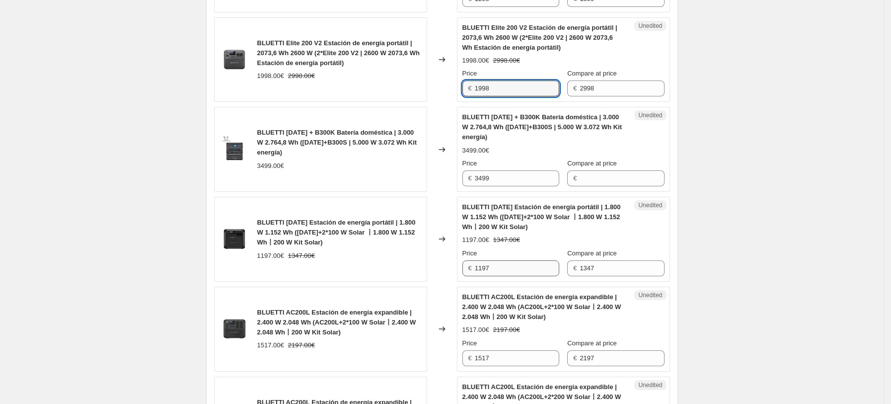
scroll to position [827, 0]
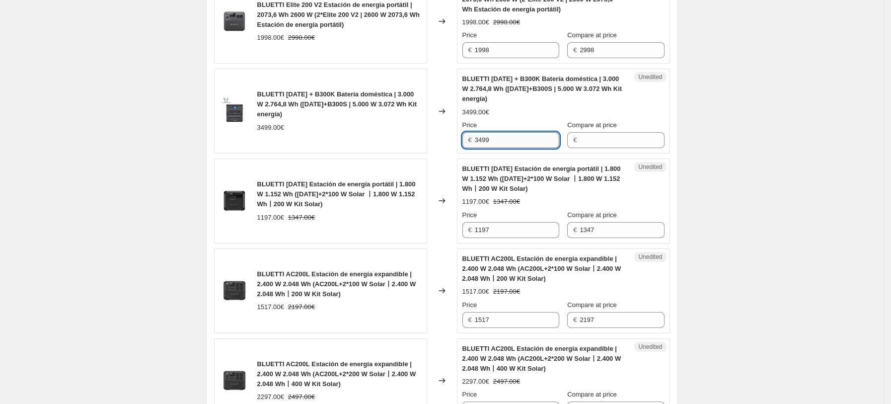
click at [512, 141] on input "3499" at bounding box center [517, 140] width 84 height 16
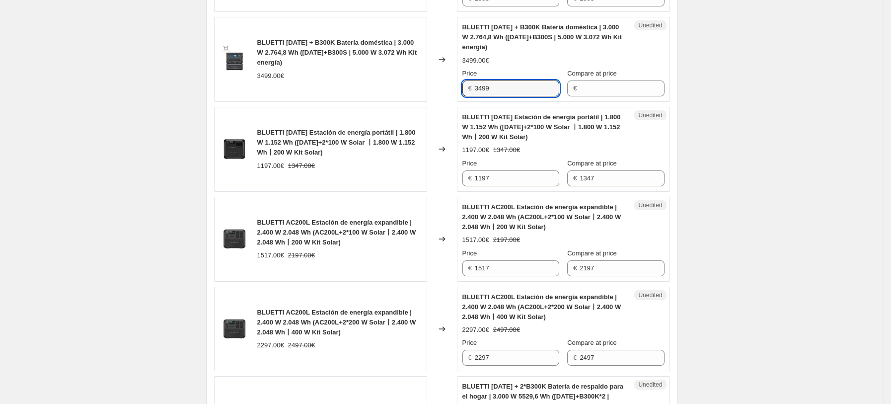
scroll to position [893, 0]
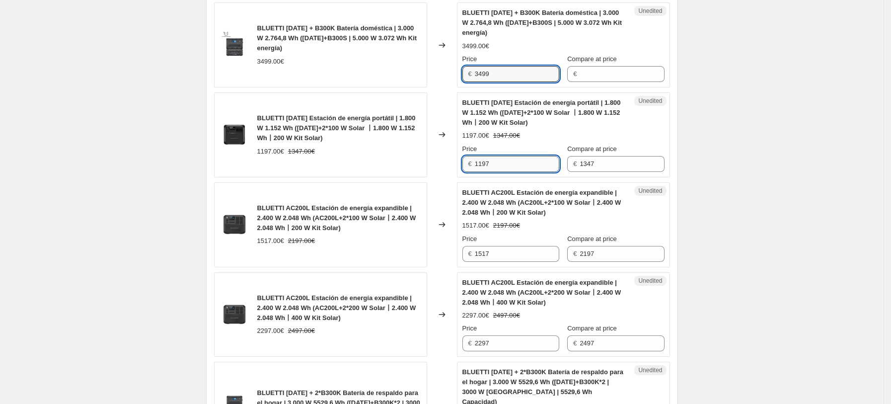
click at [503, 162] on input "1197" at bounding box center [517, 164] width 84 height 16
drag, startPoint x: 518, startPoint y: 168, endPoint x: 402, endPoint y: 172, distance: 115.9
click at [402, 172] on div "BLUETTI AC180 Estación de energía portátil | 1.800 W 1.152 Wh (AC180+2*100 W So…" at bounding box center [442, 134] width 456 height 85
type input "1008"
click at [526, 189] on span "BLUETTI AC200L Estación de energía expandible | 2.400 W 2.048 Wh (AC200L+2*100 …" at bounding box center [542, 202] width 159 height 27
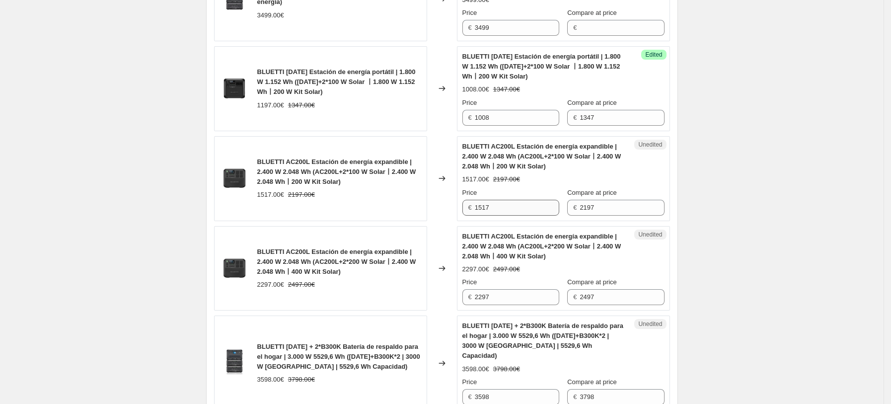
scroll to position [959, 0]
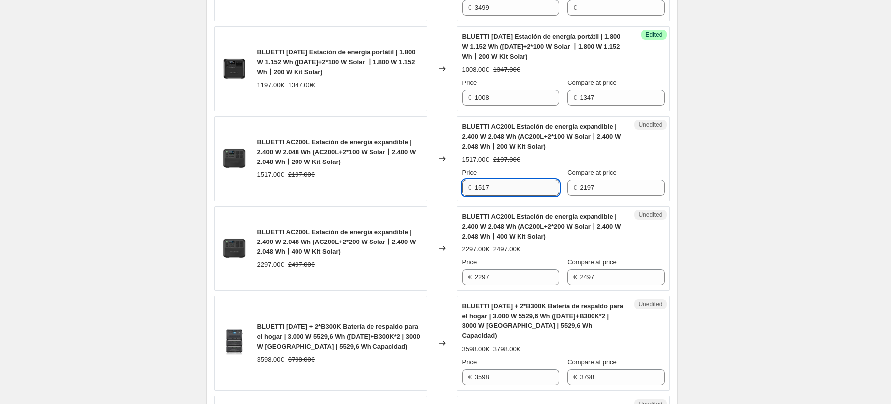
click at [511, 189] on input "1517" at bounding box center [517, 188] width 84 height 16
click at [521, 209] on div "Unedited BLUETTI AC200L Estación de energía expandible | 2.400 W 2.048 Wh (AC20…" at bounding box center [563, 248] width 213 height 85
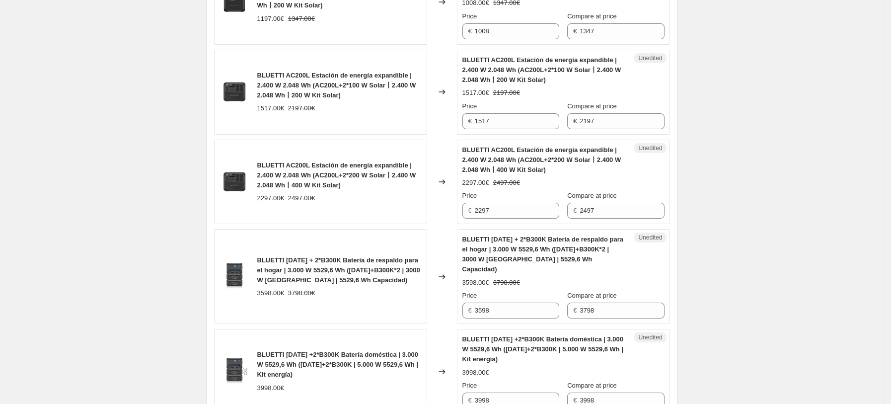
scroll to position [1092, 0]
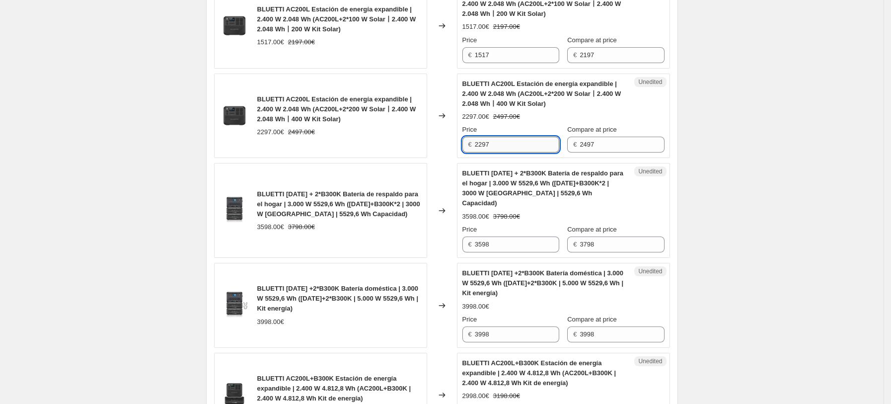
click at [523, 139] on input "2297" at bounding box center [517, 145] width 84 height 16
drag, startPoint x: 513, startPoint y: 147, endPoint x: 455, endPoint y: 151, distance: 57.8
click at [455, 151] on div "BLUETTI AC200L Estación de energía expandible | 2.400 W 2.048 Wh (AC200L+2*200 …" at bounding box center [442, 116] width 456 height 85
click at [531, 149] on input "2297" at bounding box center [517, 145] width 84 height 16
drag, startPoint x: 475, startPoint y: 149, endPoint x: 458, endPoint y: 149, distance: 16.4
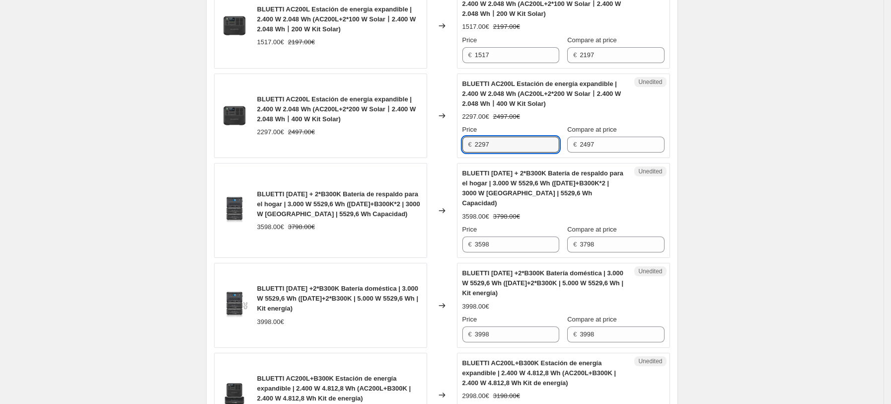
click at [458, 149] on div "BLUETTI AC200L Estación de energía expandible | 2.400 W 2.048 Wh (AC200L+2*200 …" at bounding box center [442, 116] width 456 height 85
type input "1597"
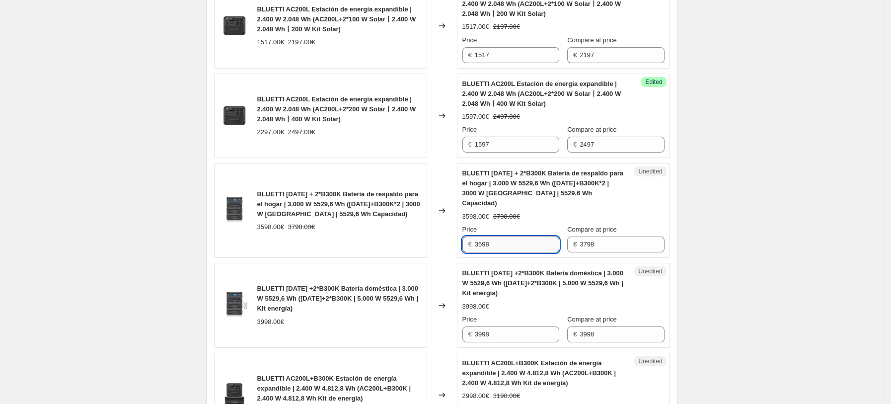
click at [528, 237] on input "3598" at bounding box center [517, 245] width 84 height 16
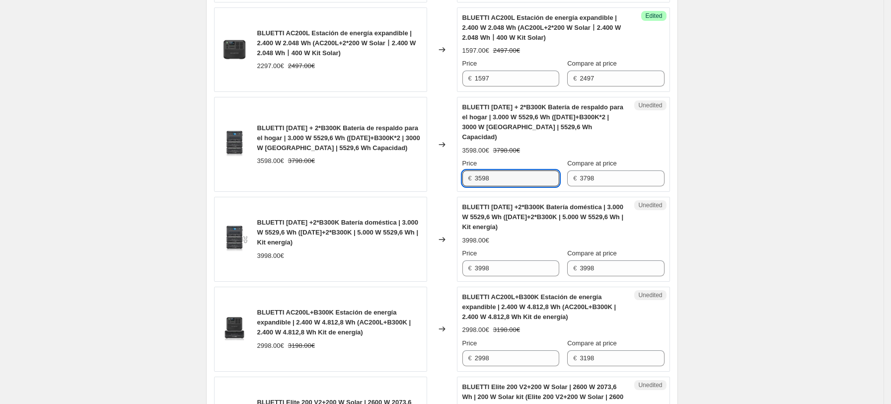
drag, startPoint x: 515, startPoint y: 174, endPoint x: 448, endPoint y: 174, distance: 66.6
click at [448, 174] on div "BLUETTI AC300 + 2*B300K Batería de respaldo para el hogar | 3.000 W 5529,6 Wh (…" at bounding box center [442, 144] width 456 height 95
type input "3098"
click at [494, 203] on span "BLUETTI AC500 +2*B300K Batería doméstica | 3.000 W 5529,6 Wh (AC500+2*B300K | 5…" at bounding box center [543, 216] width 161 height 27
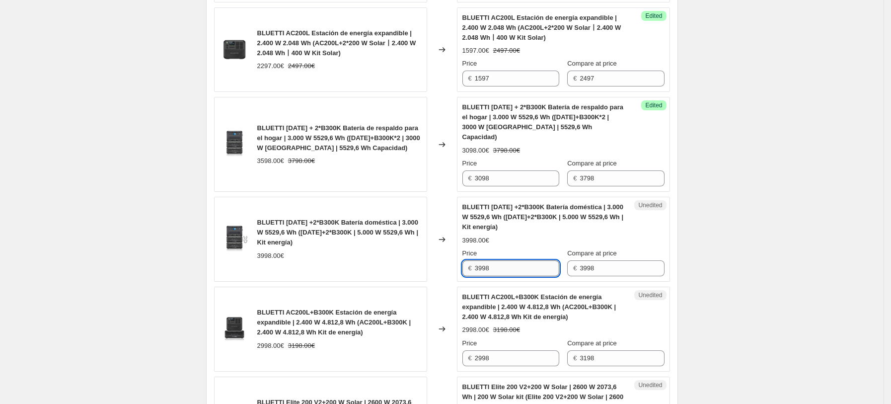
click at [521, 262] on input "3998" at bounding box center [517, 268] width 84 height 16
drag, startPoint x: 525, startPoint y: 257, endPoint x: 406, endPoint y: 257, distance: 118.3
click at [419, 257] on div "BLUETTI AC500 +2*B300K Batería doméstica | 3.000 W 5529,6 Wh (AC500+2*B300K | 5…" at bounding box center [442, 239] width 456 height 85
type input "3698"
click at [409, 260] on div "BLUETTI AC500 +2*B300K Batería doméstica | 3.000 W 5529,6 Wh (AC500+2*B300K | 5…" at bounding box center [320, 239] width 213 height 85
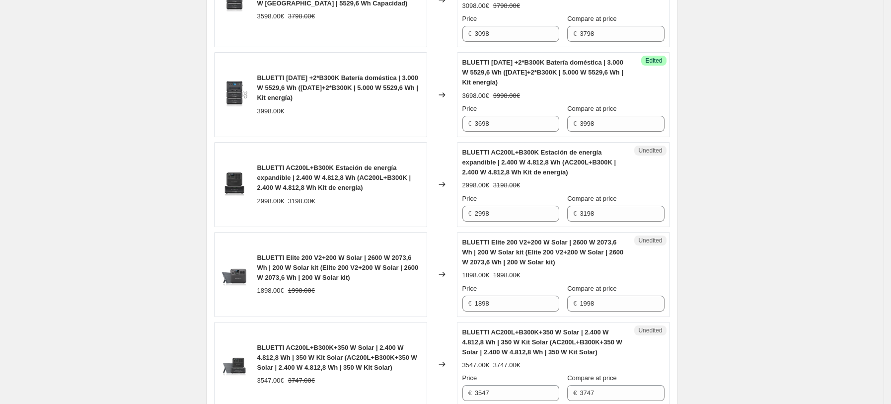
scroll to position [1357, 0]
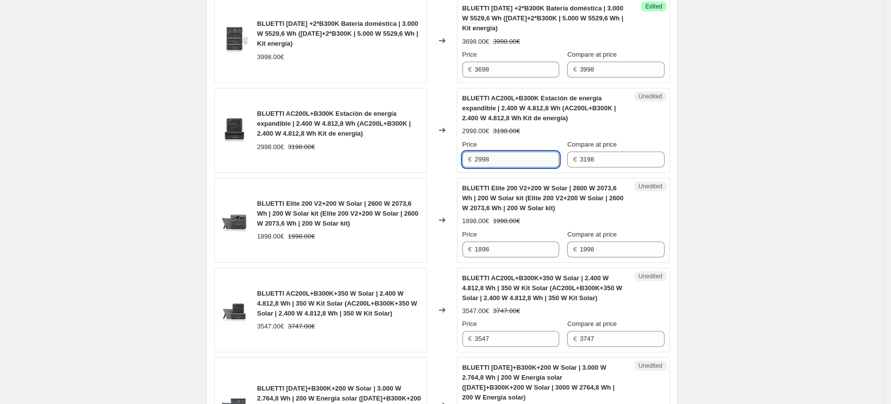
click at [515, 152] on input "2998" at bounding box center [517, 160] width 84 height 16
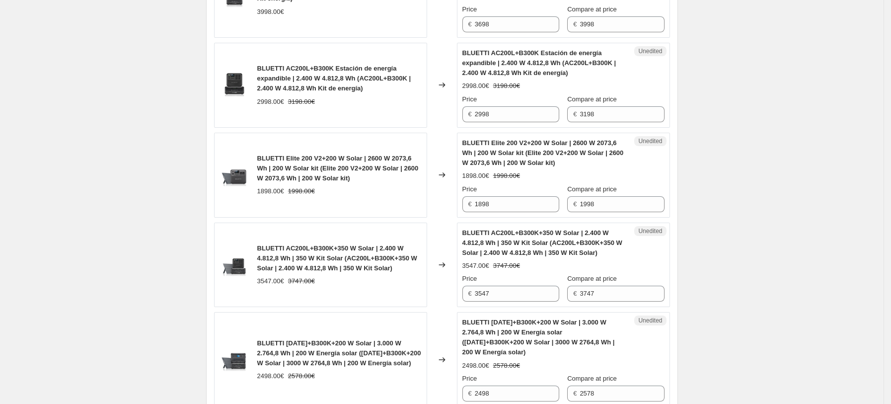
scroll to position [1423, 0]
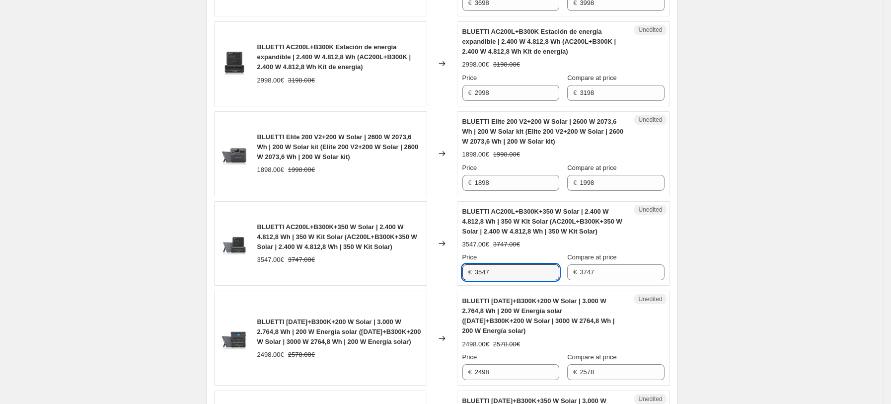
drag, startPoint x: 518, startPoint y: 266, endPoint x: 404, endPoint y: 266, distance: 113.3
click at [416, 266] on div "BLUETTI AC200L+B300K+350 W Solar | 2.400 W 4.812,8 Wh | 350 W Kit Solar (AC200L…" at bounding box center [442, 243] width 456 height 85
click at [398, 262] on div "BLUETTI AC200L+B300K+350 W Solar | 2.400 W 4.812,8 Wh | 350 W Kit Solar (AC200L…" at bounding box center [320, 243] width 213 height 85
click at [527, 264] on input "2398" at bounding box center [517, 272] width 84 height 16
type input "2897"
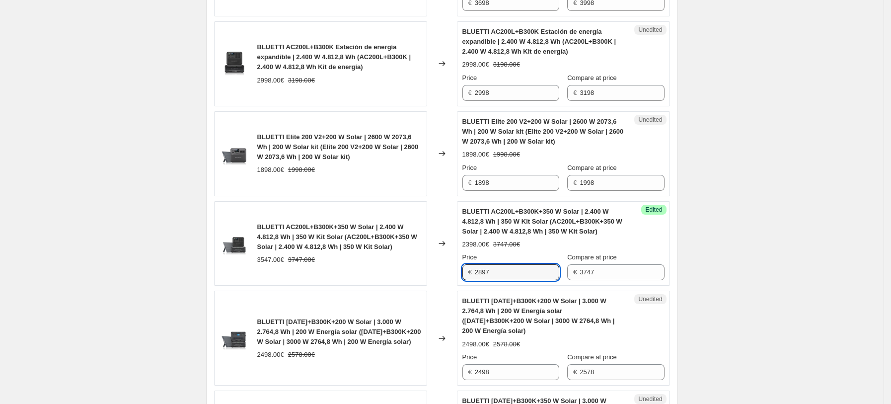
click at [531, 230] on div "BLUETTI AC200L+B300K+350 W Solar | 2.400 W 4.812,8 Wh | 350 W Kit Solar (AC200L…" at bounding box center [564, 244] width 202 height 74
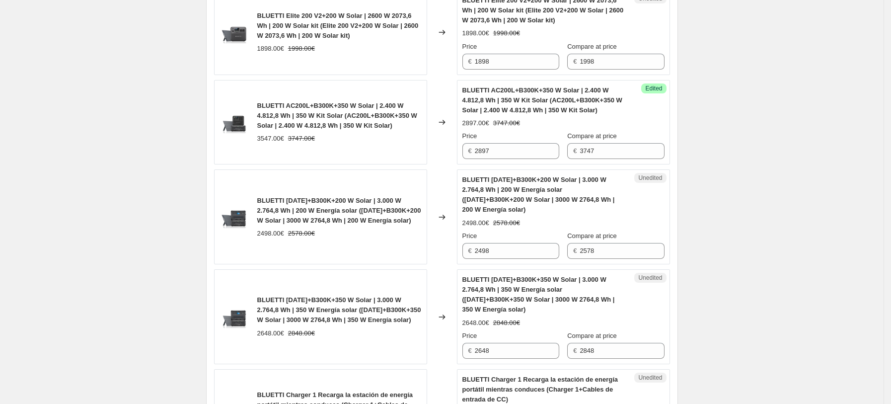
scroll to position [1555, 0]
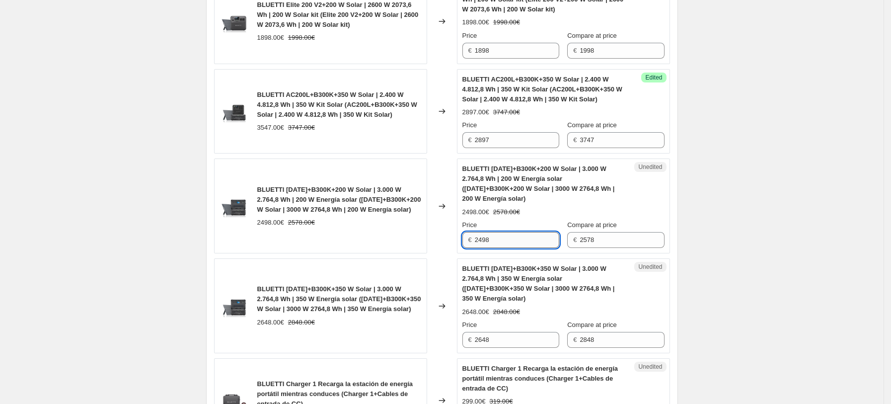
click at [504, 232] on input "2498" at bounding box center [517, 240] width 84 height 16
click at [525, 234] on input "2498" at bounding box center [517, 240] width 84 height 16
type input "2098"
click at [526, 271] on span "BLUETTI AC300+B300K+350 W Solar | 3.000 W 2.764,8 Wh | 350 W Energía solar (AC3…" at bounding box center [539, 283] width 153 height 37
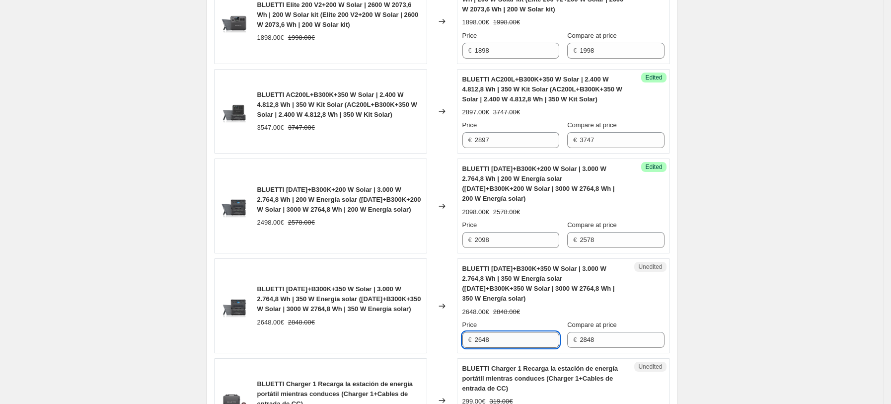
click at [533, 332] on input "2648" at bounding box center [517, 340] width 84 height 16
type input "2"
type input "2198"
click at [402, 304] on span "BLUETTI AC300+B300K+350 W Solar | 3.000 W 2.764,8 Wh | 350 W Energía solar (AC3…" at bounding box center [339, 298] width 164 height 27
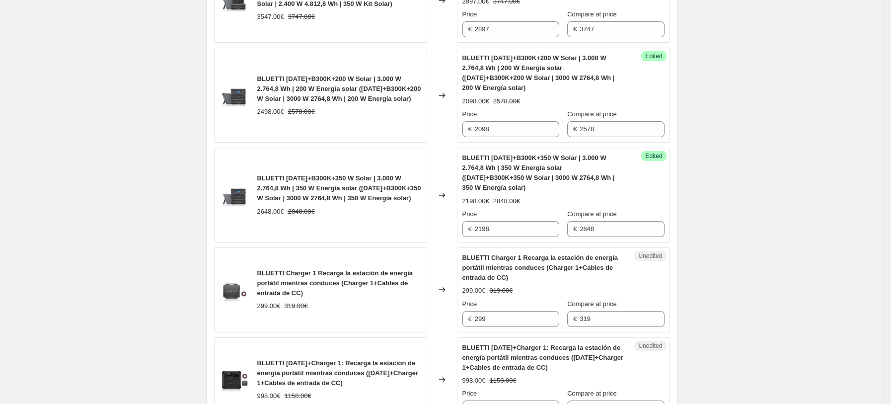
scroll to position [1688, 0]
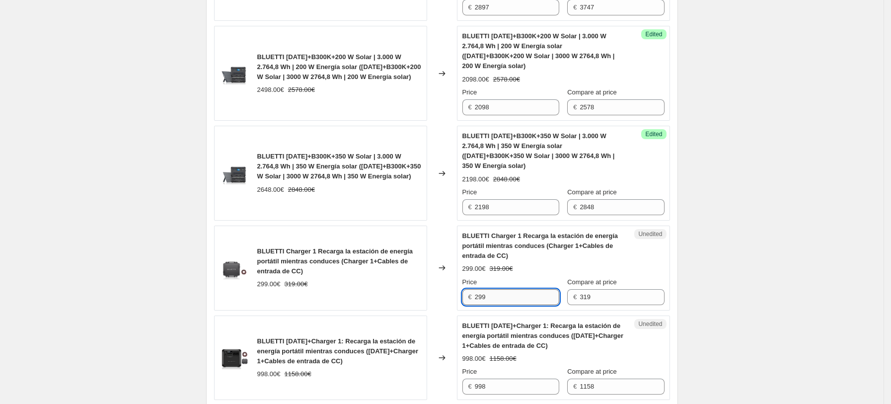
click at [514, 294] on input "299" at bounding box center [517, 297] width 84 height 16
click at [413, 279] on div "299.00€ 319.00€" at bounding box center [339, 284] width 164 height 10
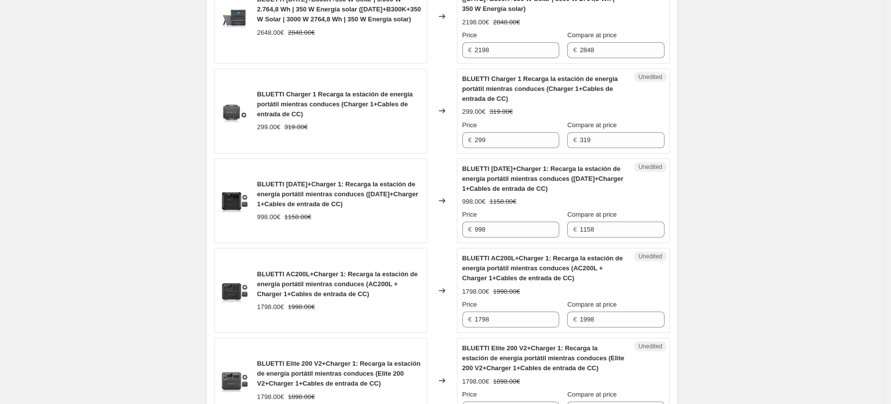
scroll to position [1887, 0]
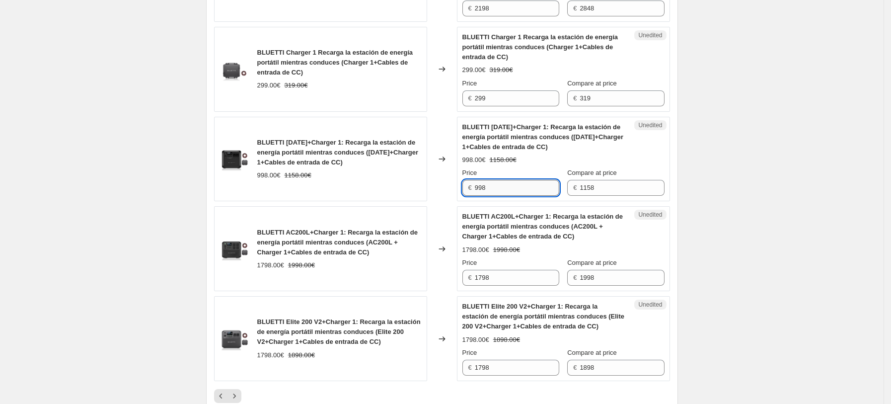
click at [509, 181] on input "998" at bounding box center [517, 188] width 84 height 16
drag, startPoint x: 511, startPoint y: 178, endPoint x: 441, endPoint y: 186, distance: 71.0
click at [412, 178] on div "BLUETTI AC180+Charger 1: Recarga la estación de energía portátil mientras condu…" at bounding box center [442, 159] width 456 height 85
type input "848"
click at [496, 214] on span "BLUETTI AC200L+Charger 1: Recarga la estación de energía portátil mientras cond…" at bounding box center [543, 226] width 161 height 27
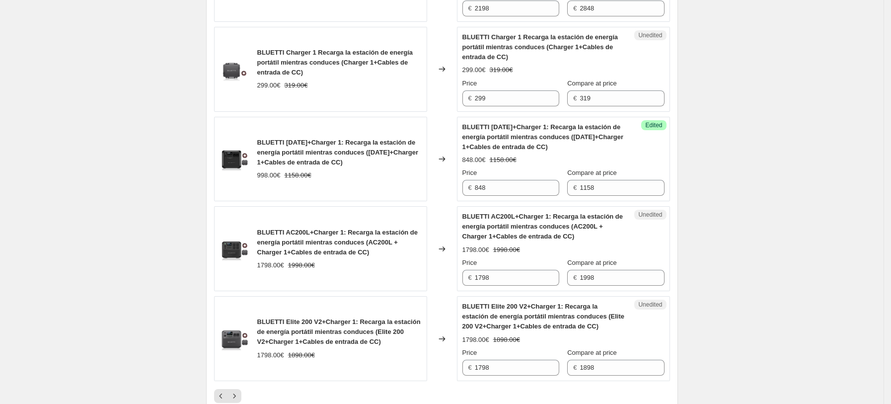
click at [518, 259] on div "Price € 1798" at bounding box center [511, 272] width 97 height 28
click at [518, 270] on input "1798" at bounding box center [517, 278] width 84 height 16
drag, startPoint x: 510, startPoint y: 263, endPoint x: 430, endPoint y: 267, distance: 79.6
click at [432, 267] on div "BLUETTI AC200L+Charger 1: Recarga la estación de energía portátil mientras cond…" at bounding box center [442, 248] width 456 height 85
type input "1368"
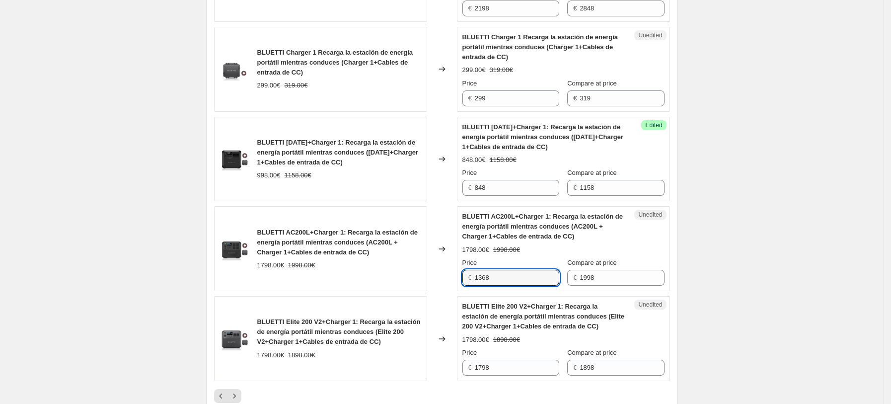
click at [461, 307] on div "Unedited BLUETTI Elite 200 V2+Charger 1: Recarga la estación de energía portáti…" at bounding box center [563, 338] width 213 height 85
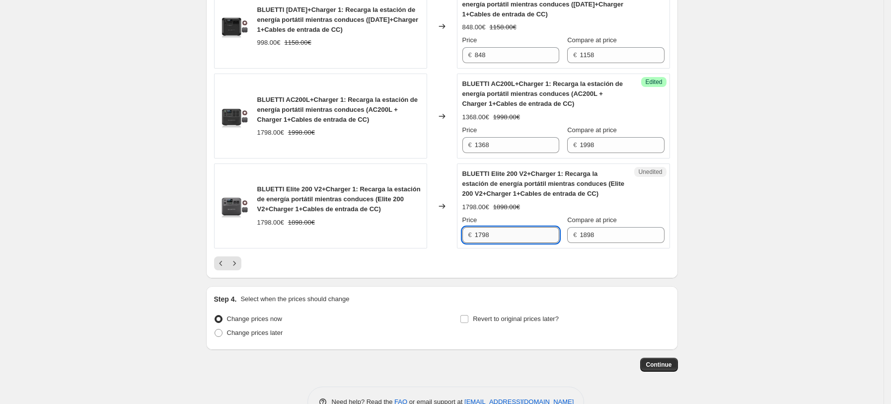
click at [521, 232] on input "1798" at bounding box center [517, 235] width 84 height 16
drag, startPoint x: 513, startPoint y: 229, endPoint x: 369, endPoint y: 228, distance: 143.6
click at [371, 229] on div "BLUETTI Elite 200 V2+Charger 1: Recarga la estación de energía portátil mientra…" at bounding box center [442, 205] width 456 height 85
type input "1248"
click at [452, 235] on div "Changed to" at bounding box center [442, 205] width 30 height 85
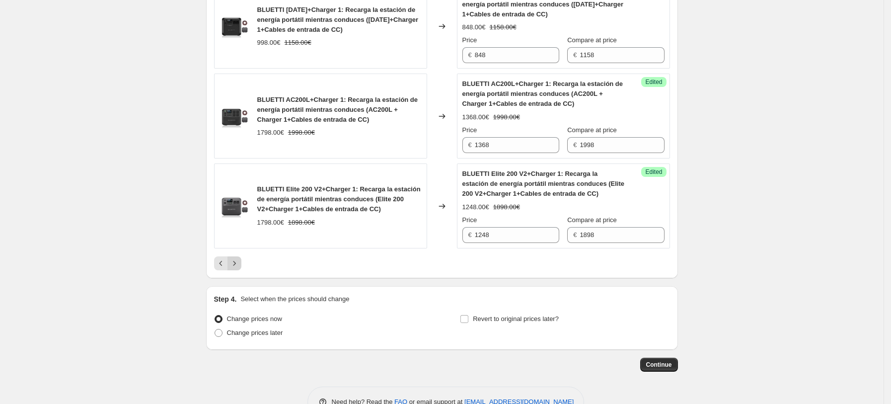
click at [240, 258] on icon "Next" at bounding box center [235, 263] width 10 height 10
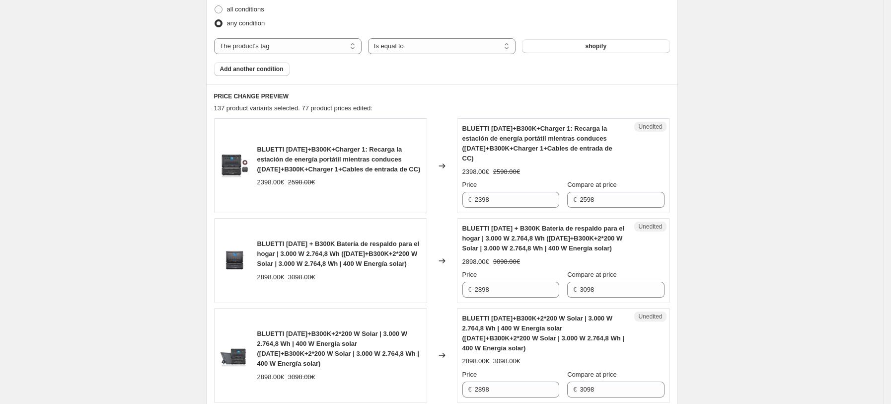
scroll to position [398, 0]
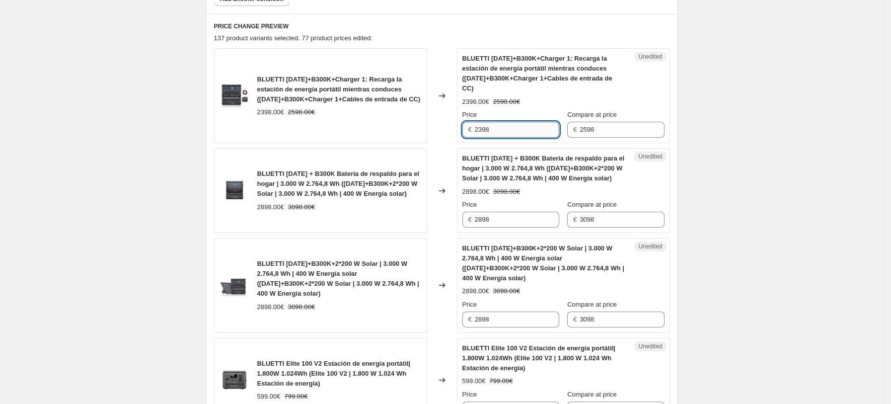
click at [516, 122] on input "2398" at bounding box center [517, 130] width 84 height 16
drag, startPoint x: 527, startPoint y: 119, endPoint x: 459, endPoint y: 119, distance: 68.1
click at [460, 119] on div "Unedited BLUETTI AC300+B300K+Charger 1: Recarga la estación de energía portátil…" at bounding box center [563, 95] width 213 height 95
type input "1999"
click at [514, 167] on span "BLUETTI AC300 + B300K Batería de respaldo para el hogar | 3.000 W 2.764,8 Wh (A…" at bounding box center [544, 168] width 162 height 27
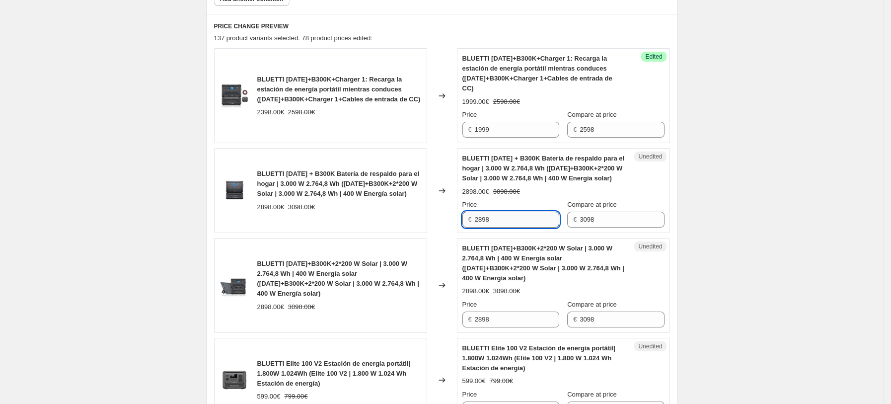
click at [530, 212] on input "2898" at bounding box center [517, 220] width 84 height 16
drag, startPoint x: 511, startPoint y: 206, endPoint x: 404, endPoint y: 209, distance: 106.9
click at [407, 209] on div "BLUETTI AC300 + B300K Batería de respaldo para el hogar | 3.000 W 2.764,8 Wh (A…" at bounding box center [442, 190] width 456 height 85
type input "2598"
click at [409, 209] on div "BLUETTI AC300 + B300K Batería de respaldo para el hogar | 3.000 W 2.764,8 Wh (A…" at bounding box center [320, 190] width 213 height 85
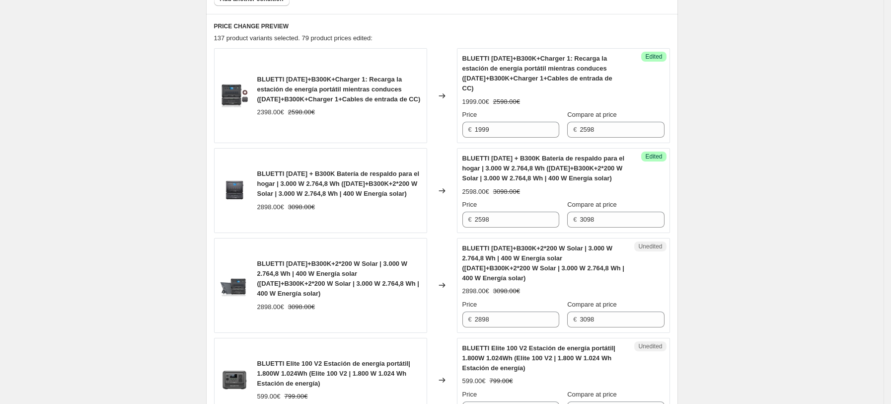
scroll to position [530, 0]
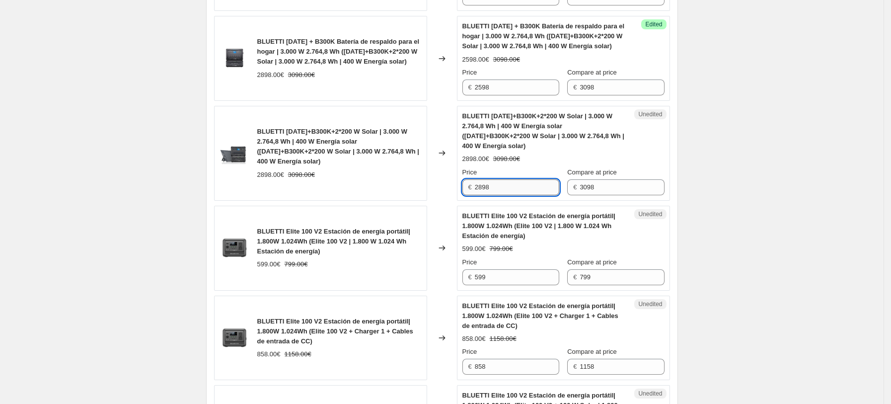
click at [517, 179] on input "2898" at bounding box center [517, 187] width 84 height 16
drag, startPoint x: 522, startPoint y: 174, endPoint x: 386, endPoint y: 174, distance: 136.2
click at [395, 174] on div "BLUETTI AC300+B300K+2*200 W Solar | 3.000 W 2.764,8 Wh | 400 W Energía solar (A…" at bounding box center [442, 153] width 456 height 95
type input "2598"
click at [404, 186] on div "BLUETTI AC300+B300K+2*200 W Solar | 3.000 W 2.764,8 Wh | 400 W Energía solar (A…" at bounding box center [320, 153] width 213 height 95
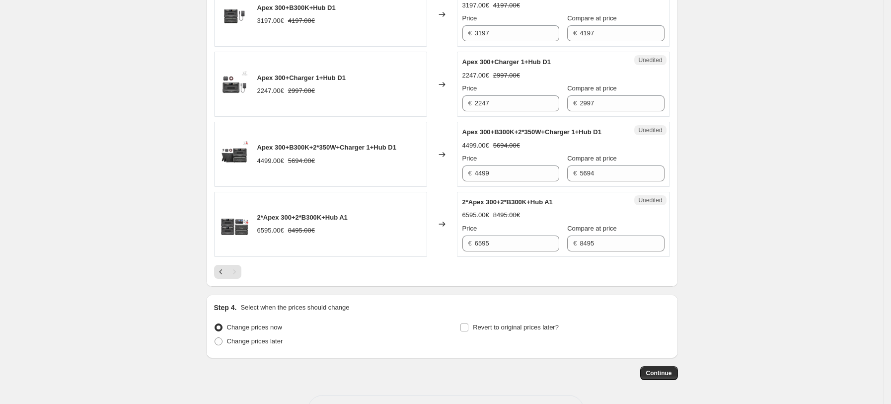
scroll to position [1591, 0]
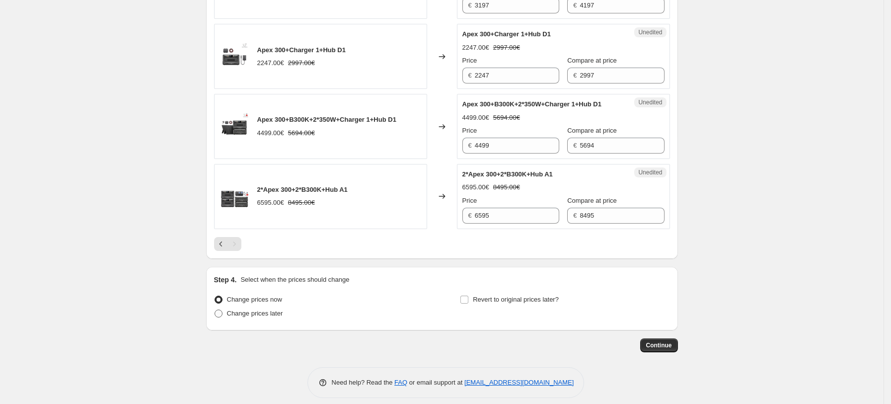
click at [272, 310] on span "Change prices later" at bounding box center [255, 313] width 56 height 7
click at [215, 310] on input "Change prices later" at bounding box center [215, 310] width 0 height 0
radio input "true"
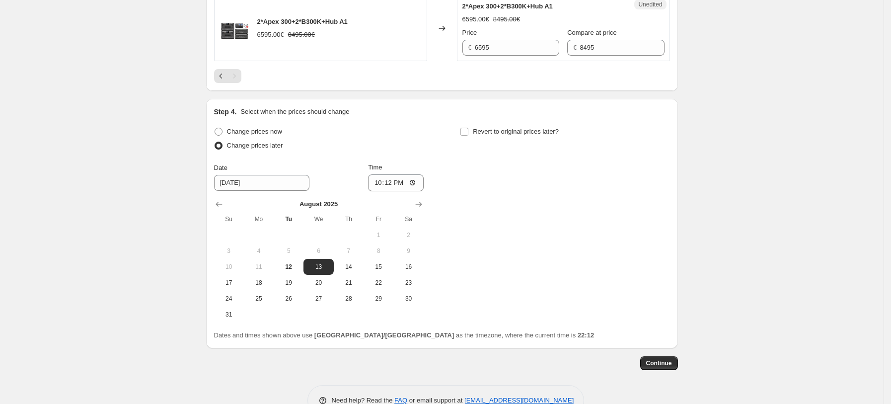
scroll to position [1776, 0]
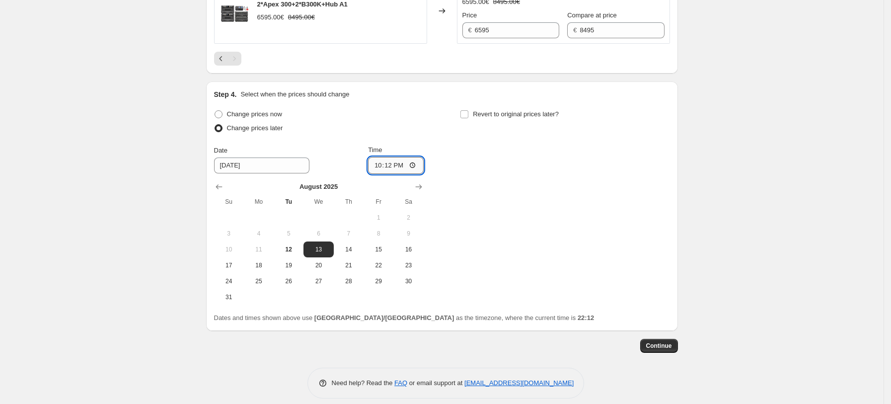
click at [406, 157] on input "22:12" at bounding box center [396, 165] width 56 height 17
drag, startPoint x: 403, startPoint y: 157, endPoint x: 412, endPoint y: 156, distance: 9.5
click at [403, 157] on input "22:12" at bounding box center [396, 165] width 56 height 17
click at [414, 157] on input "22:12" at bounding box center [396, 165] width 56 height 17
type input "10:00"
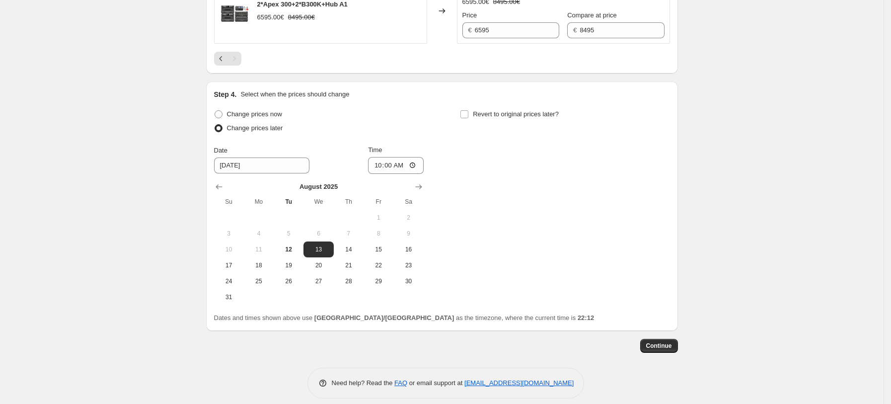
click at [488, 189] on div "Change prices now Change prices later Date 8/13/2025 Time 10:00 August 2025 Su …" at bounding box center [442, 206] width 456 height 198
click at [325, 245] on span "13" at bounding box center [319, 249] width 22 height 8
click at [324, 245] on span "13" at bounding box center [319, 249] width 22 height 8
click at [666, 342] on span "Continue" at bounding box center [659, 346] width 26 height 8
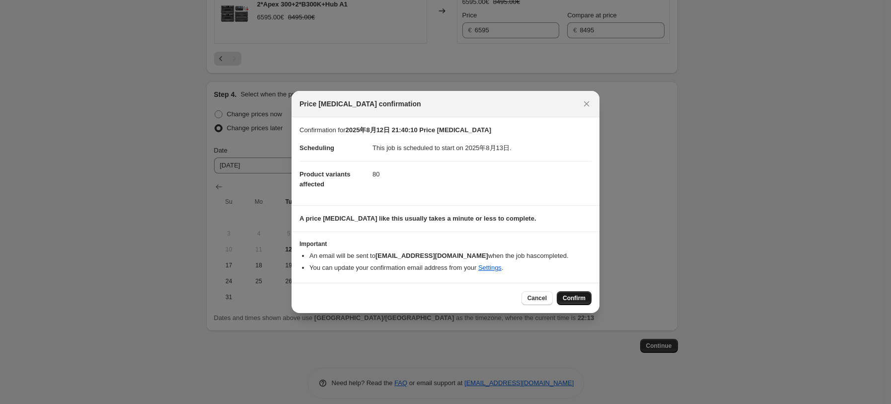
click at [578, 302] on span "Confirm" at bounding box center [574, 298] width 23 height 8
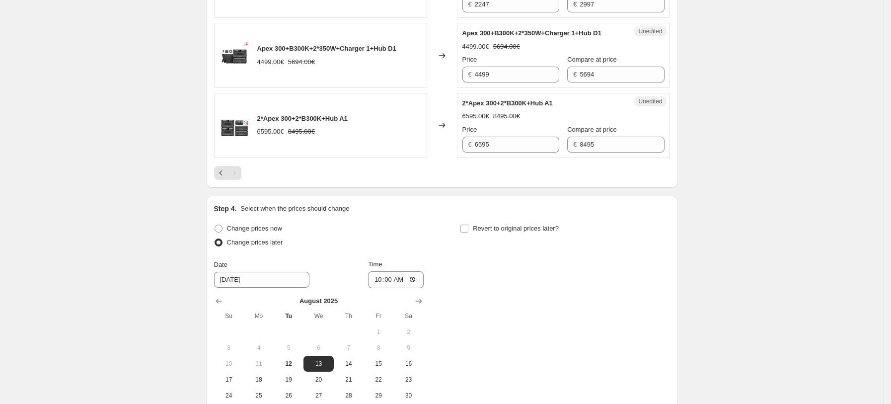
scroll to position [1837, 0]
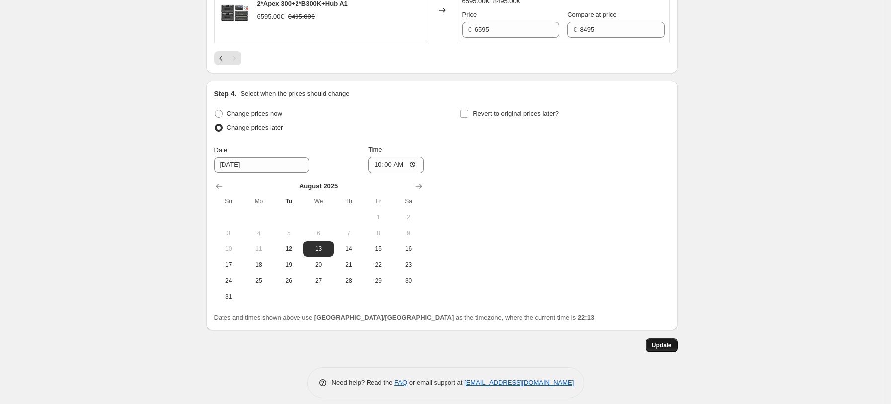
click at [663, 341] on span "Update" at bounding box center [662, 345] width 20 height 8
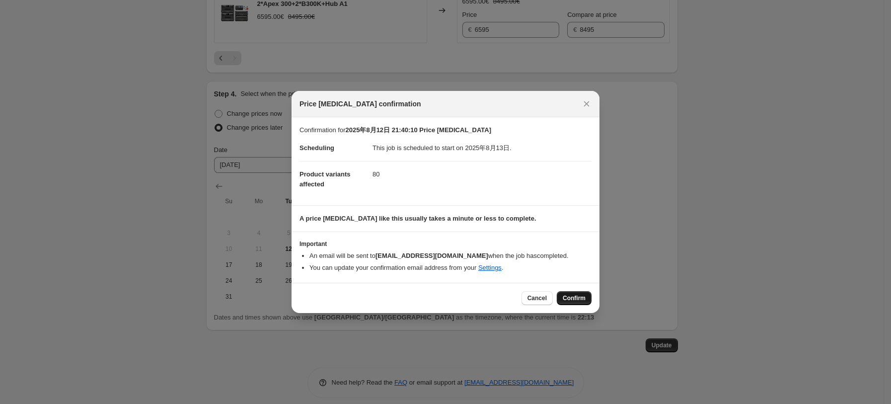
click at [574, 295] on span "Confirm" at bounding box center [574, 298] width 23 height 8
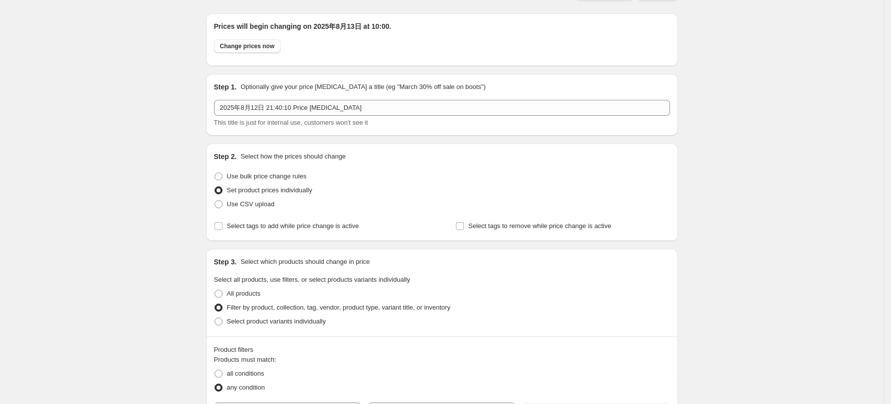
scroll to position [0, 0]
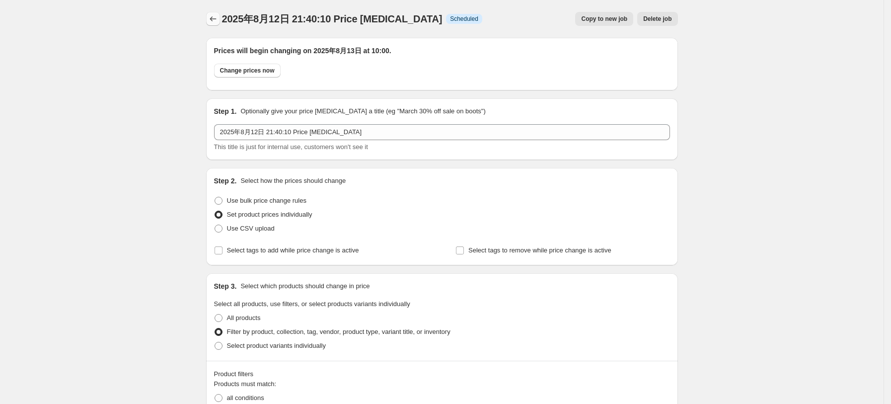
click at [215, 23] on icon "Price change jobs" at bounding box center [213, 19] width 10 height 10
